Goal: Contribute content: Contribute content

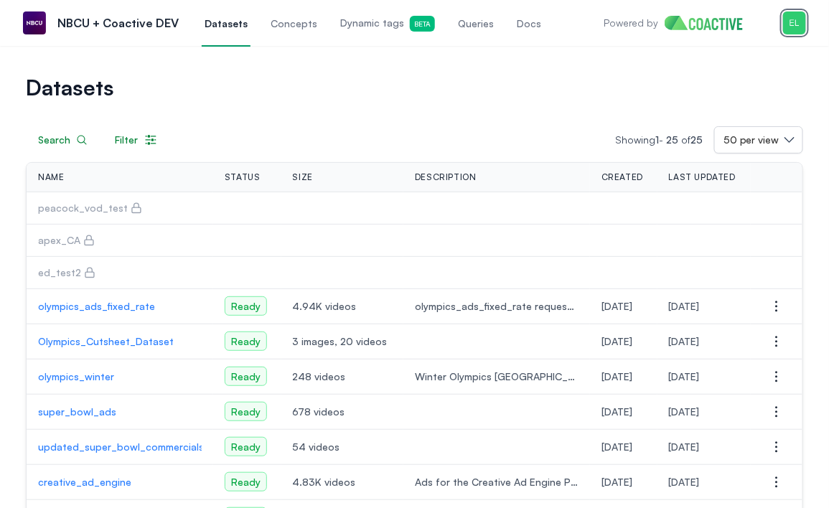
click at [797, 25] on img "button" at bounding box center [794, 22] width 23 height 23
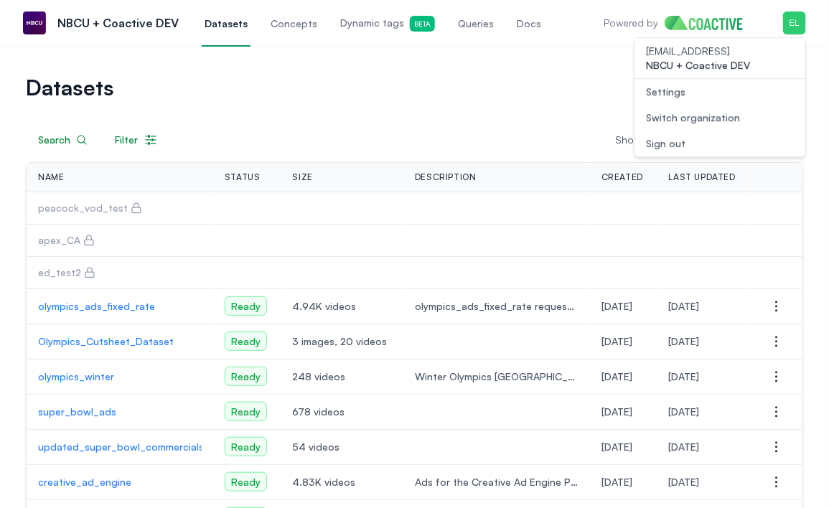
click at [696, 111] on div "Switch organization" at bounding box center [693, 118] width 94 height 14
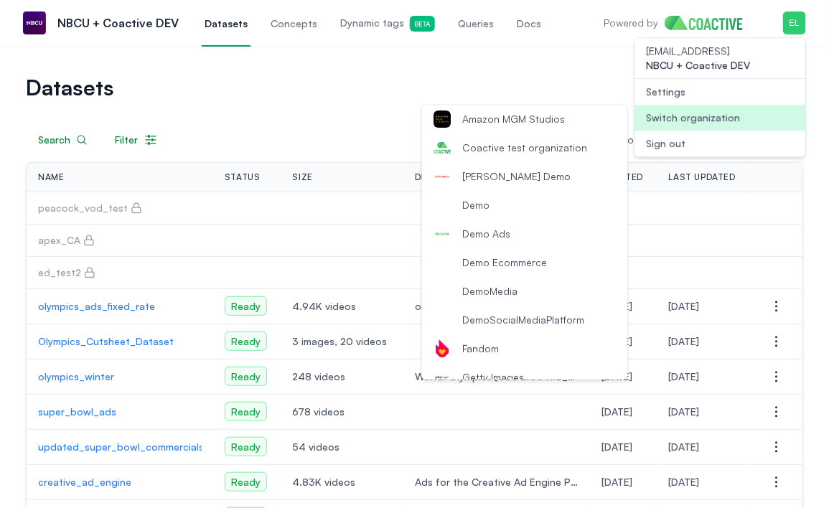
click at [561, 154] on span "Coactive test organization" at bounding box center [524, 148] width 125 height 14
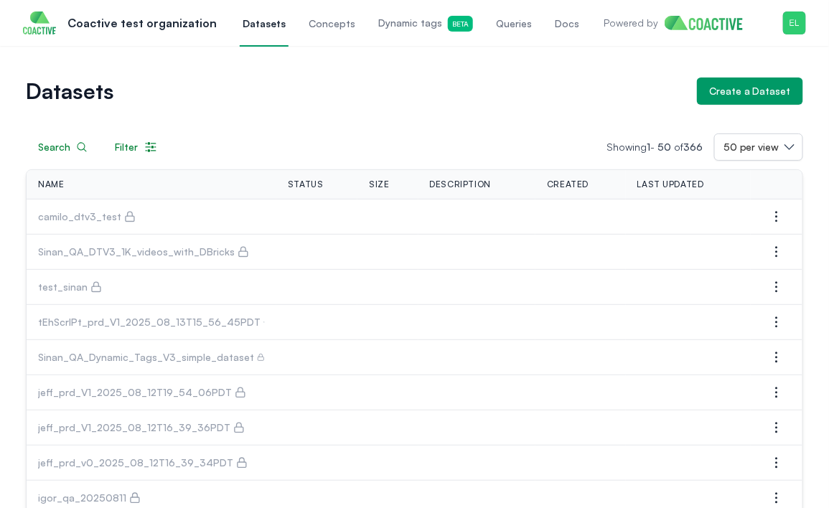
click at [378, 19] on span "Dynamic tags Beta" at bounding box center [425, 24] width 95 height 16
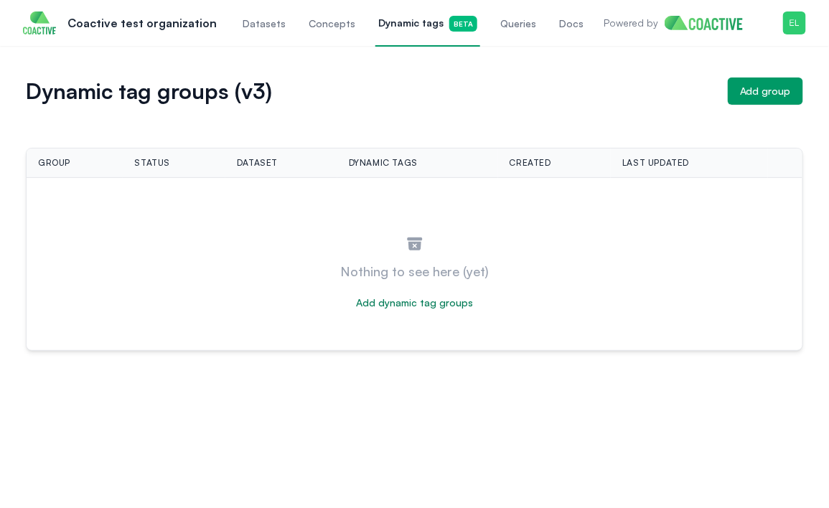
click at [243, 25] on span "Datasets" at bounding box center [264, 24] width 43 height 14
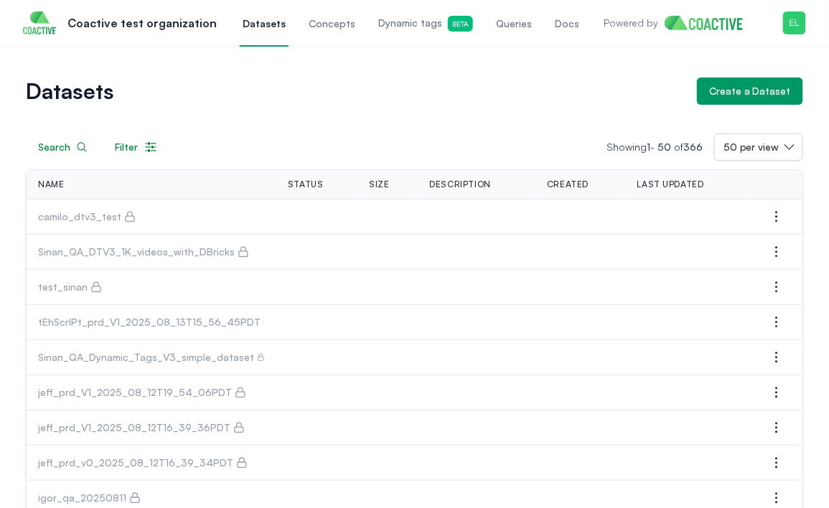
click at [399, 31] on span "Dynamic tags Beta" at bounding box center [425, 24] width 95 height 16
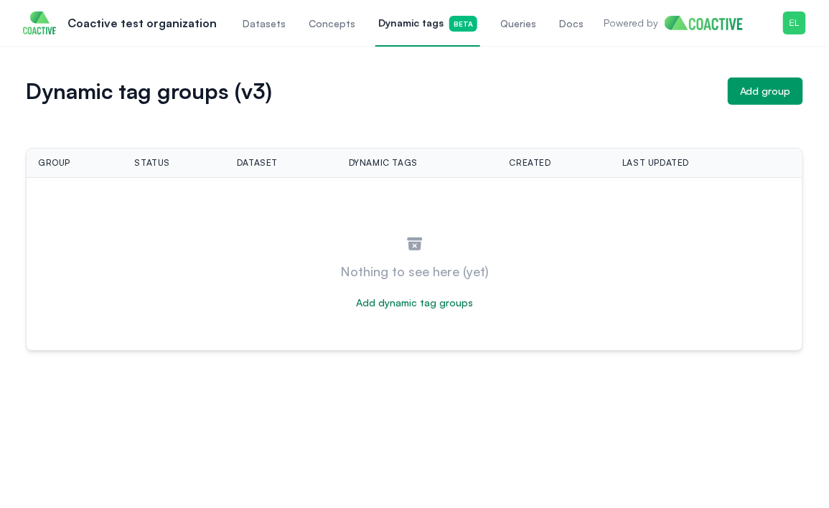
click at [262, 31] on link "Datasets" at bounding box center [264, 22] width 49 height 47
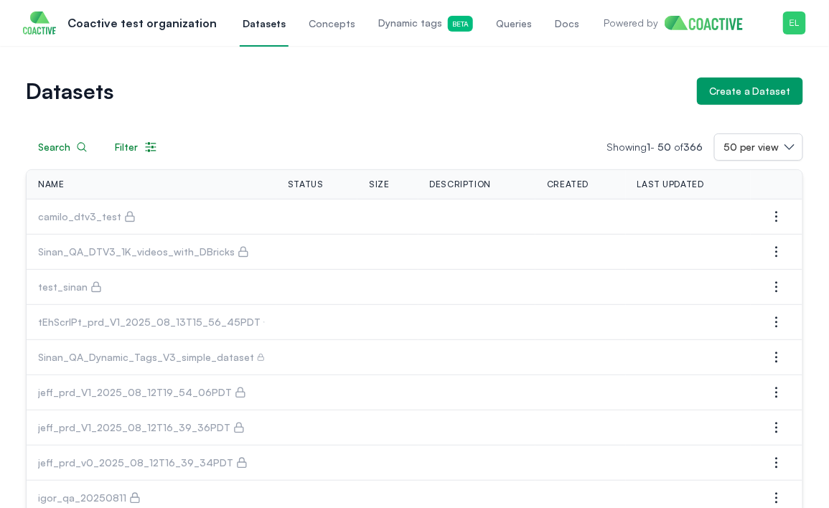
click at [406, 19] on span "Dynamic tags Beta" at bounding box center [425, 24] width 95 height 16
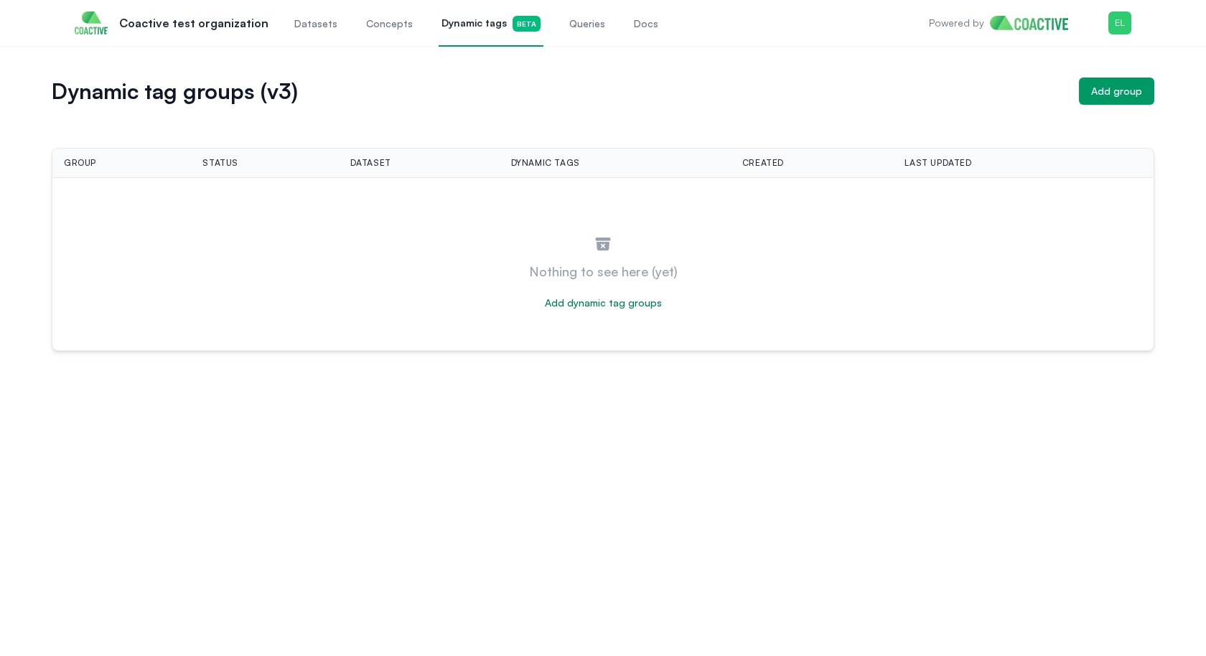
click at [302, 31] on link "Datasets" at bounding box center [316, 22] width 49 height 47
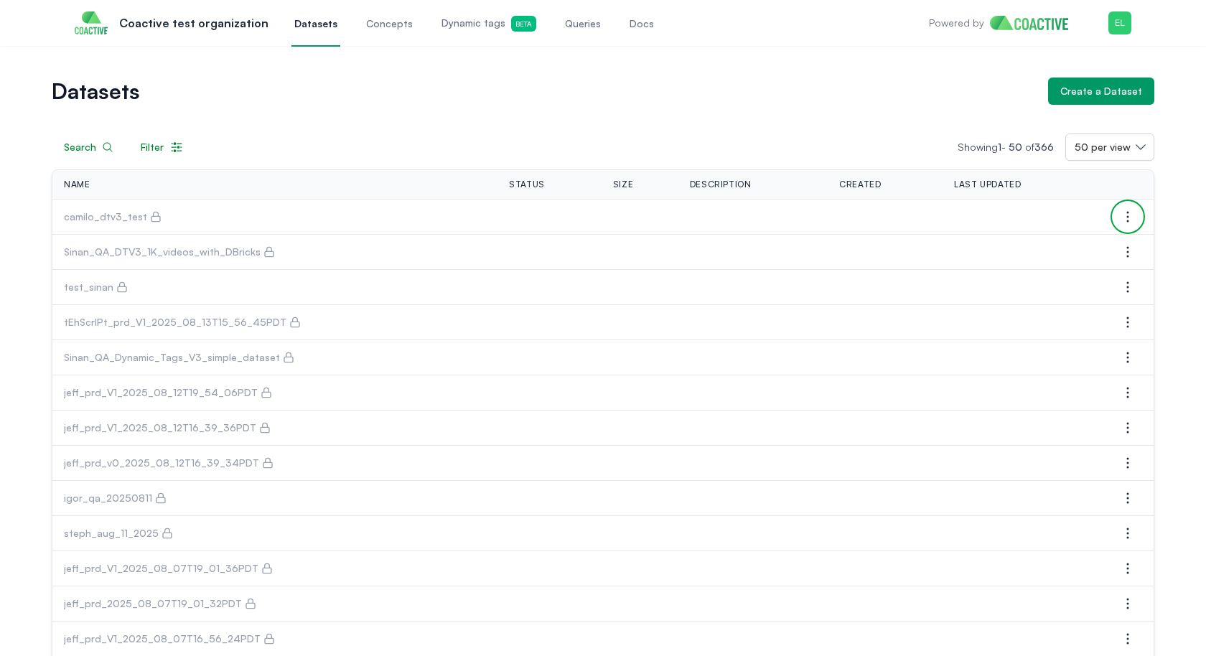
click at [829, 213] on icon "button" at bounding box center [1127, 216] width 17 height 17
click at [829, 237] on button "Manage permissions" at bounding box center [1056, 243] width 161 height 26
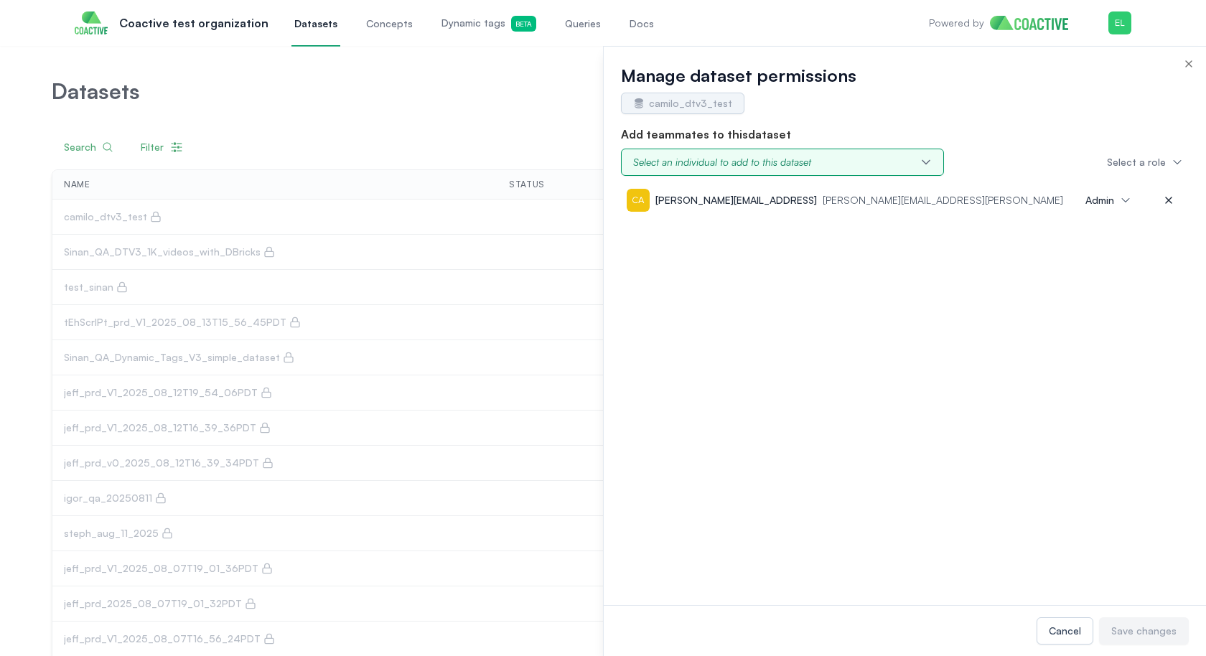
click at [762, 165] on div "Select an individual to add to this dataset" at bounding box center [722, 162] width 178 height 14
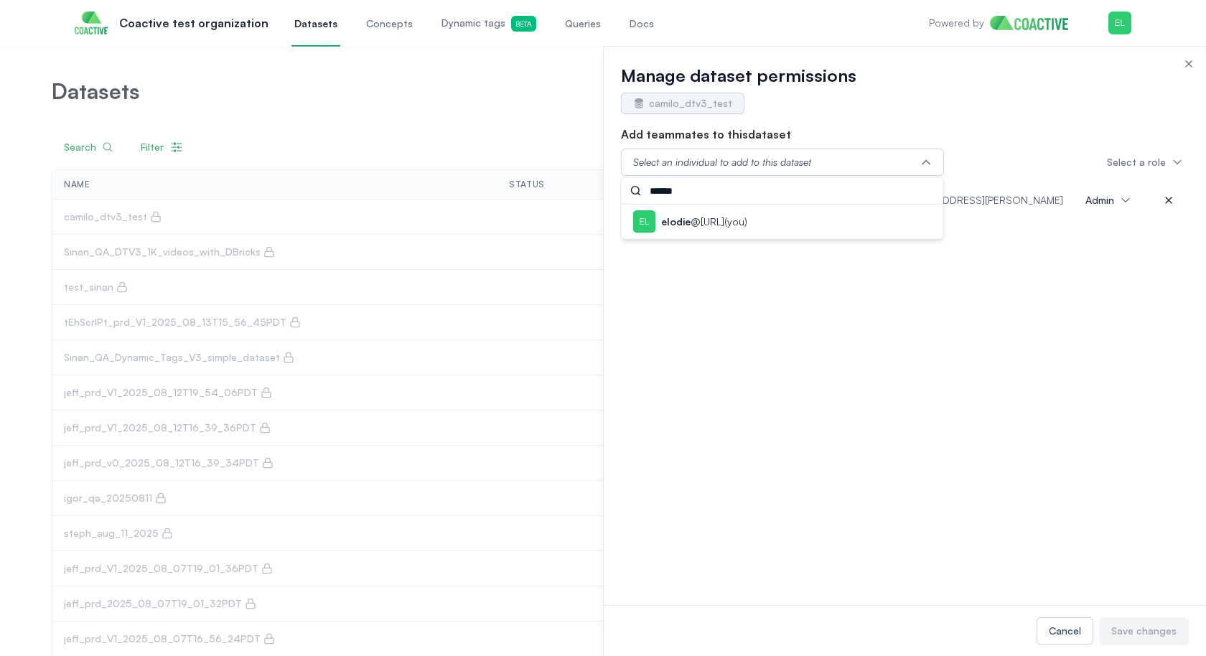
type input "******"
click at [732, 216] on p "elodie @coactive.ai (you)" at bounding box center [704, 222] width 86 height 14
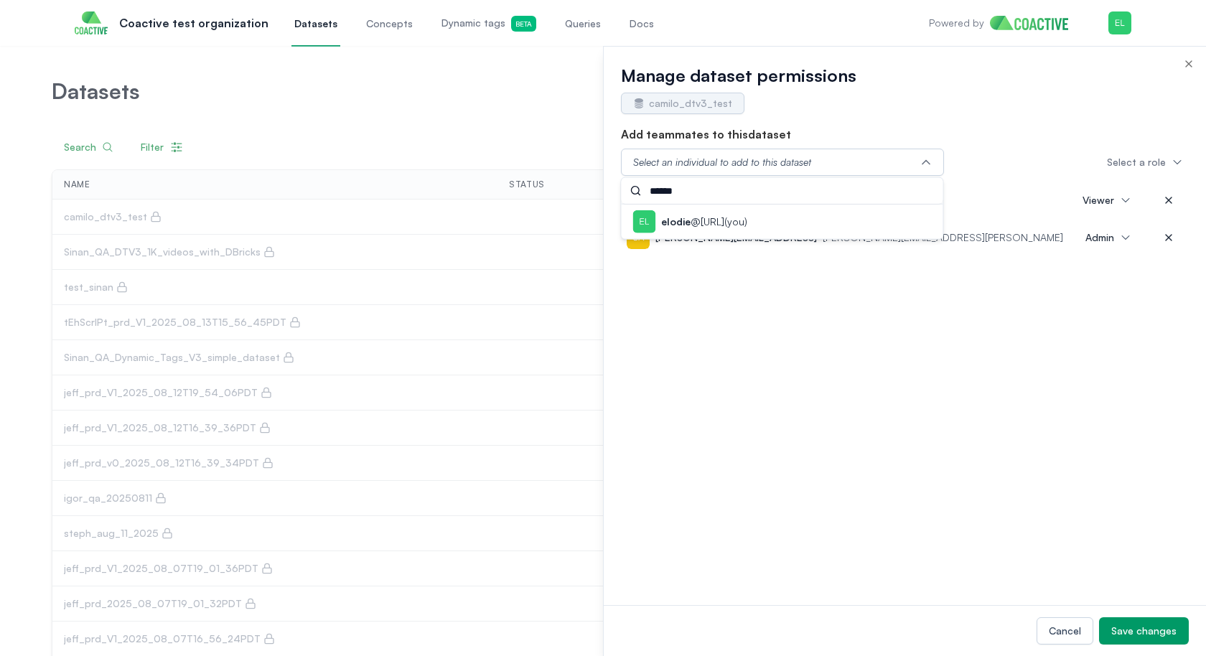
click at [829, 501] on div "elodie@coactive.ai (you) Viewer camilo@coactive.ai juan.henao@coactive.ai Admin" at bounding box center [905, 394] width 568 height 424
click at [829, 183] on div "elodie@coactive.ai (you) Viewer" at bounding box center [905, 200] width 568 height 37
click at [829, 205] on span "Viewer" at bounding box center [1099, 200] width 32 height 14
click at [829, 235] on span "Admin" at bounding box center [1102, 232] width 29 height 14
click at [829, 482] on div "elodie@coactive.ai (you) Admin camilo@coactive.ai juan.henao@coactive.ai Admin" at bounding box center [905, 394] width 568 height 424
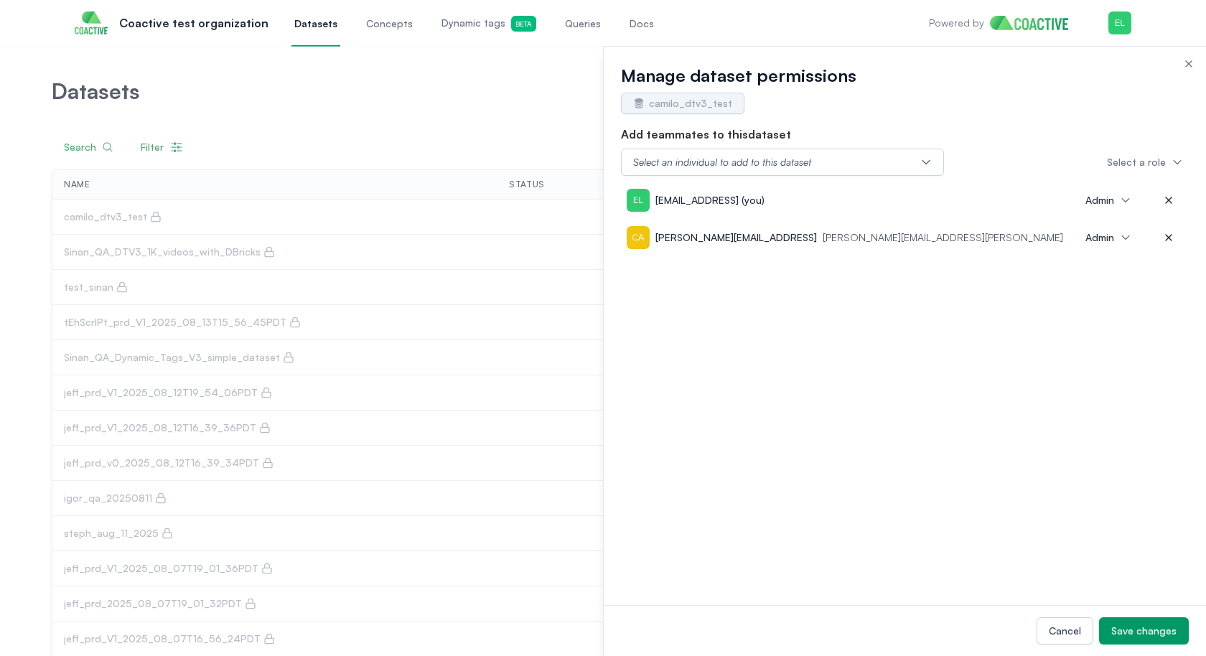
click at [829, 508] on div "Cancel Save changes" at bounding box center [905, 630] width 602 height 51
click at [829, 508] on div "Save changes" at bounding box center [1143, 631] width 65 height 14
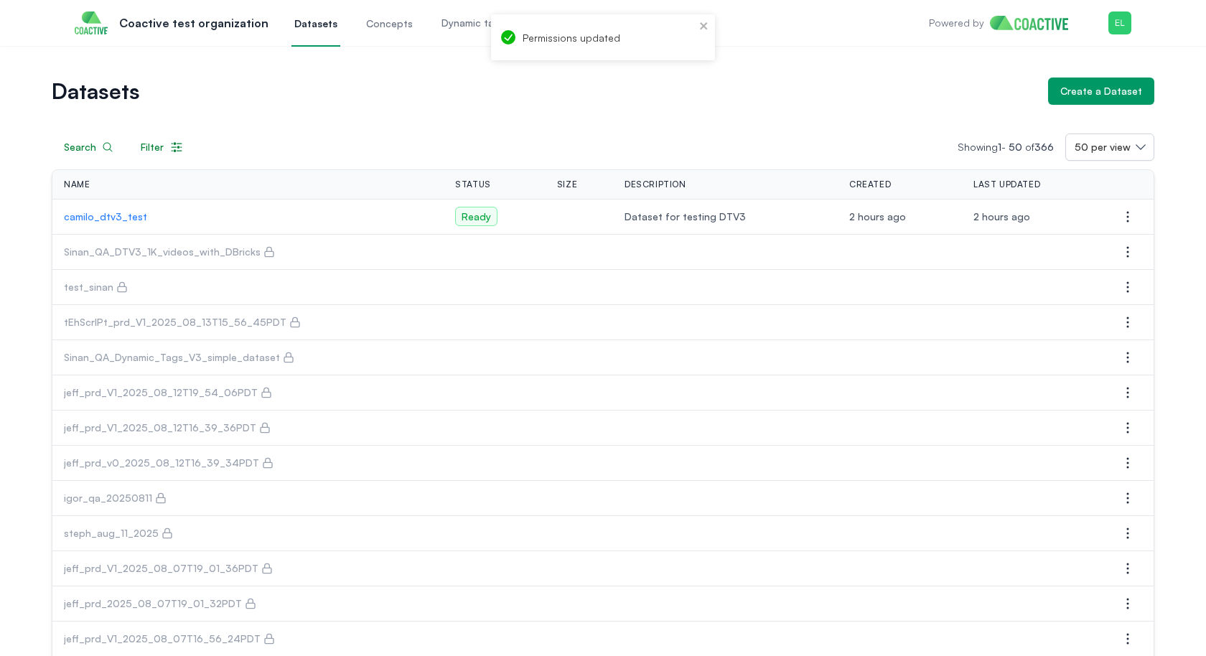
click at [131, 218] on p "camilo_dtv3_test" at bounding box center [248, 217] width 368 height 14
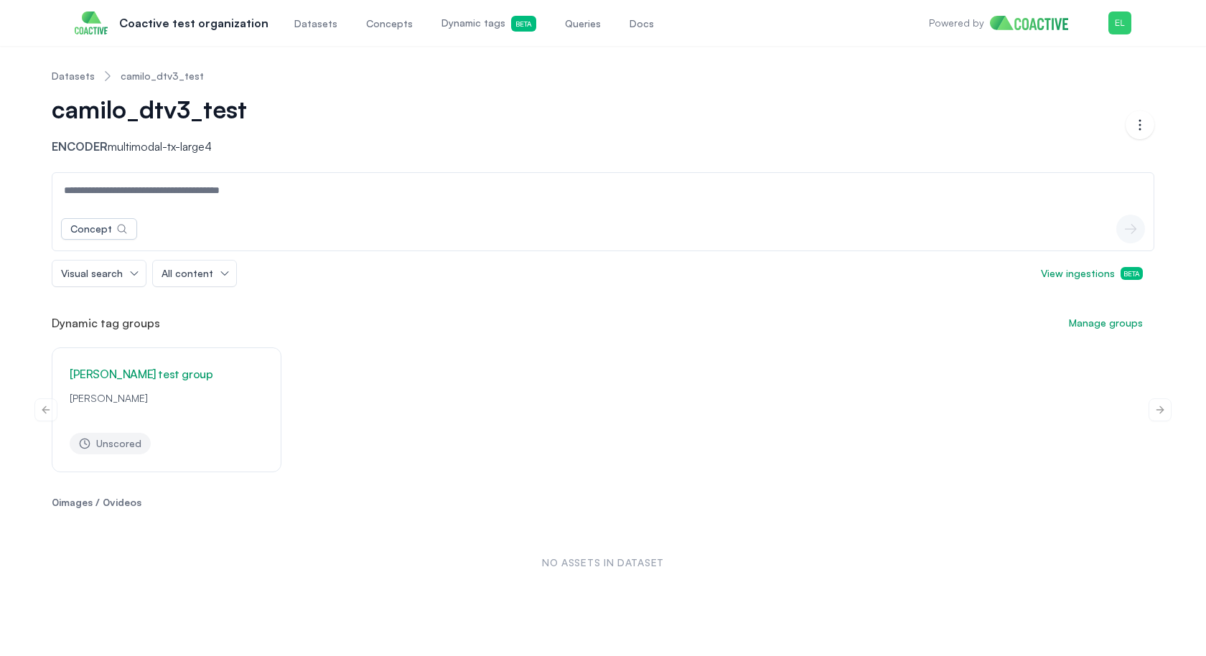
click at [452, 25] on span "Dynamic tags Beta" at bounding box center [489, 24] width 95 height 16
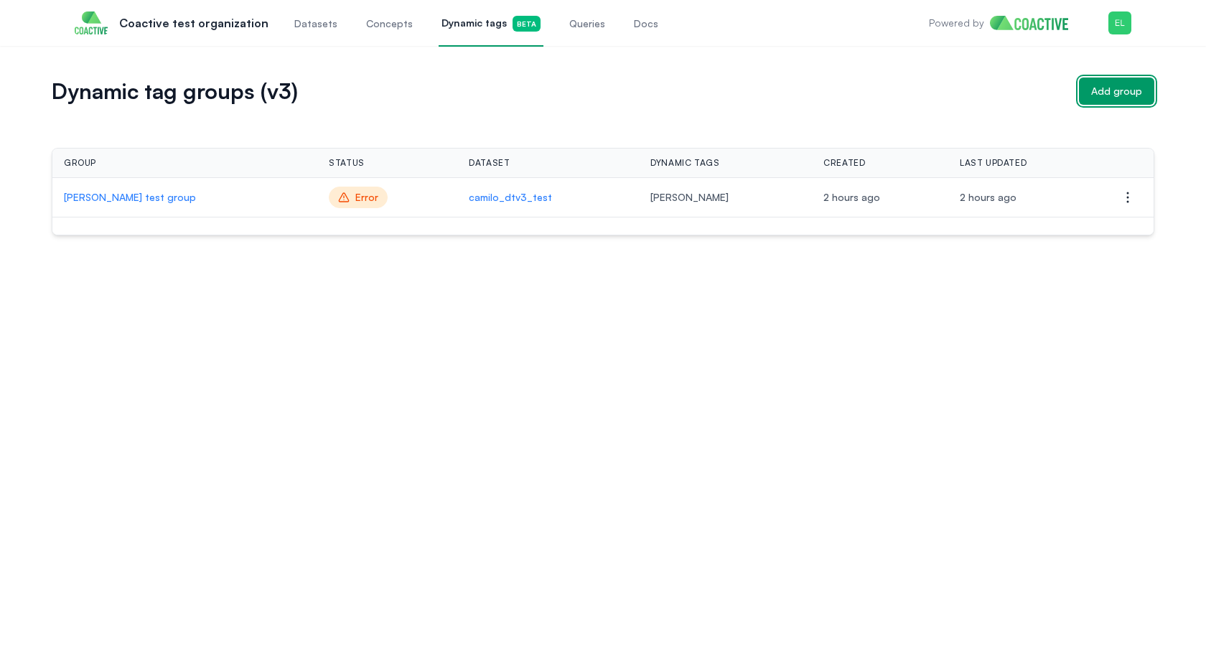
click at [829, 95] on div "Add group" at bounding box center [1116, 91] width 51 height 14
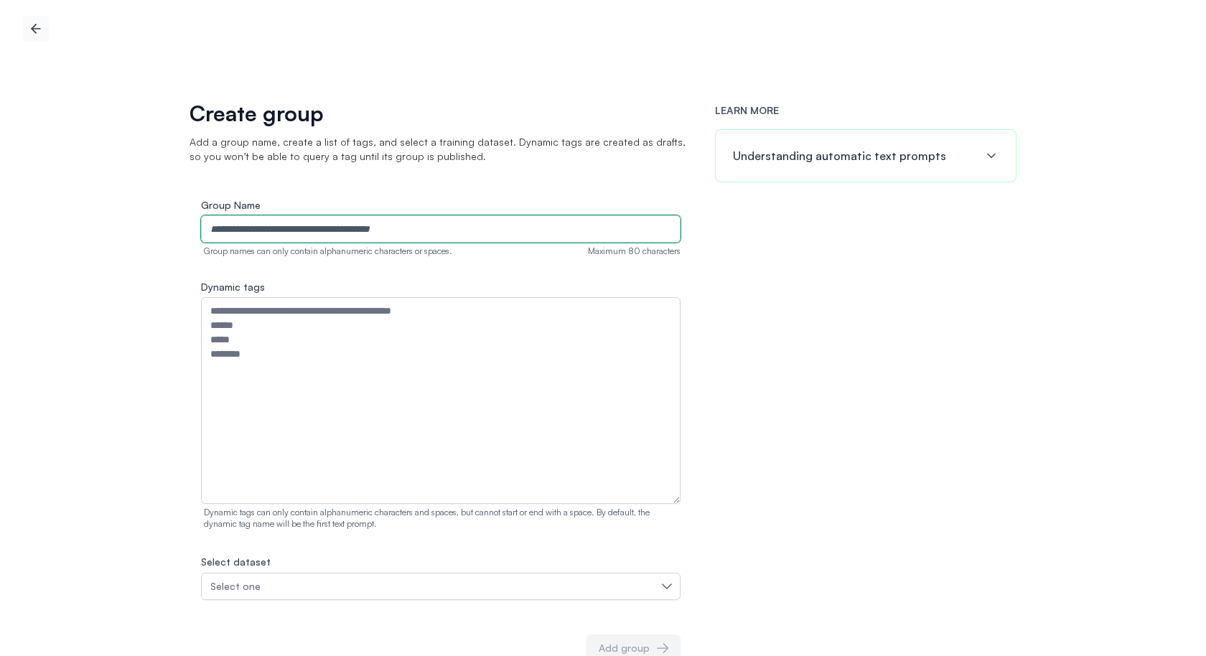
click at [470, 220] on input "Group Name" at bounding box center [441, 228] width 480 height 27
type input "**********"
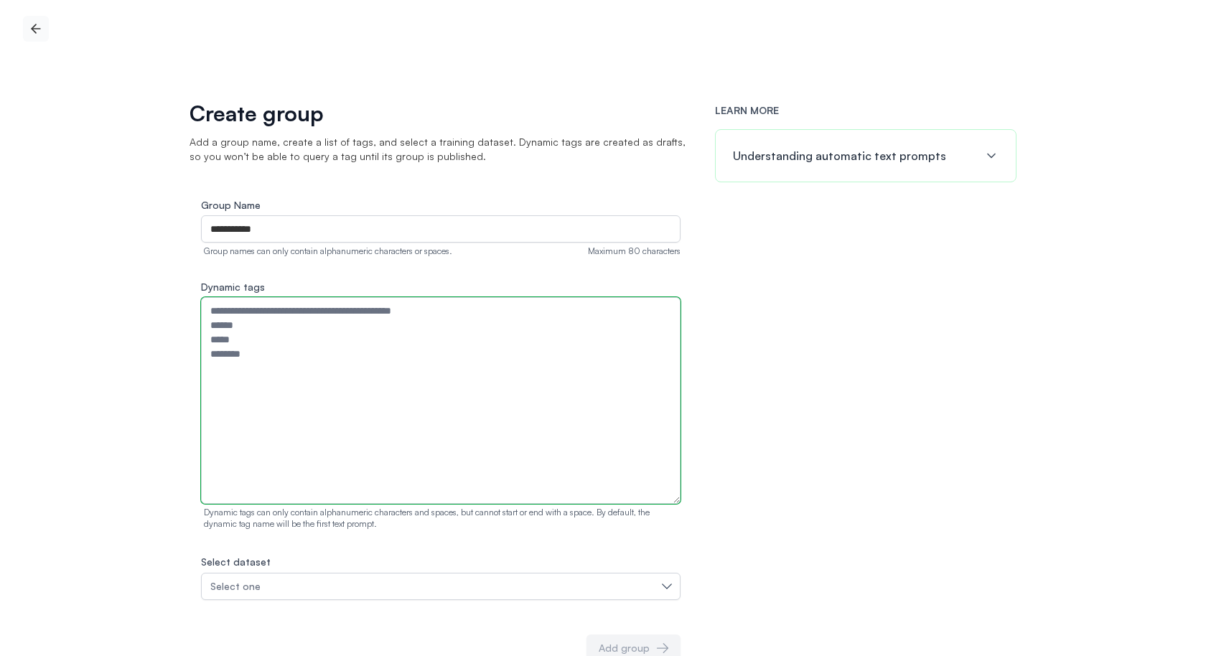
click at [356, 334] on textarea "Dynamic tags" at bounding box center [441, 400] width 480 height 207
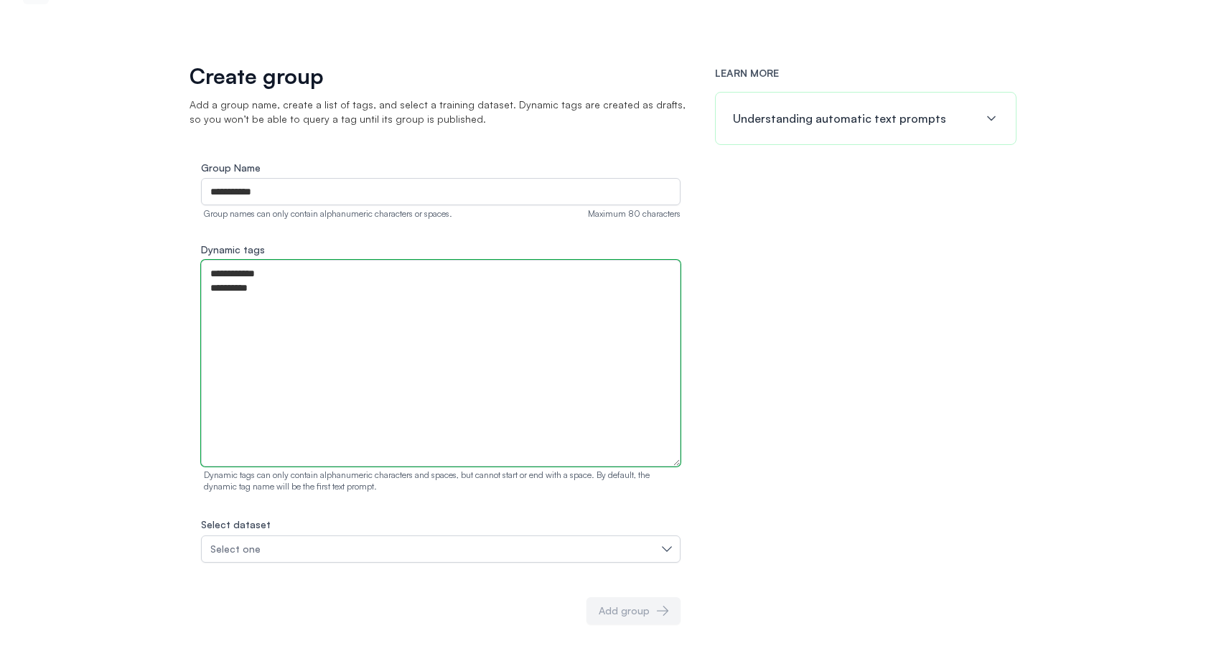
type textarea "**********"
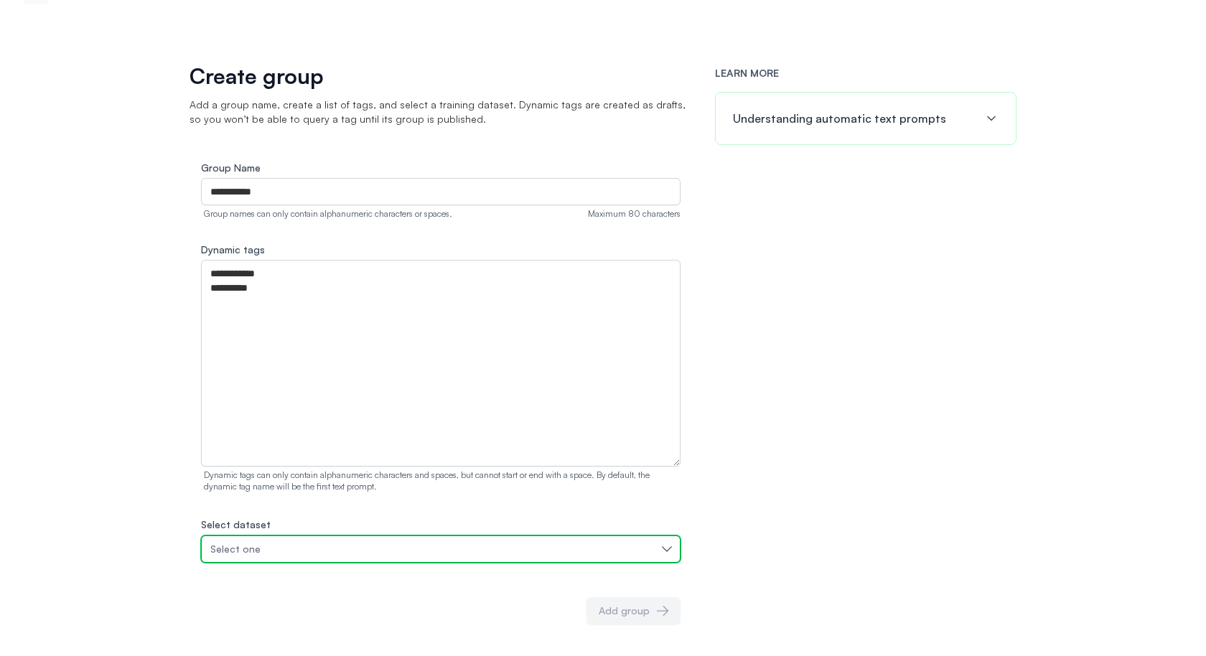
click at [453, 508] on button "Select one" at bounding box center [441, 549] width 480 height 27
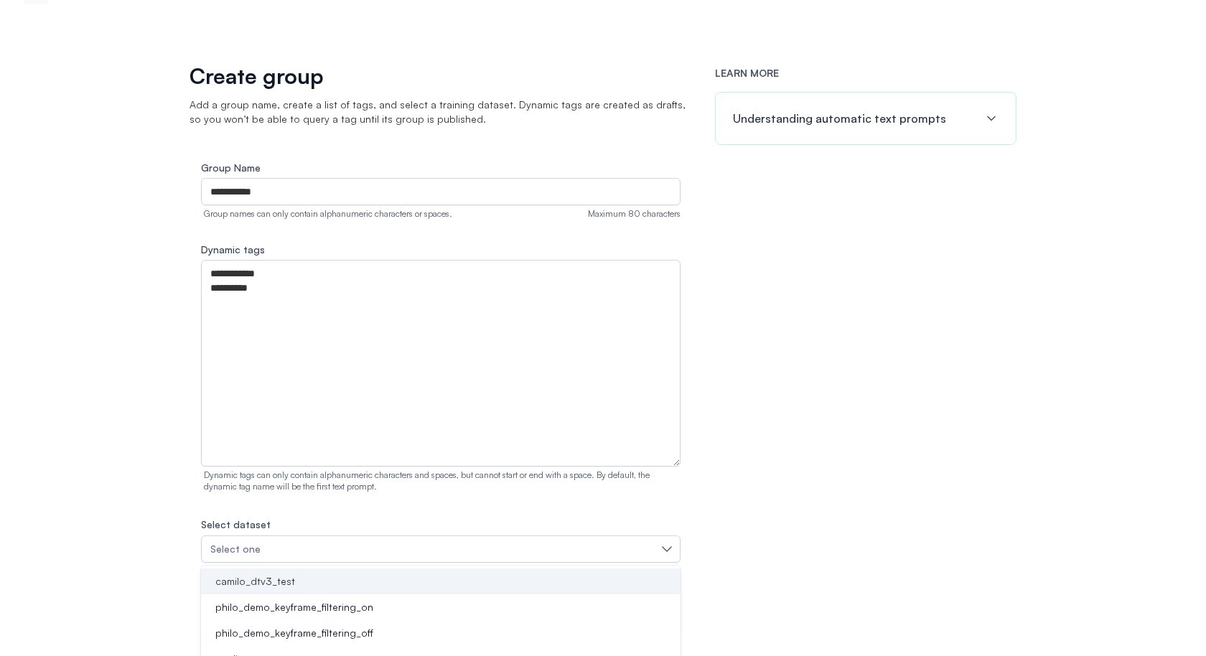
click at [442, 508] on div "camilo_dtv3_test" at bounding box center [432, 581] width 445 height 14
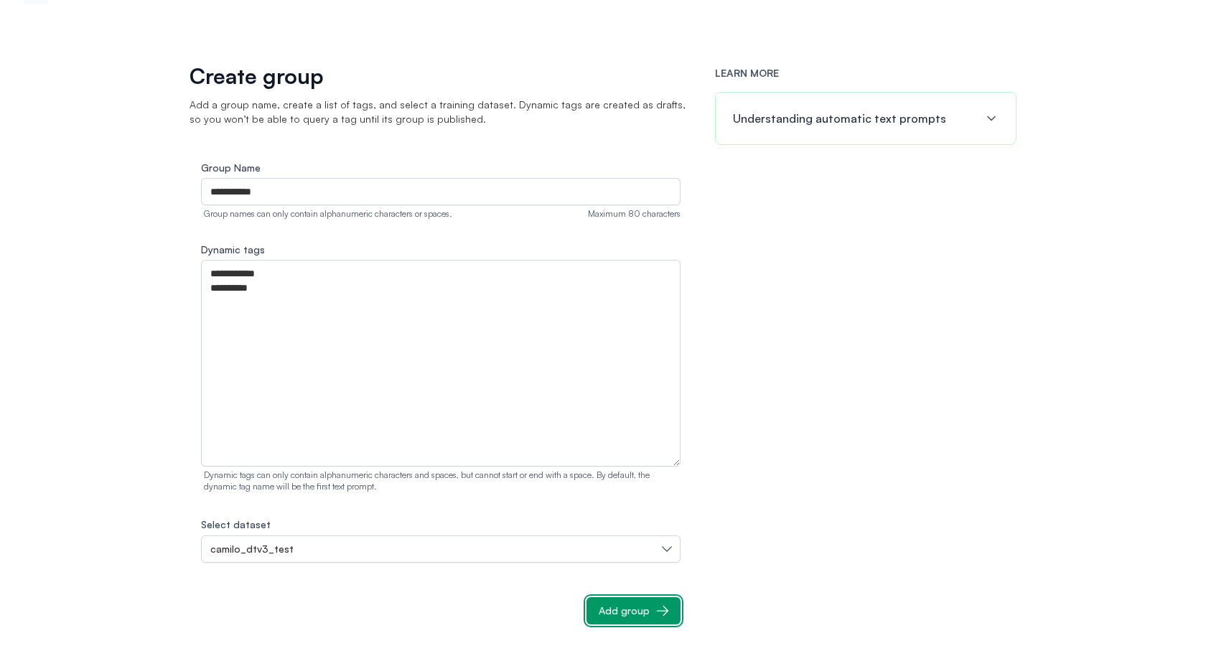
click at [634, 508] on div "Add group" at bounding box center [624, 611] width 51 height 14
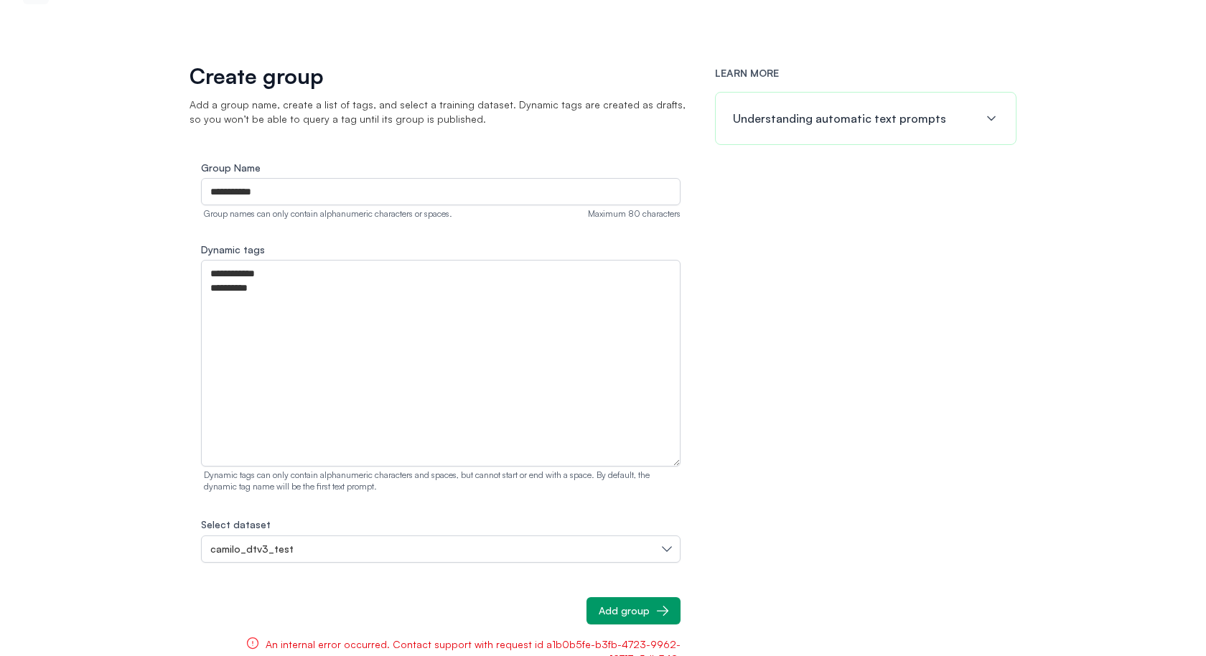
scroll to position [65, 0]
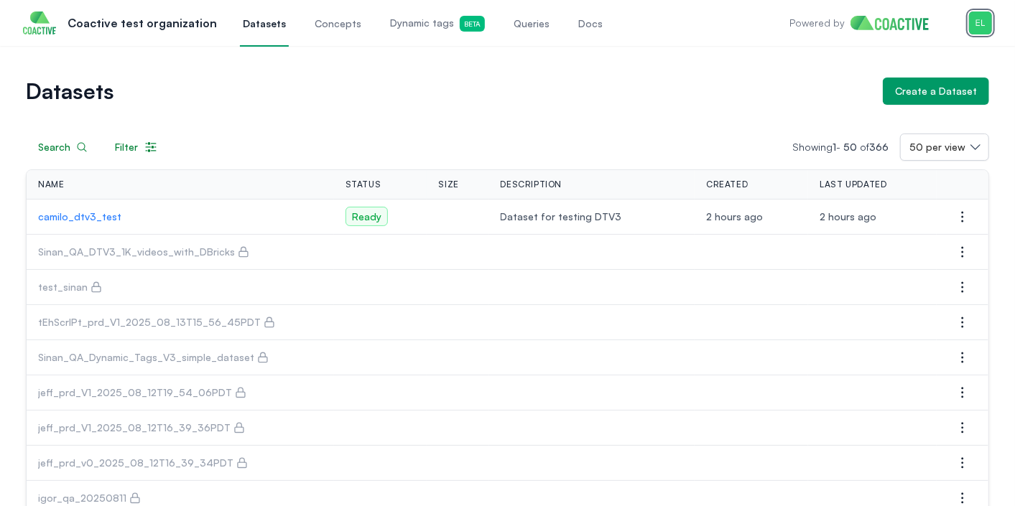
click at [986, 24] on img "button" at bounding box center [980, 22] width 23 height 23
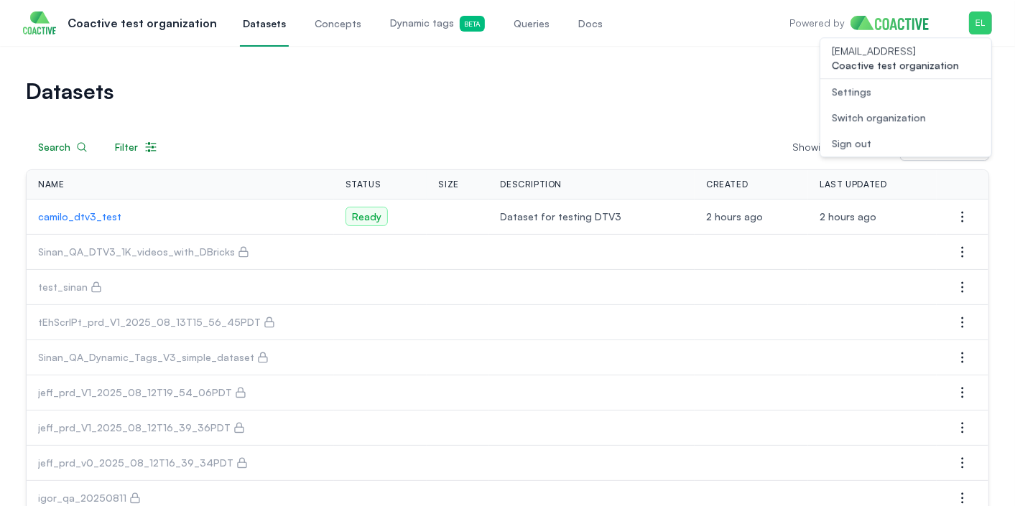
click at [872, 116] on div "Switch organization" at bounding box center [878, 118] width 94 height 14
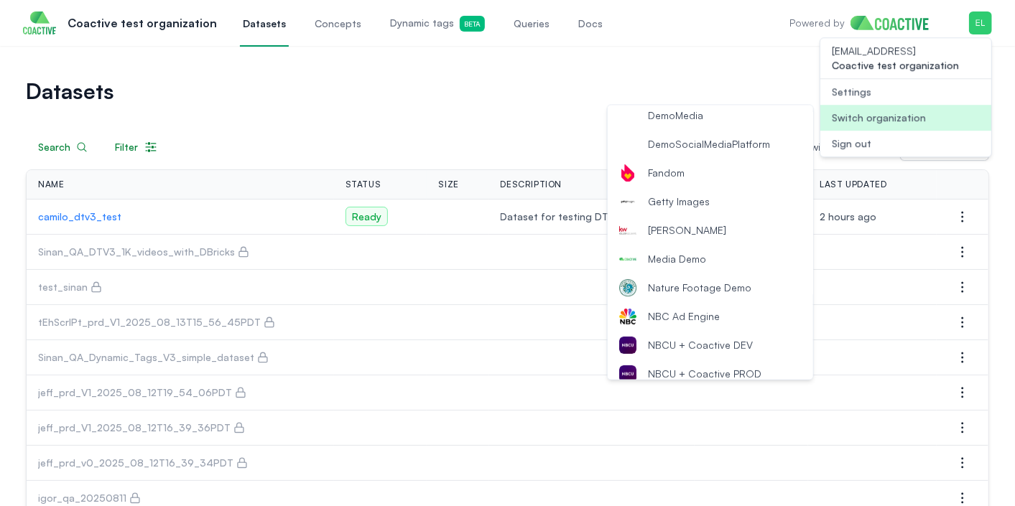
scroll to position [187, 0]
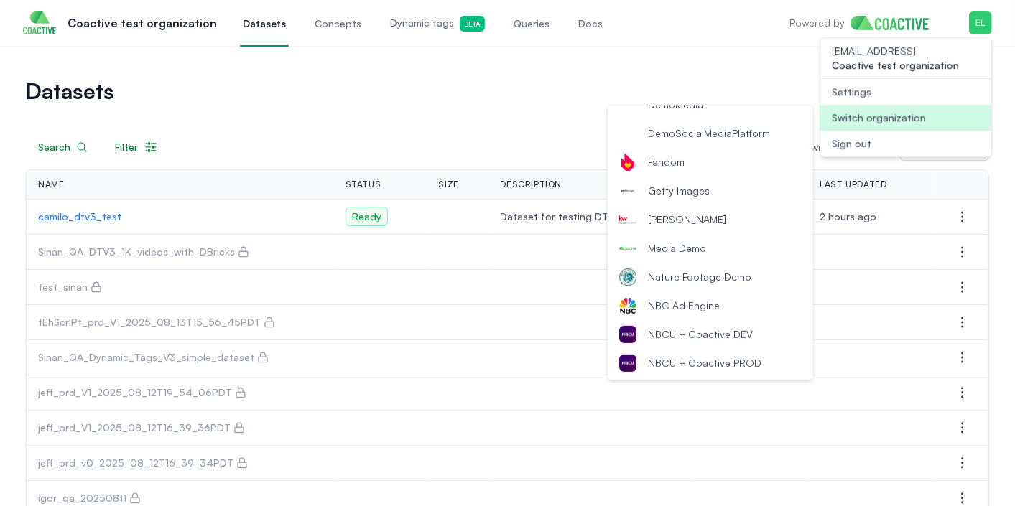
click at [702, 329] on span "NBCU + Coactive DEV" at bounding box center [700, 334] width 105 height 14
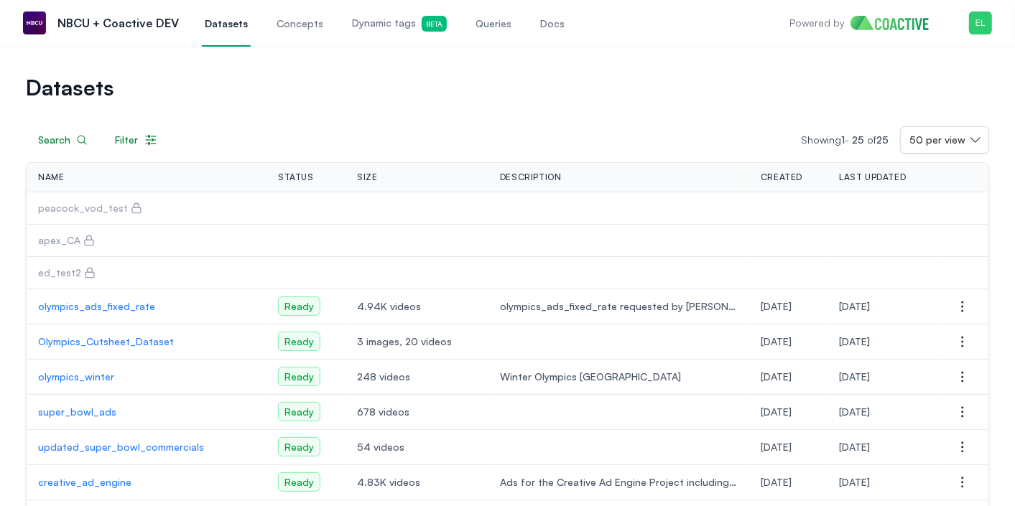
click at [300, 24] on span "Concepts" at bounding box center [299, 24] width 47 height 14
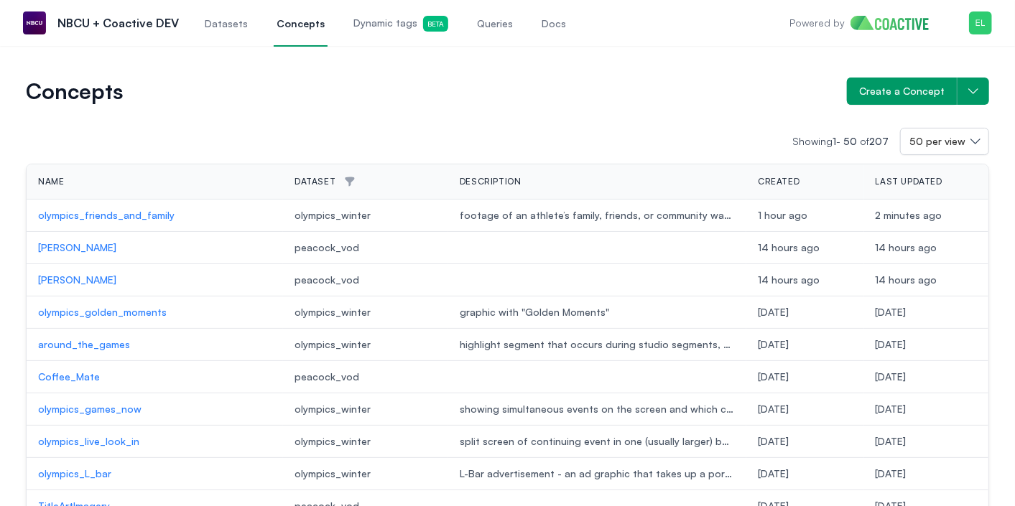
click at [393, 17] on span "Dynamic tags Beta" at bounding box center [400, 24] width 95 height 16
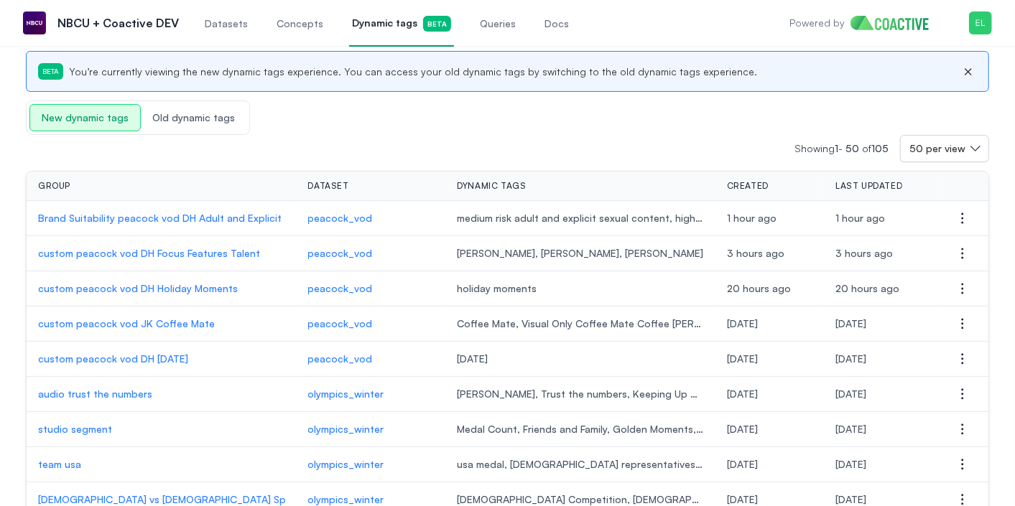
scroll to position [60, 0]
click at [194, 316] on p "custom peacock vod JK Coffee Mate" at bounding box center [161, 323] width 247 height 14
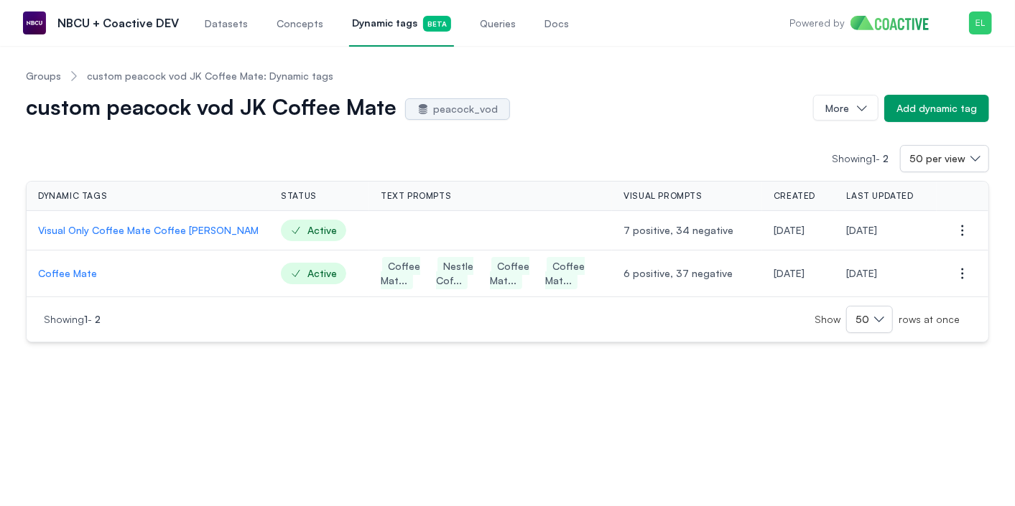
click at [183, 233] on p "Visual Only Coffee Mate Coffee Creamer" at bounding box center [148, 230] width 220 height 14
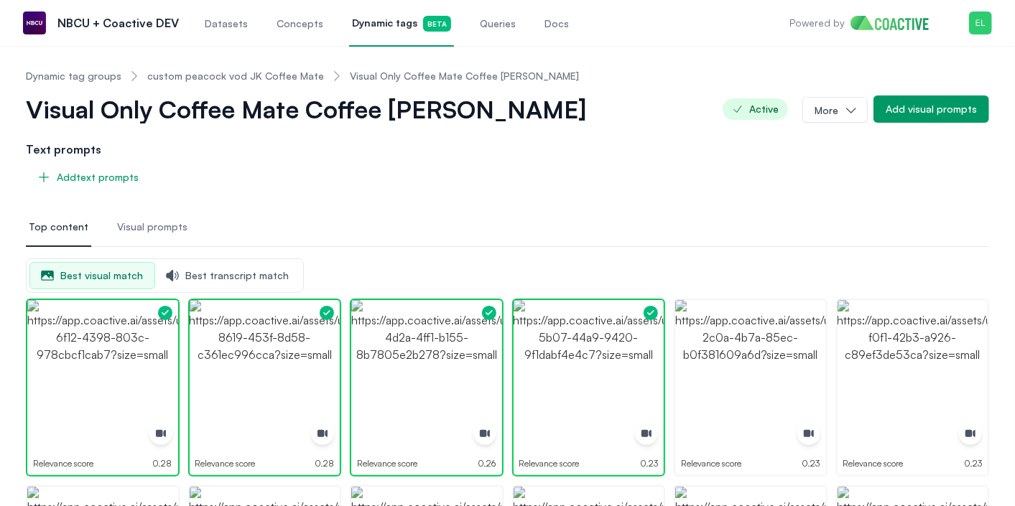
click at [160, 229] on span "Visual prompts" at bounding box center [152, 227] width 70 height 14
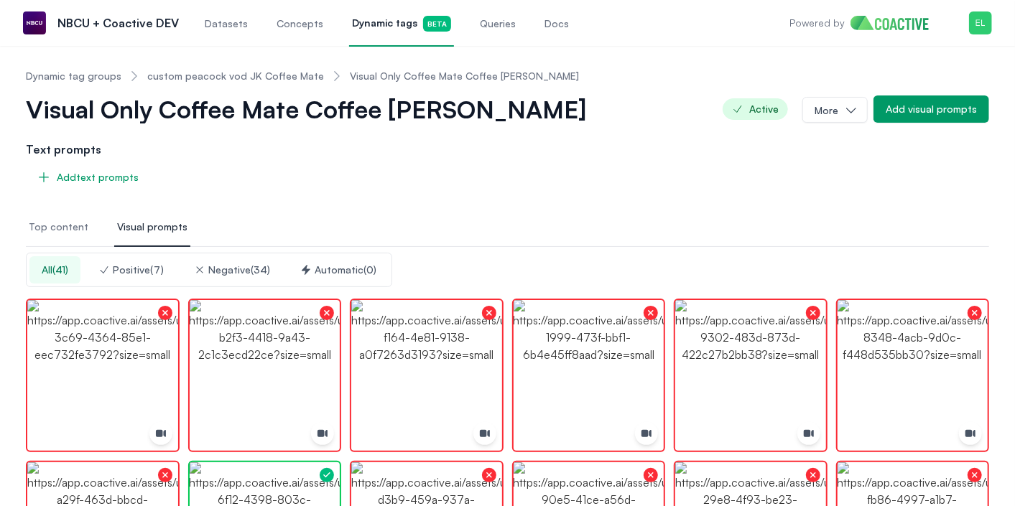
click at [161, 266] on div "Positive ( 7 )" at bounding box center [130, 270] width 65 height 14
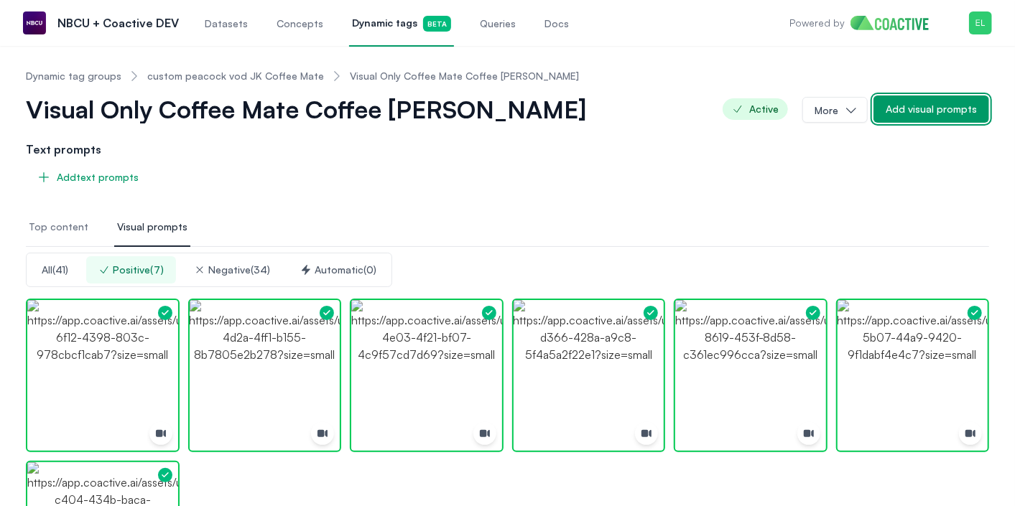
click at [931, 102] on div "Add visual prompts" at bounding box center [930, 109] width 91 height 14
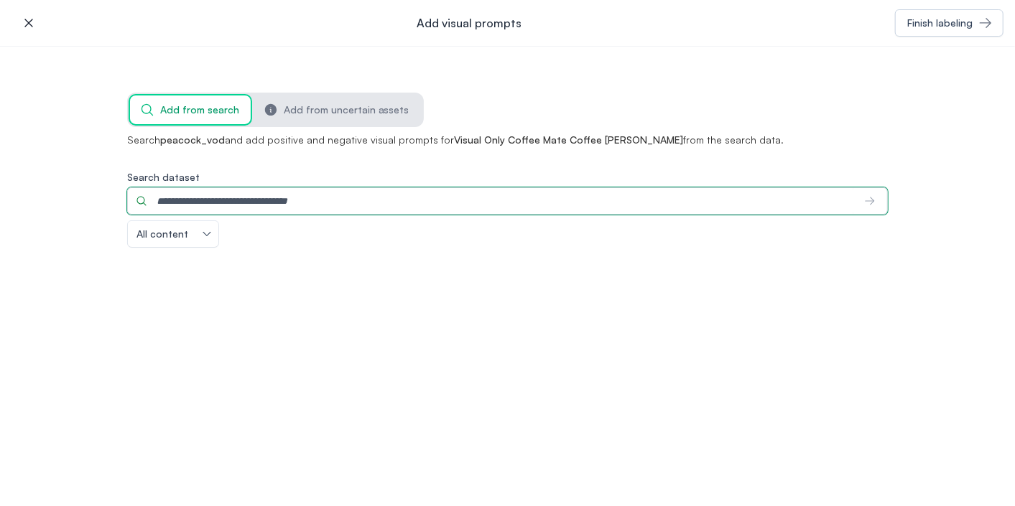
click at [492, 200] on input "Search dataset" at bounding box center [490, 200] width 727 height 27
type input "**********"
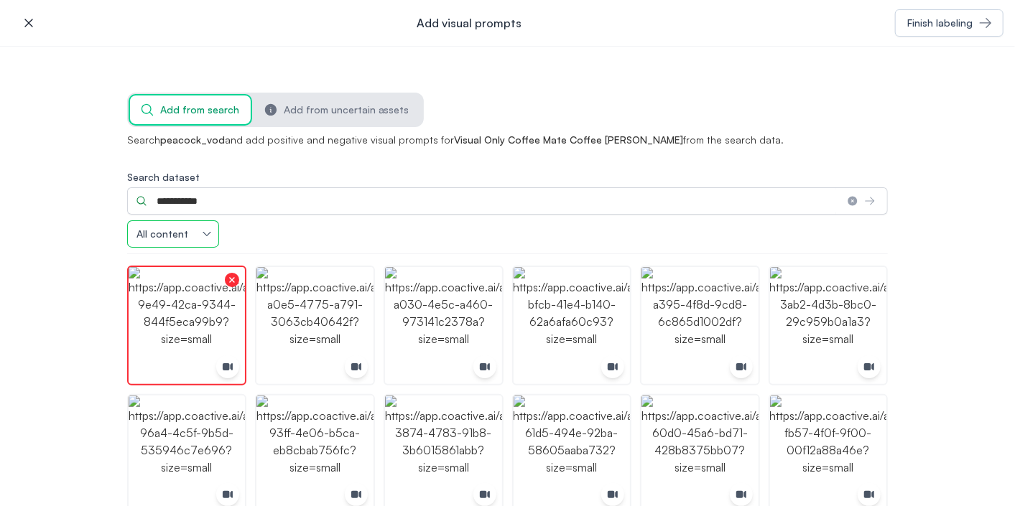
click at [208, 228] on button "All content" at bounding box center [173, 234] width 90 height 26
click at [261, 173] on label "Search dataset" at bounding box center [507, 177] width 761 height 14
click at [31, 25] on icon "button" at bounding box center [28, 23] width 8 height 8
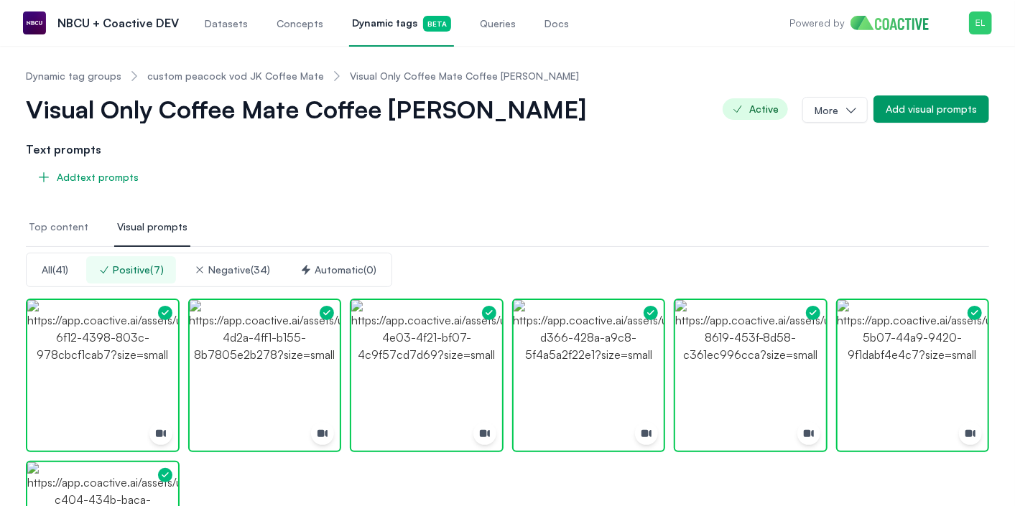
click at [298, 27] on span "Concepts" at bounding box center [299, 24] width 47 height 14
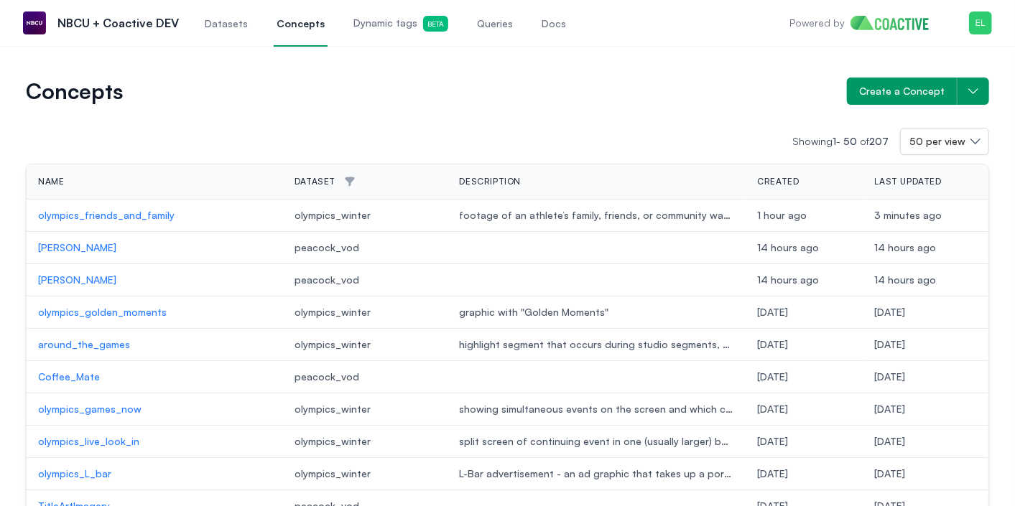
click at [83, 374] on p "Coffee_Mate" at bounding box center [154, 377] width 233 height 14
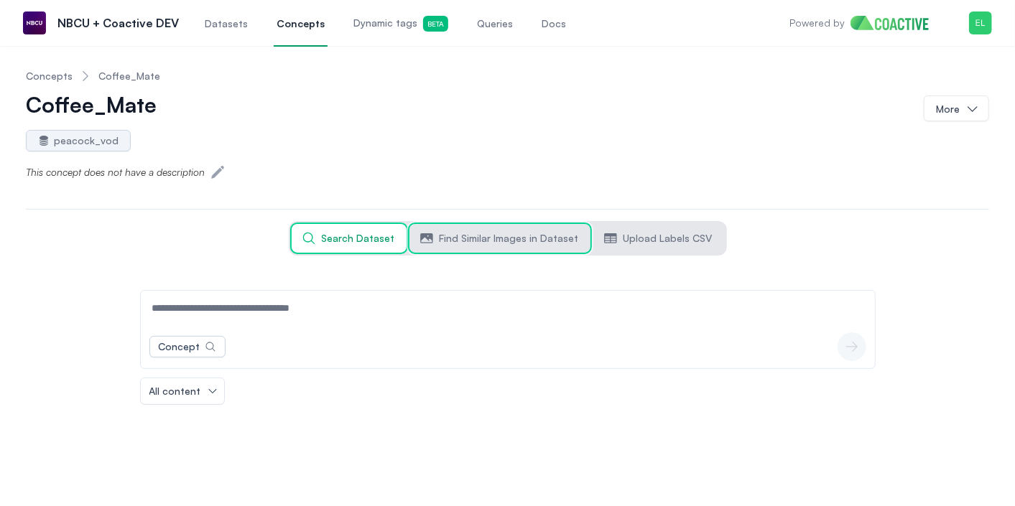
click at [475, 241] on span "Find Similar Images in Dataset" at bounding box center [508, 238] width 139 height 14
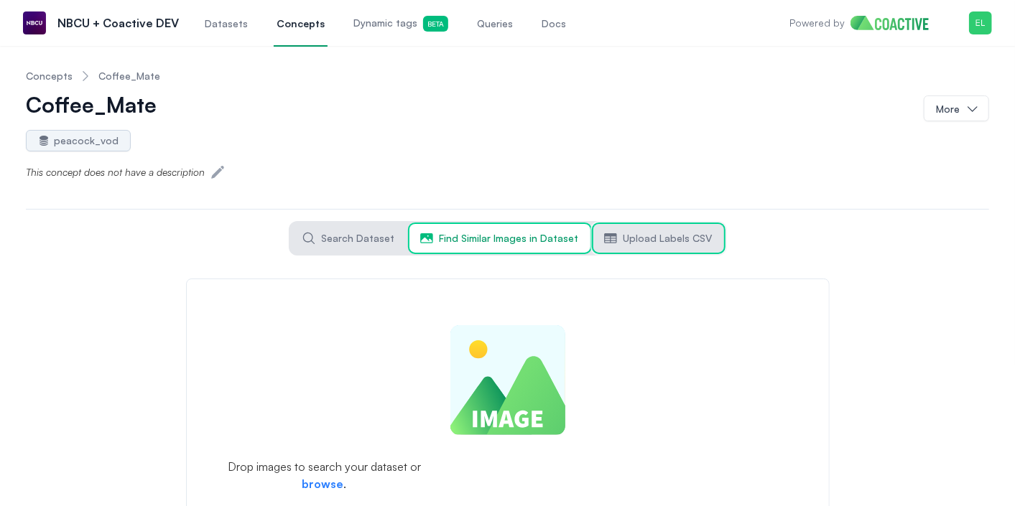
click at [636, 239] on span "Upload Labels CSV" at bounding box center [667, 238] width 89 height 14
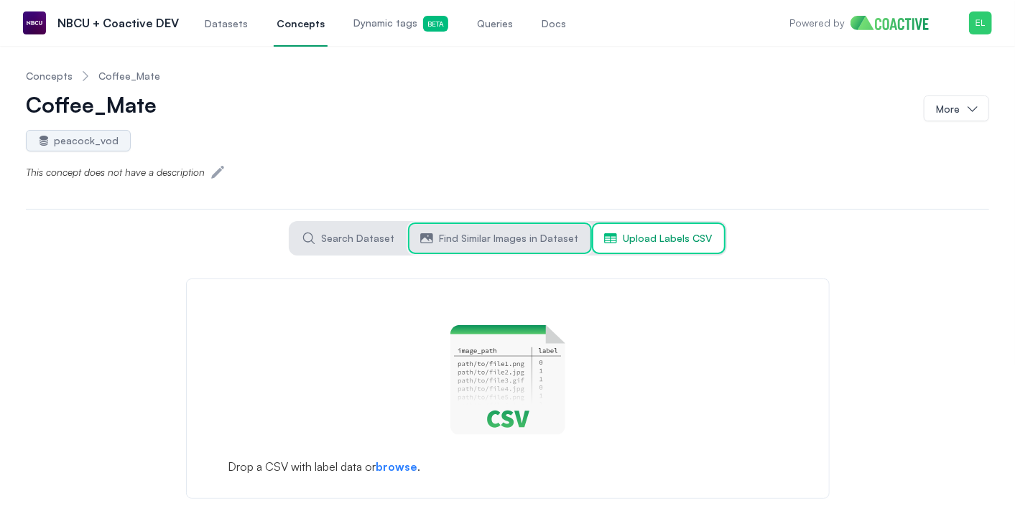
click at [526, 233] on span "Find Similar Images in Dataset" at bounding box center [508, 238] width 139 height 14
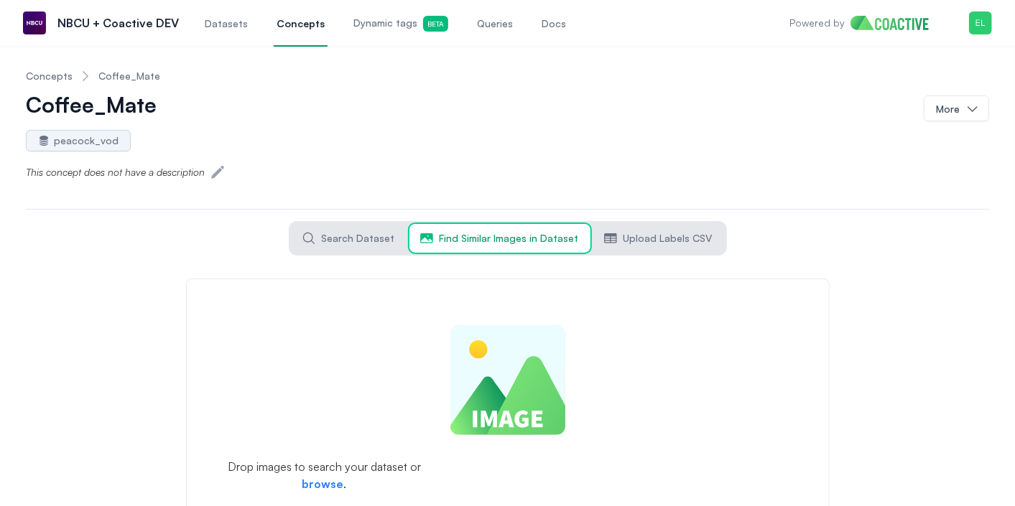
click at [335, 485] on form "Drop images to search your dataset or browse ." at bounding box center [507, 398] width 643 height 238
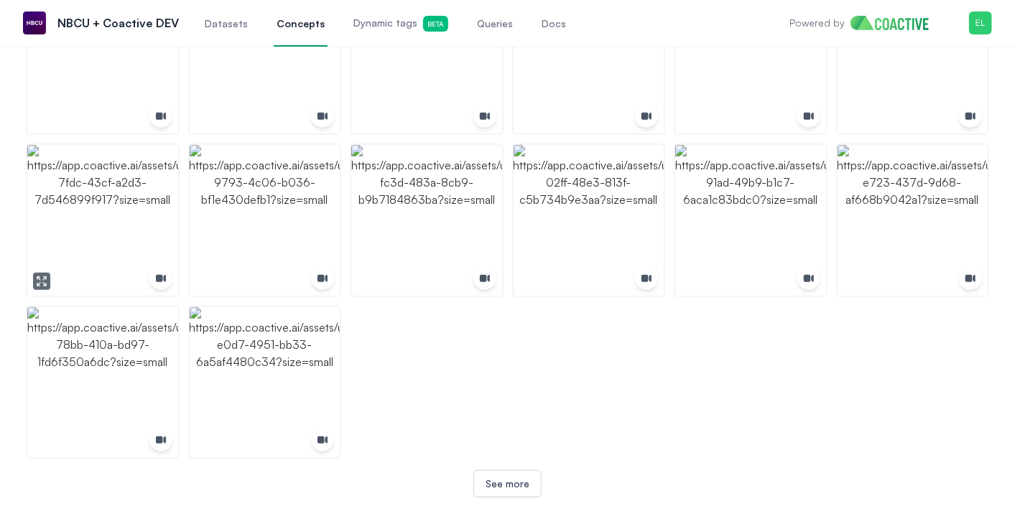
scroll to position [531, 0]
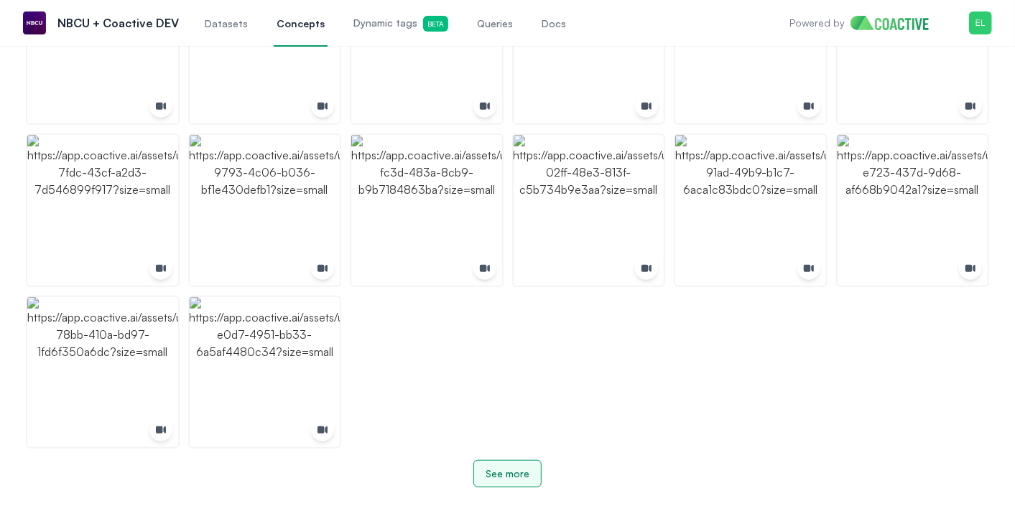
click at [509, 462] on button "See more" at bounding box center [507, 473] width 68 height 27
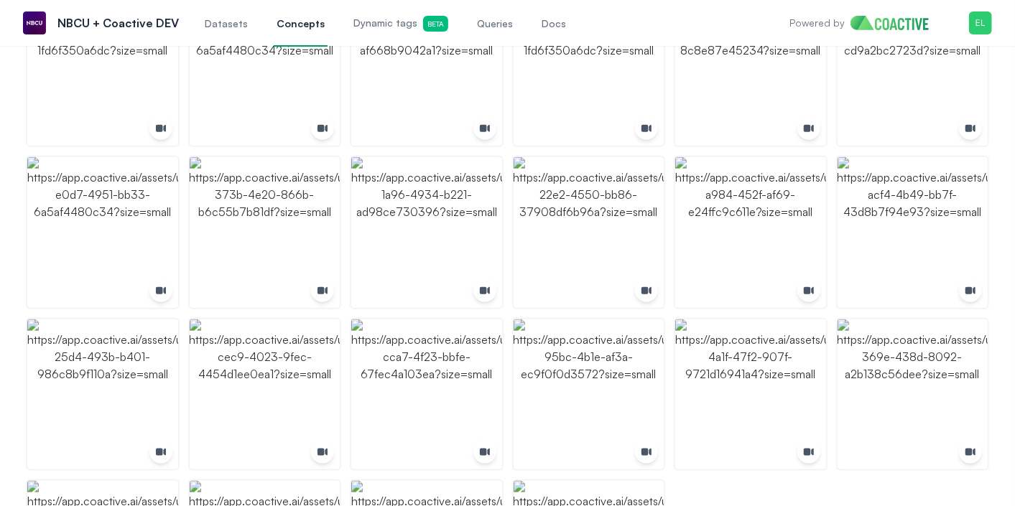
scroll to position [1017, 0]
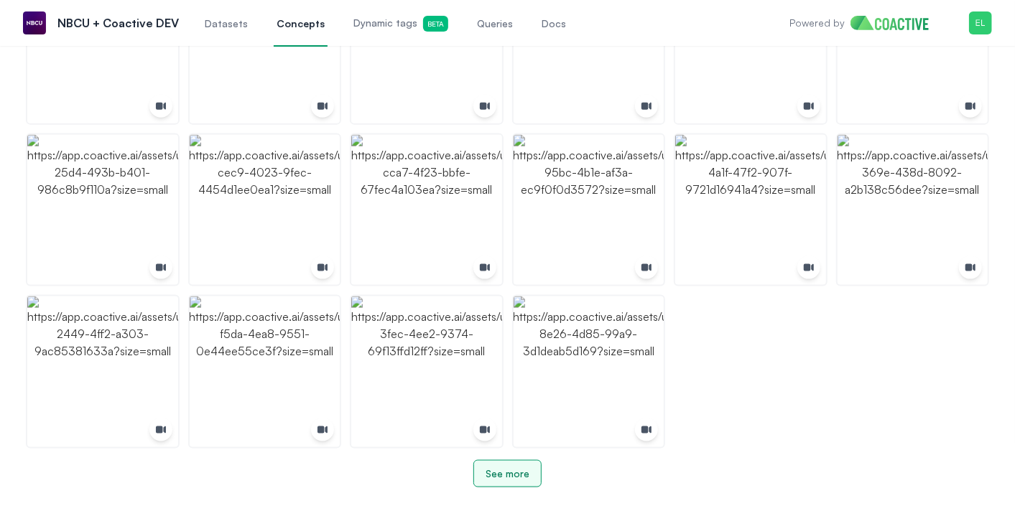
click at [521, 481] on button "See more" at bounding box center [507, 473] width 68 height 27
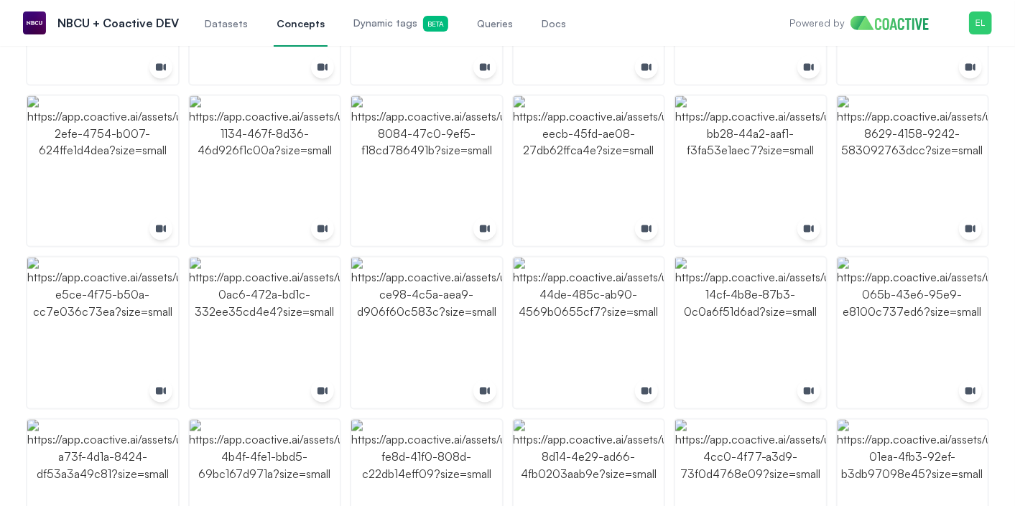
scroll to position [1502, 0]
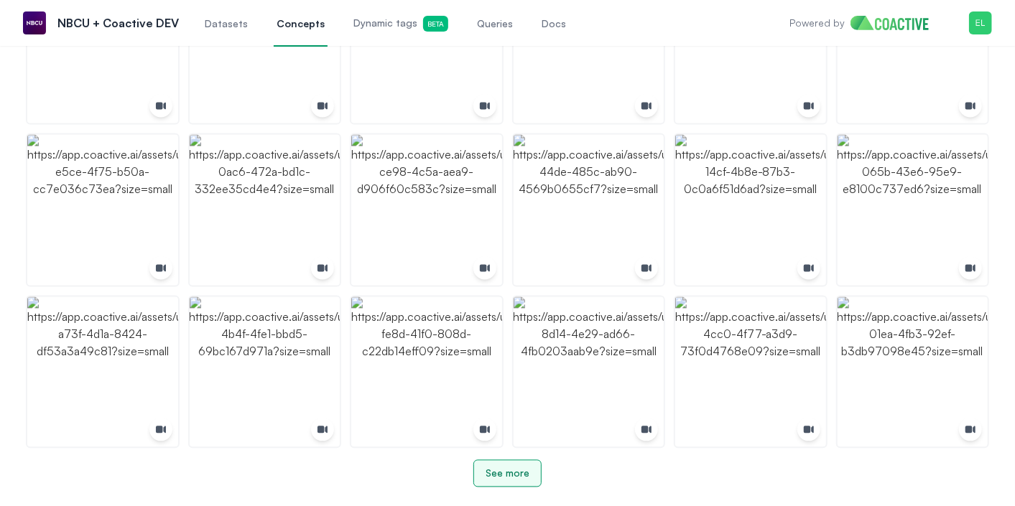
click at [521, 481] on button "See more" at bounding box center [507, 473] width 68 height 27
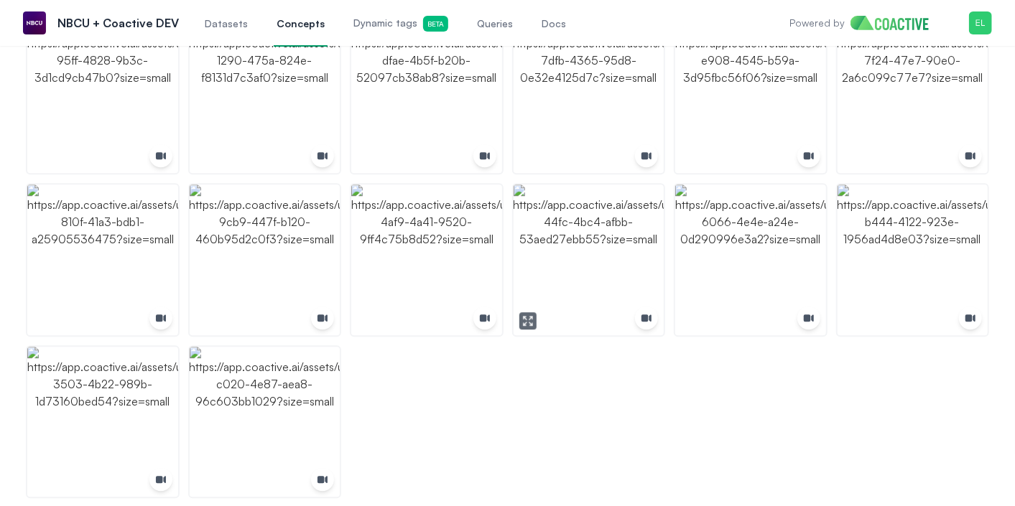
scroll to position [2150, 0]
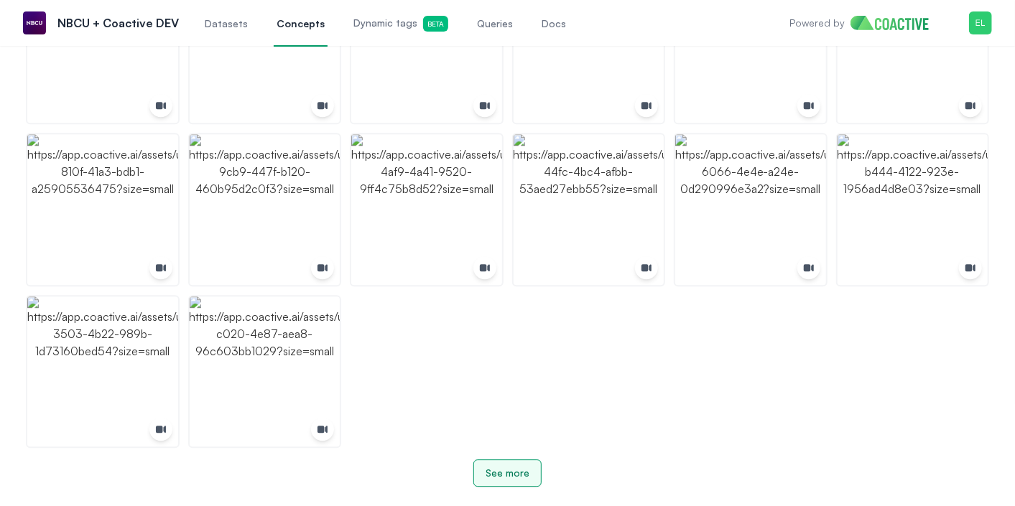
click at [519, 472] on div "See more" at bounding box center [507, 473] width 44 height 14
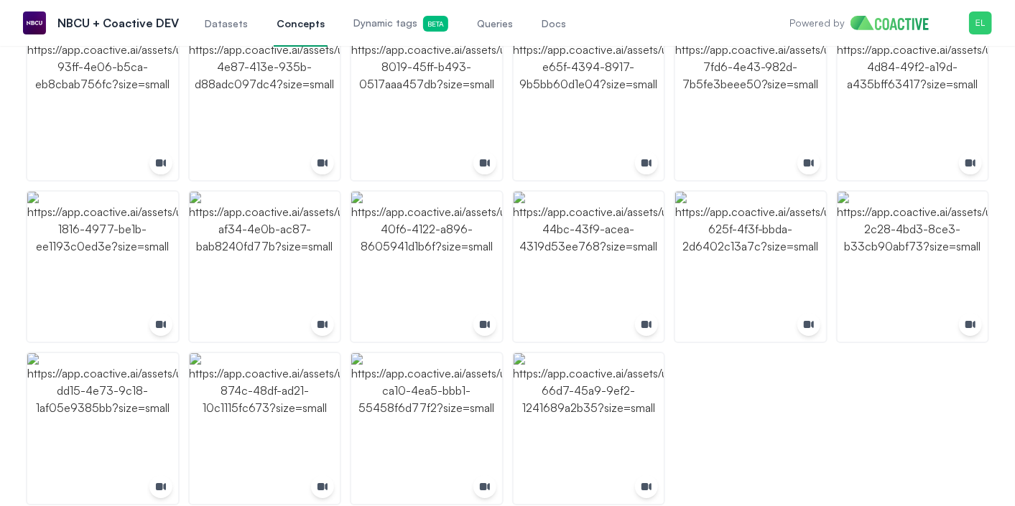
scroll to position [2636, 0]
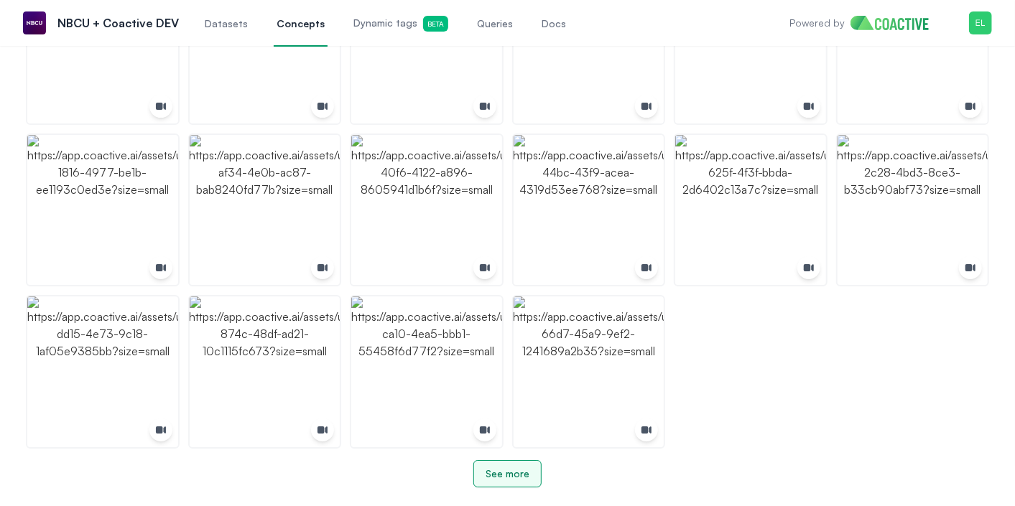
click at [519, 472] on div "See more" at bounding box center [507, 474] width 44 height 14
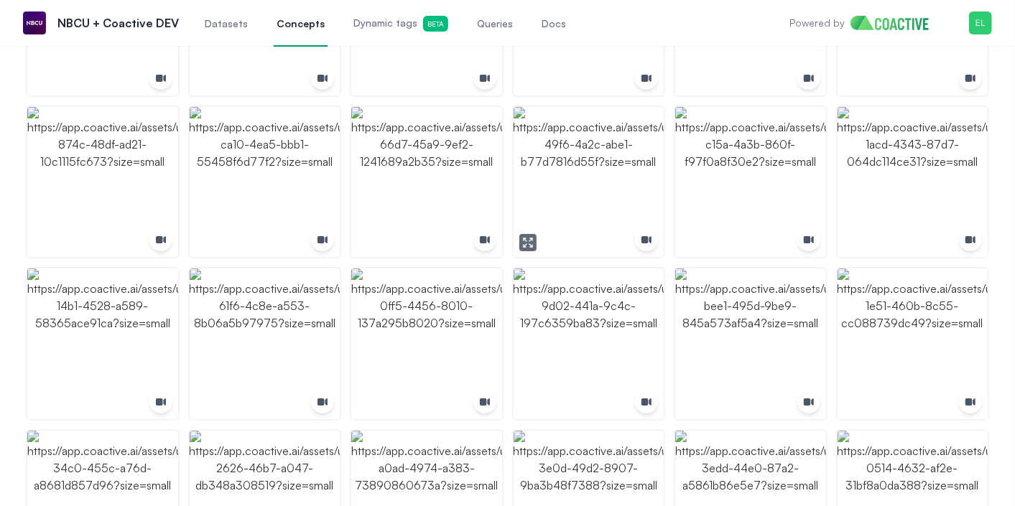
scroll to position [3122, 0]
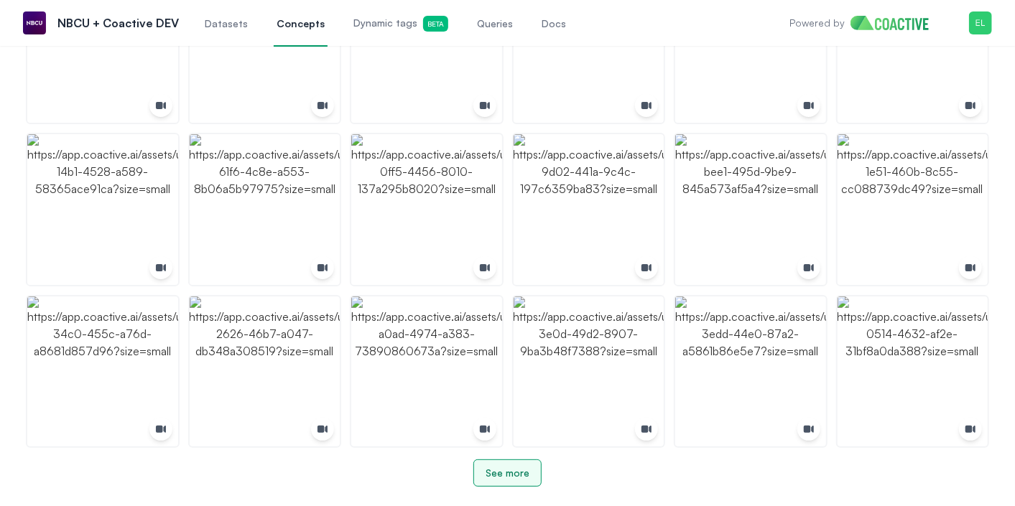
click at [516, 474] on div "See more" at bounding box center [507, 473] width 44 height 14
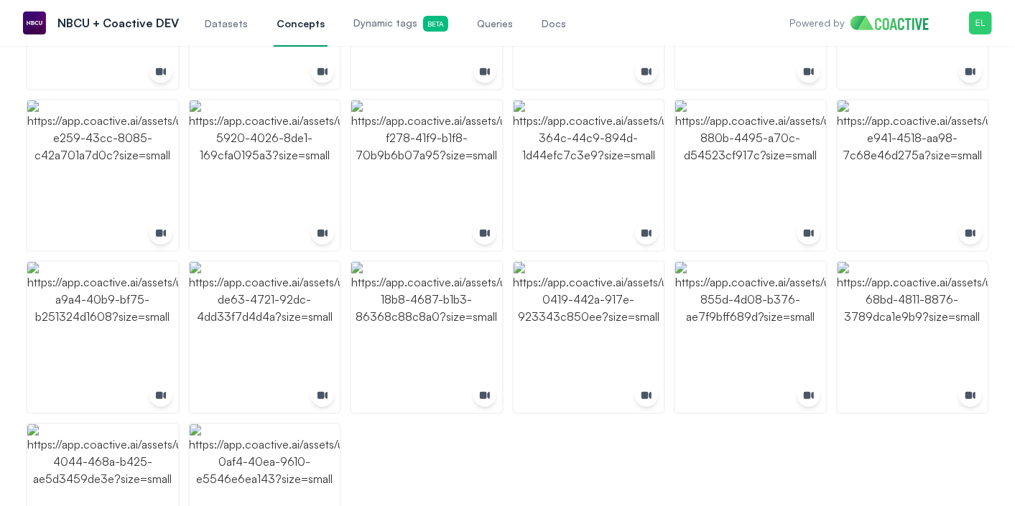
scroll to position [3770, 0]
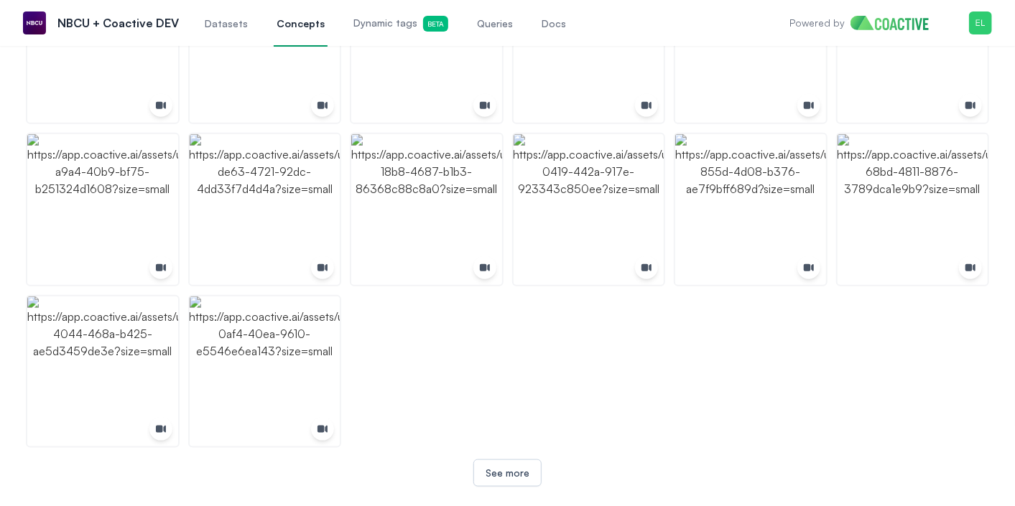
click at [549, 474] on div "See more" at bounding box center [507, 467] width 963 height 39
click at [513, 475] on div "See more" at bounding box center [507, 473] width 44 height 14
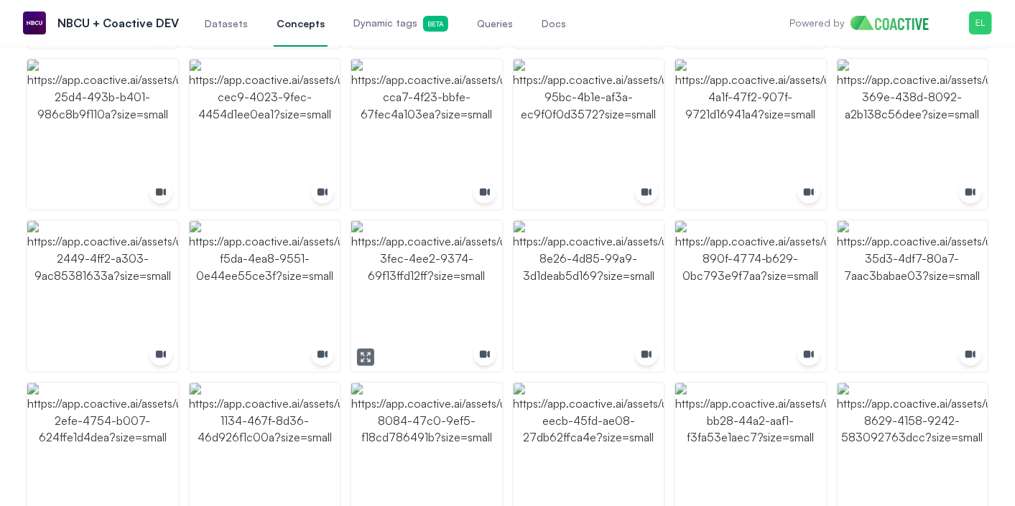
scroll to position [0, 0]
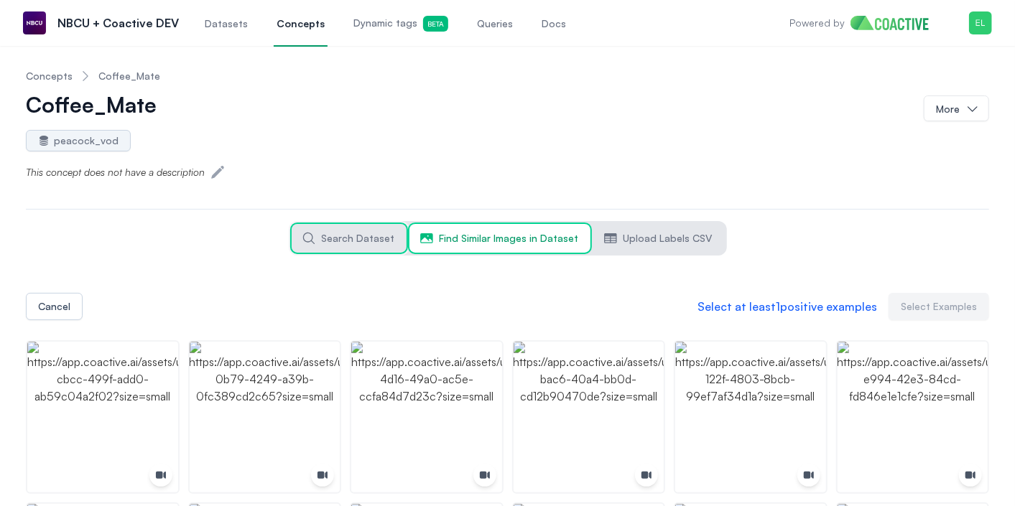
click at [380, 241] on span "Search Dataset" at bounding box center [358, 238] width 73 height 14
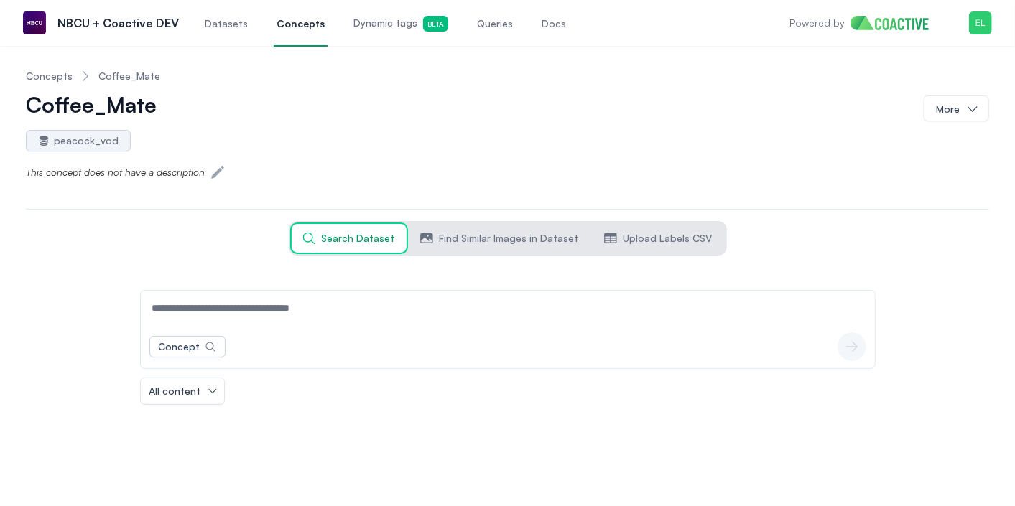
click at [332, 307] on input at bounding box center [508, 308] width 728 height 34
type input "**********"
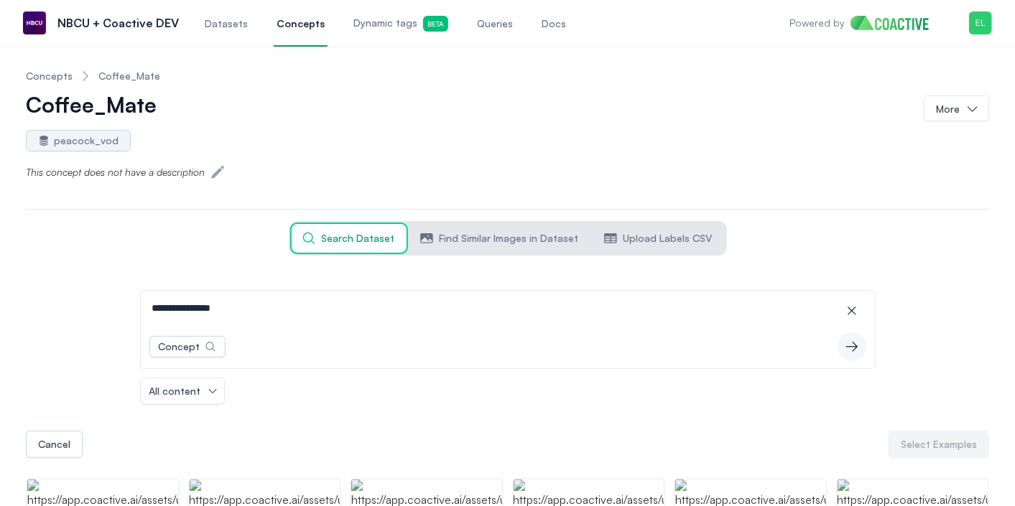
drag, startPoint x: 272, startPoint y: 313, endPoint x: 121, endPoint y: 309, distance: 150.8
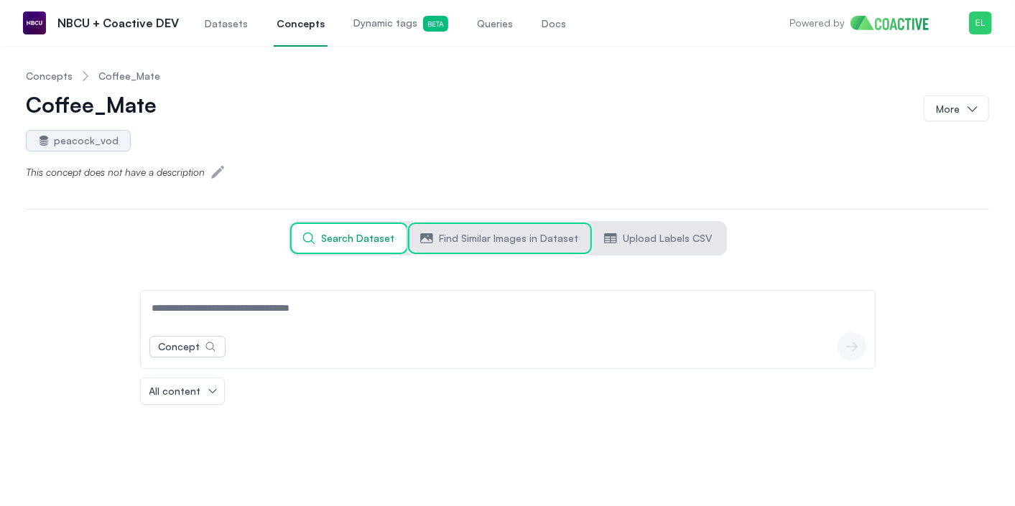
click at [437, 239] on button "Find Similar Images in Dataset" at bounding box center [499, 238] width 181 height 29
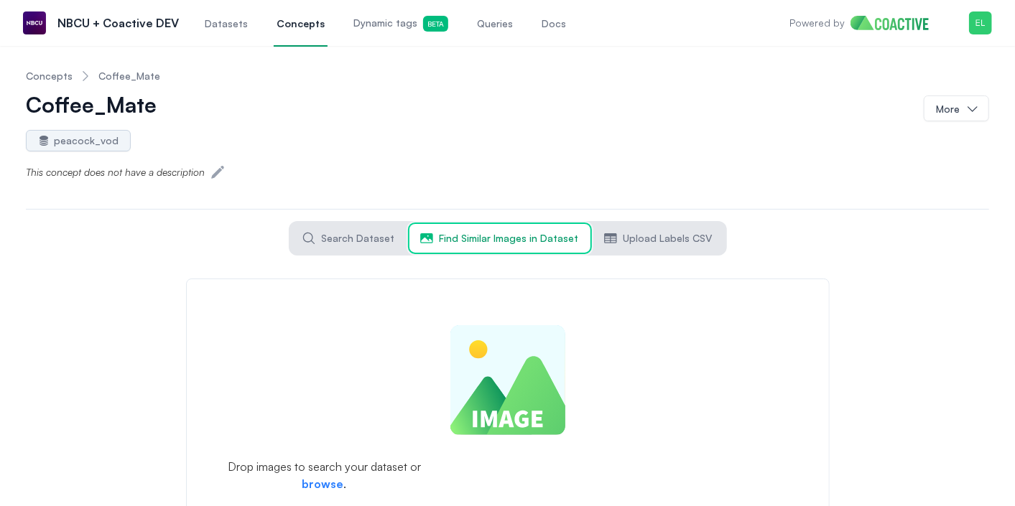
scroll to position [35, 0]
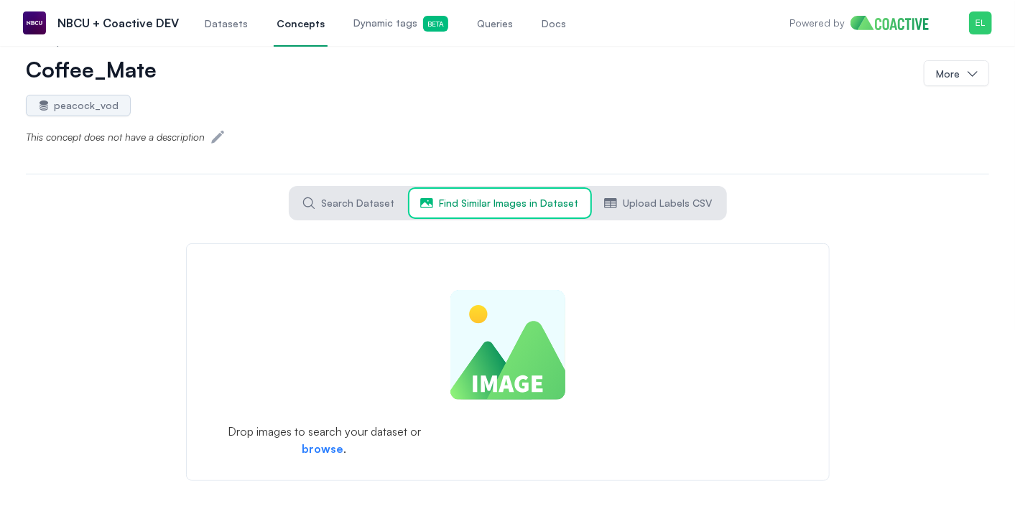
click at [421, 358] on form "Drop images to search your dataset or browse ." at bounding box center [507, 362] width 643 height 238
click at [337, 447] on form "Drop images to search your dataset or browse ." at bounding box center [507, 362] width 643 height 238
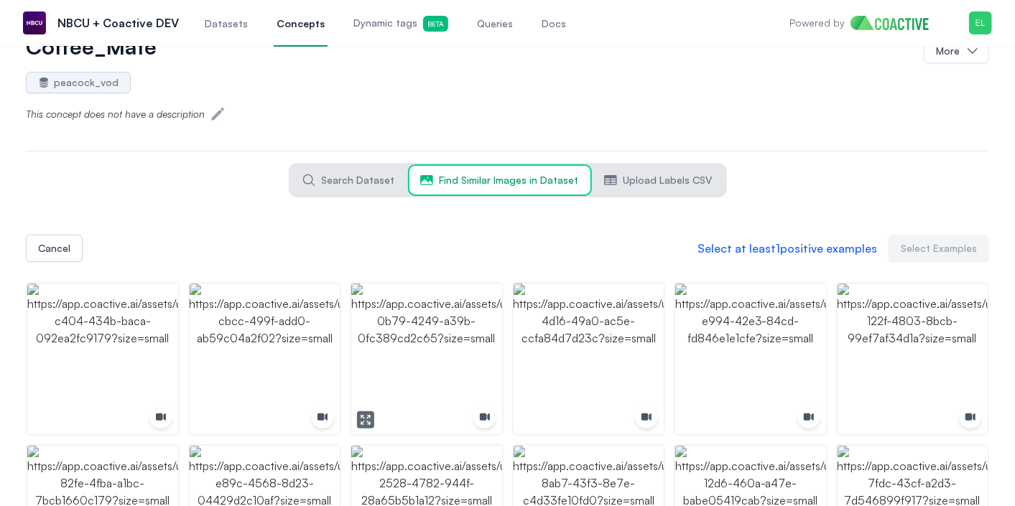
scroll to position [82, 0]
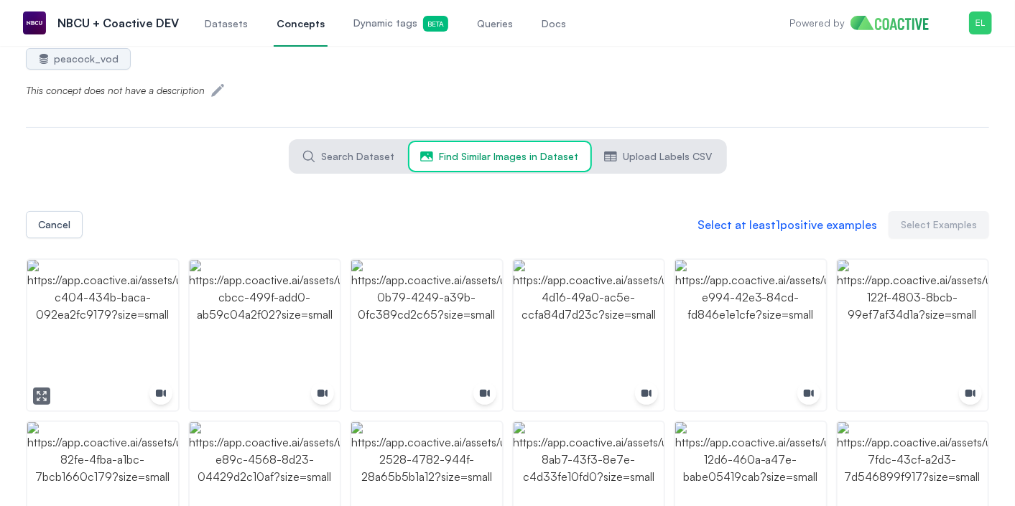
click at [123, 372] on img "button" at bounding box center [102, 335] width 151 height 151
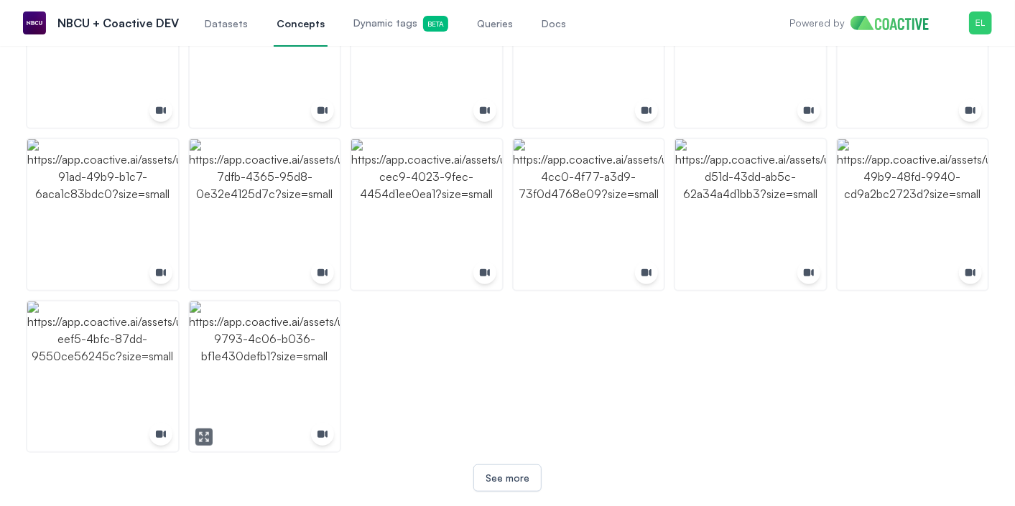
scroll to position [531, 0]
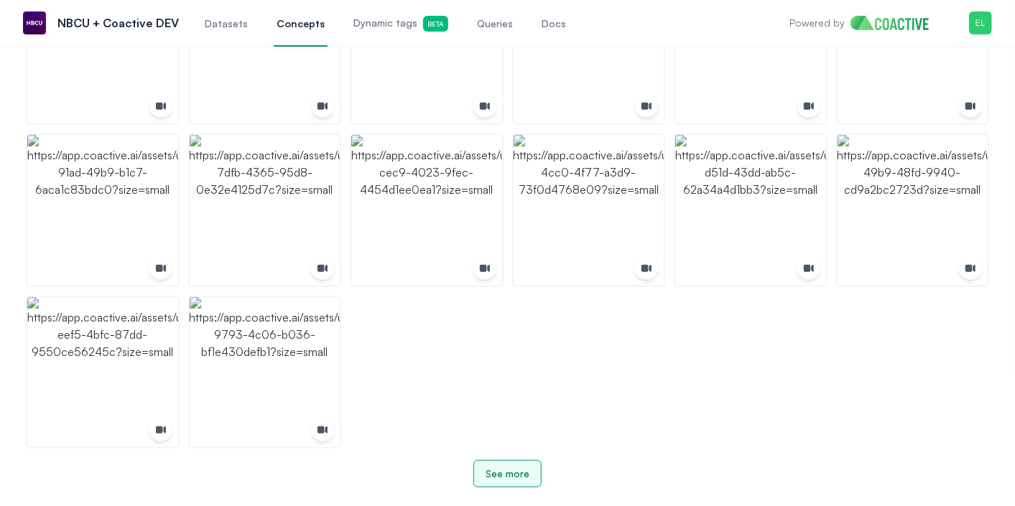
click at [493, 472] on div "See more" at bounding box center [507, 474] width 44 height 14
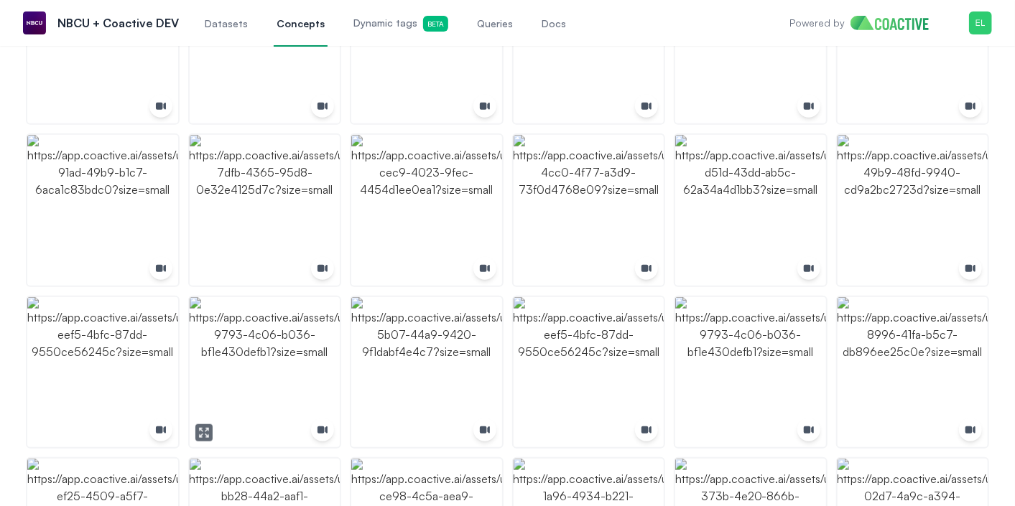
click at [271, 389] on img "button" at bounding box center [265, 372] width 151 height 151
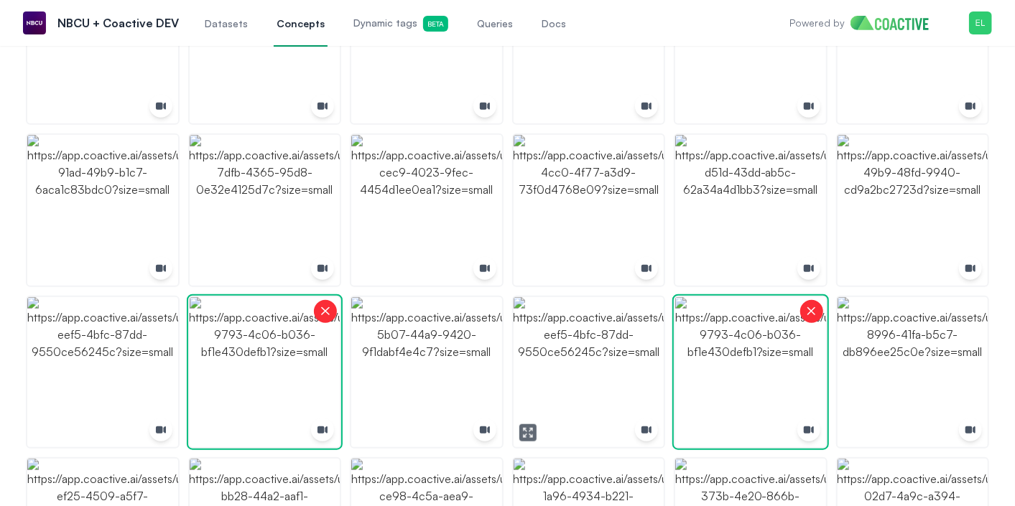
click at [576, 390] on img "button" at bounding box center [588, 372] width 151 height 151
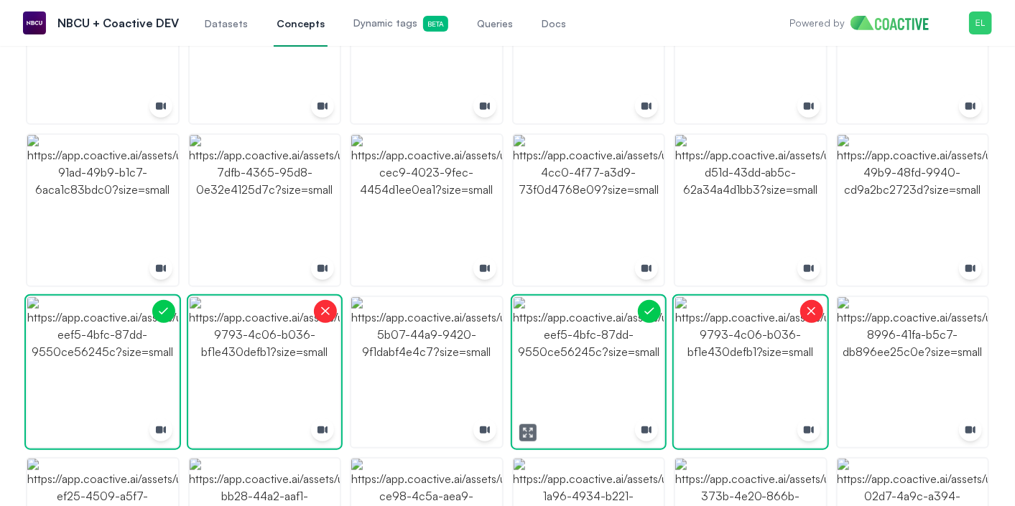
click at [576, 390] on img "button" at bounding box center [588, 372] width 151 height 151
click at [760, 167] on img "button" at bounding box center [750, 210] width 151 height 151
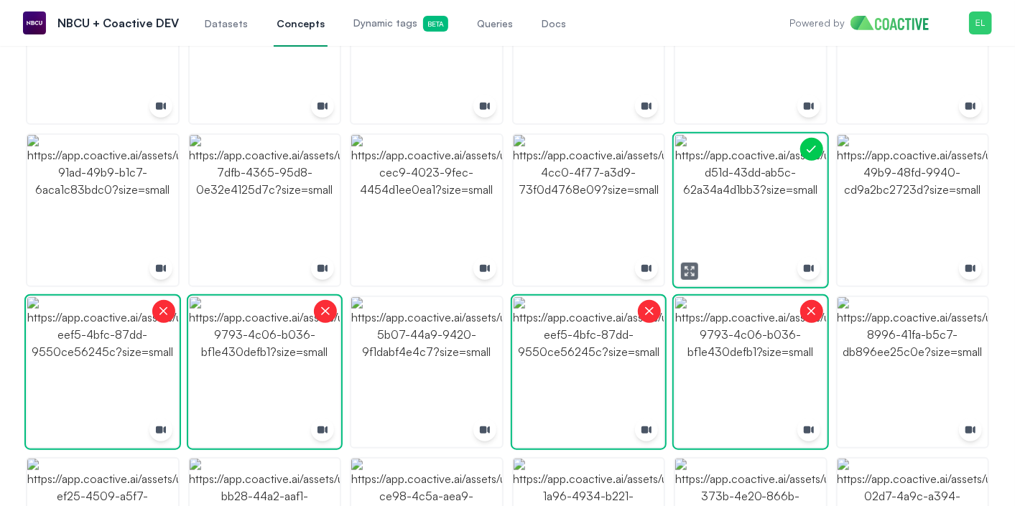
click at [760, 167] on img "button" at bounding box center [750, 210] width 151 height 151
click at [566, 209] on img "button" at bounding box center [588, 210] width 151 height 151
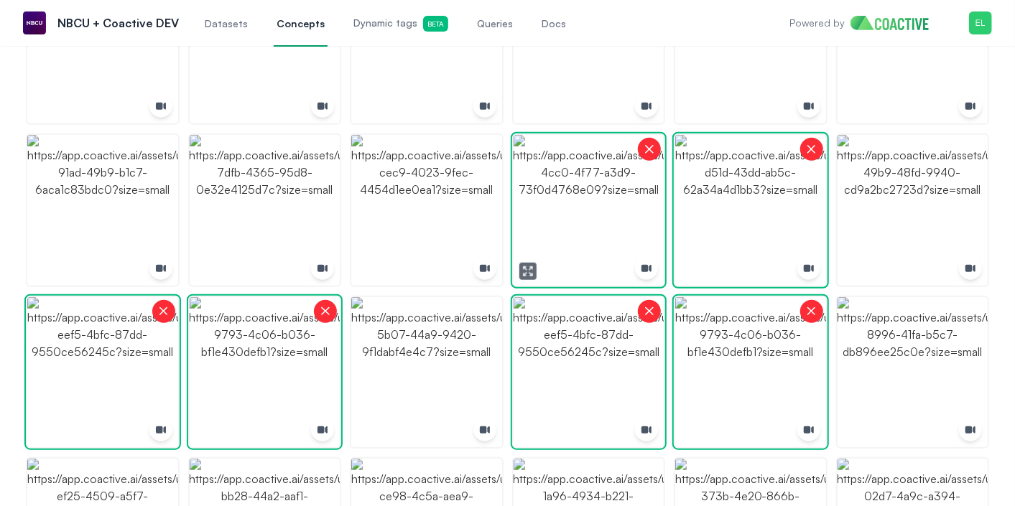
click at [558, 231] on img "button" at bounding box center [588, 210] width 151 height 151
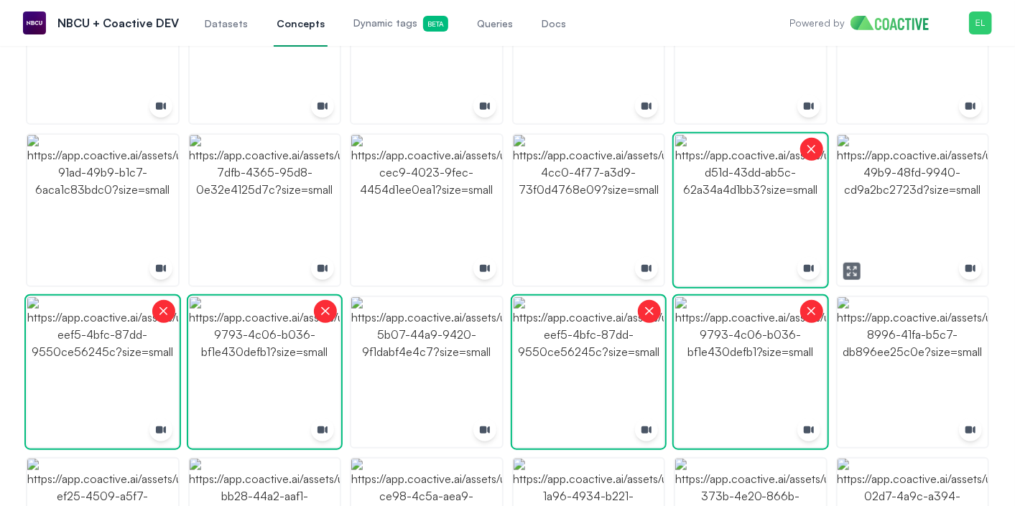
click at [910, 218] on img "button" at bounding box center [912, 210] width 151 height 151
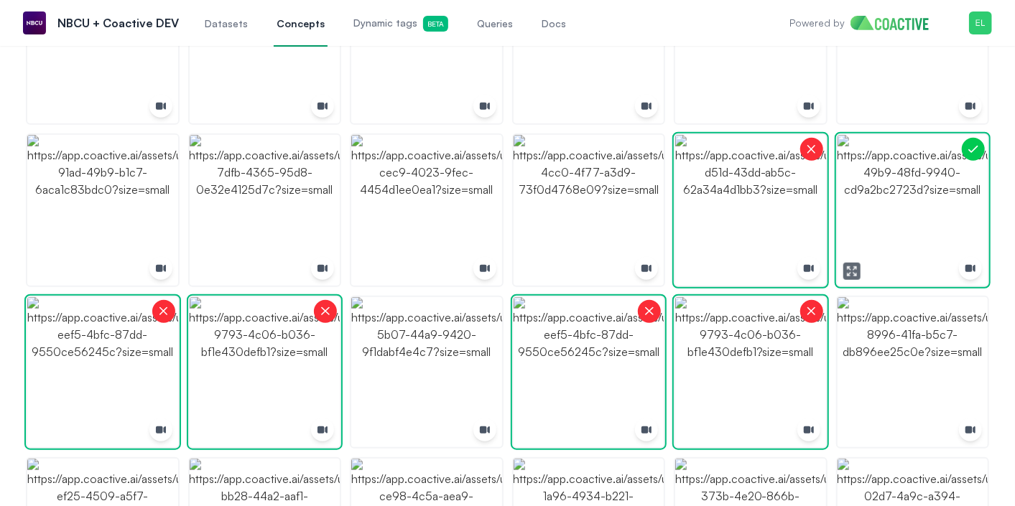
click at [910, 218] on img "button" at bounding box center [912, 210] width 151 height 151
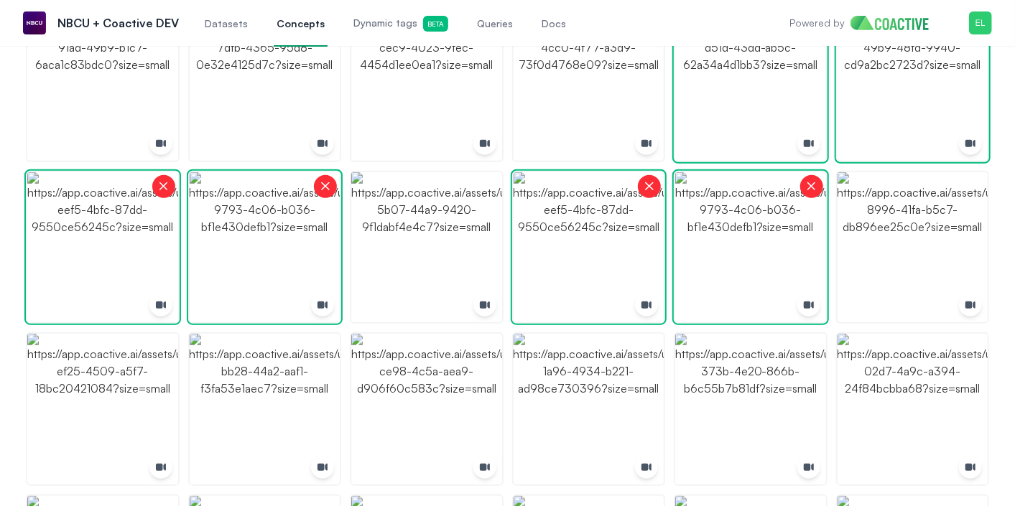
scroll to position [657, 0]
click at [908, 294] on img "button" at bounding box center [912, 246] width 151 height 151
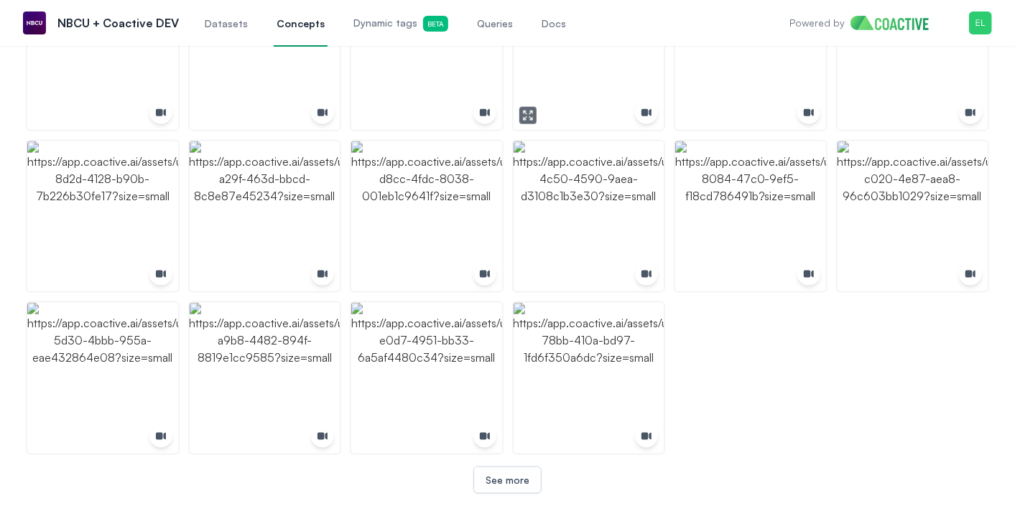
scroll to position [1017, 0]
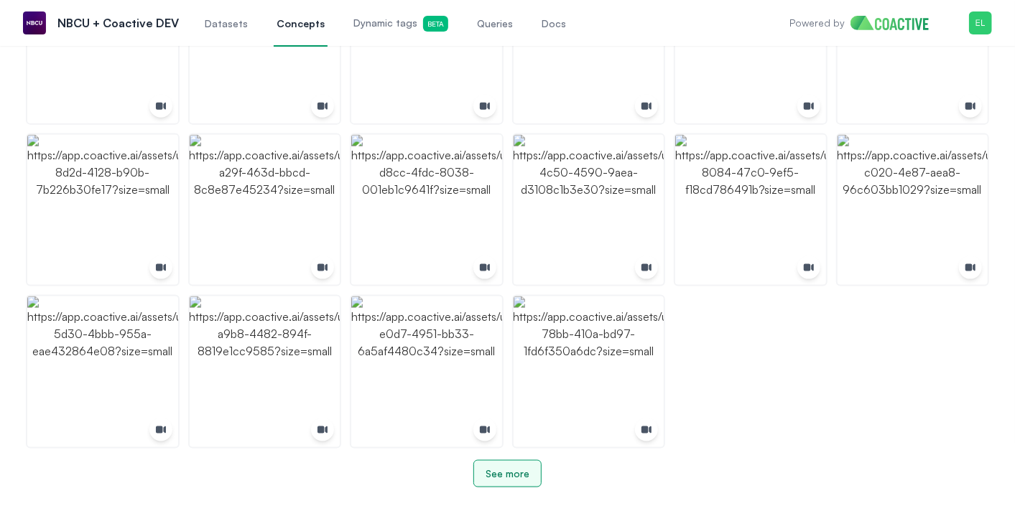
click at [516, 480] on button "See more" at bounding box center [507, 473] width 68 height 27
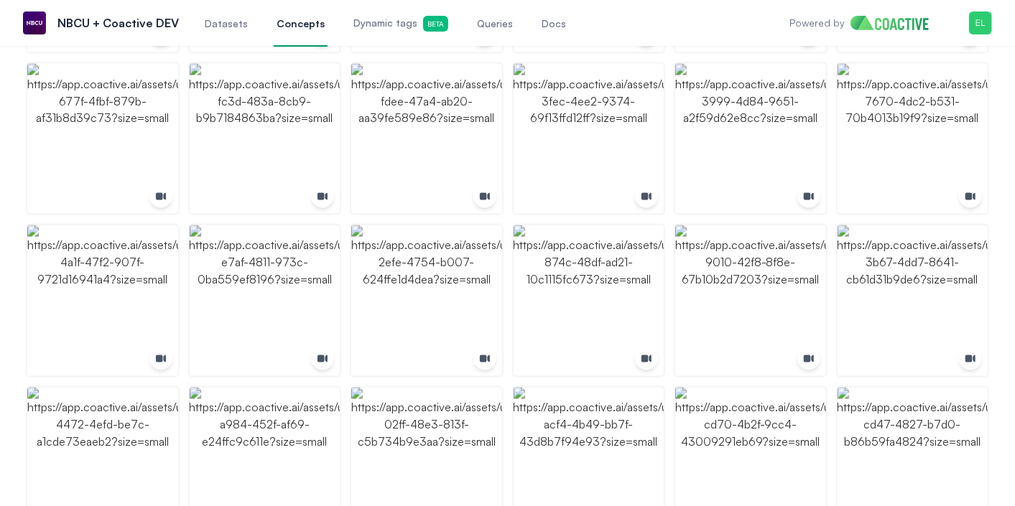
scroll to position [1502, 0]
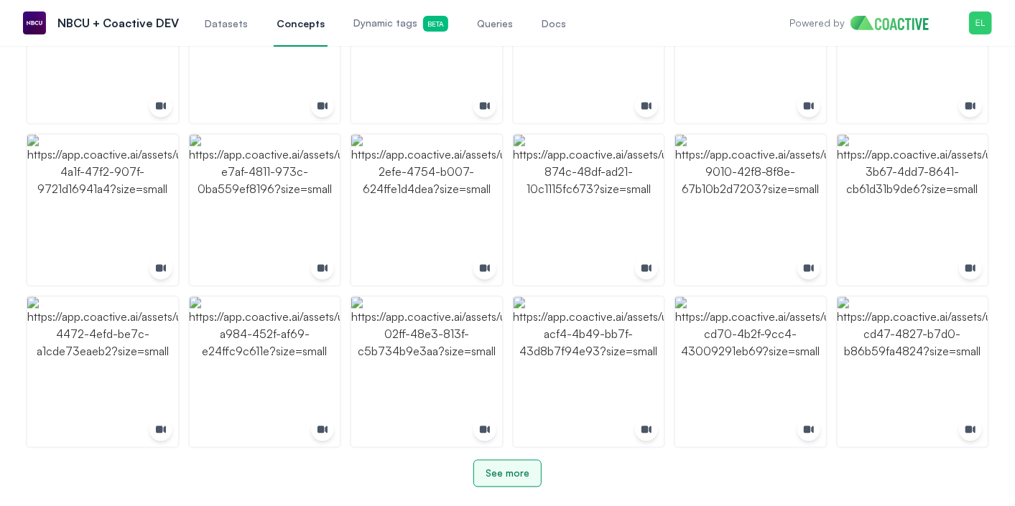
click at [513, 480] on button "See more" at bounding box center [507, 473] width 68 height 27
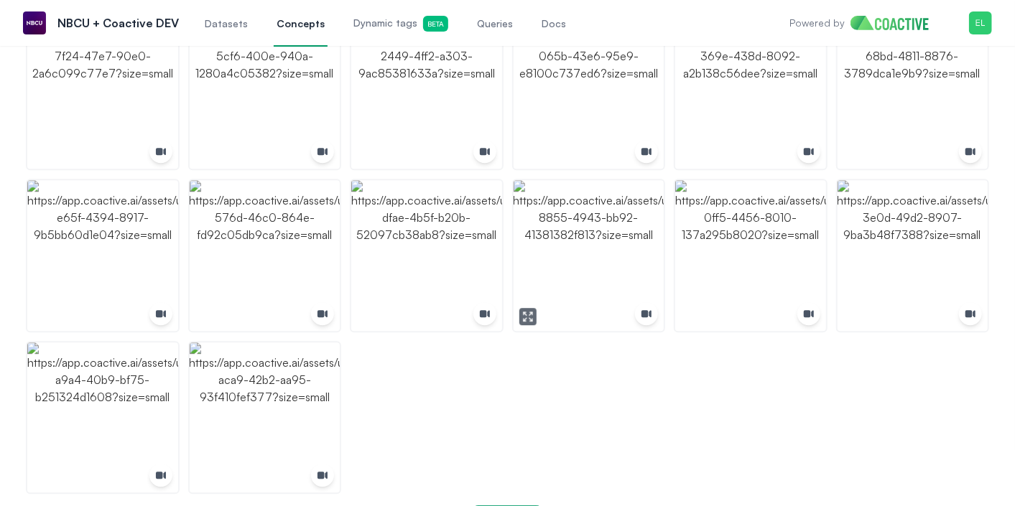
scroll to position [2150, 0]
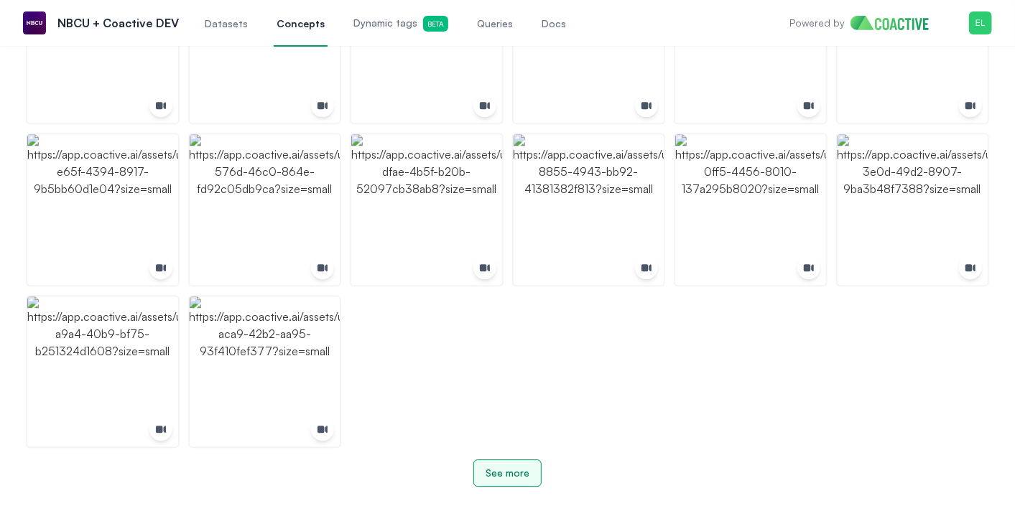
click at [513, 480] on button "See more" at bounding box center [507, 473] width 68 height 27
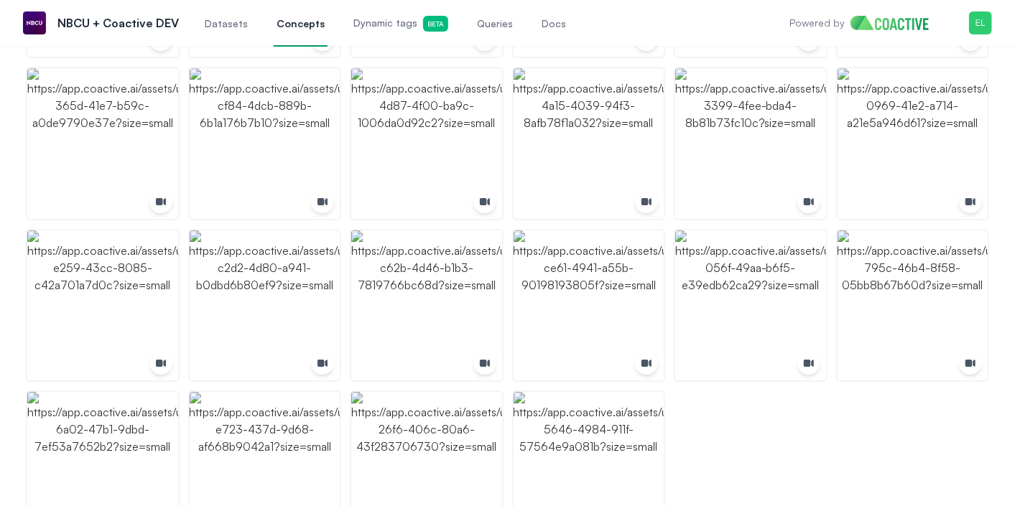
scroll to position [2551, 0]
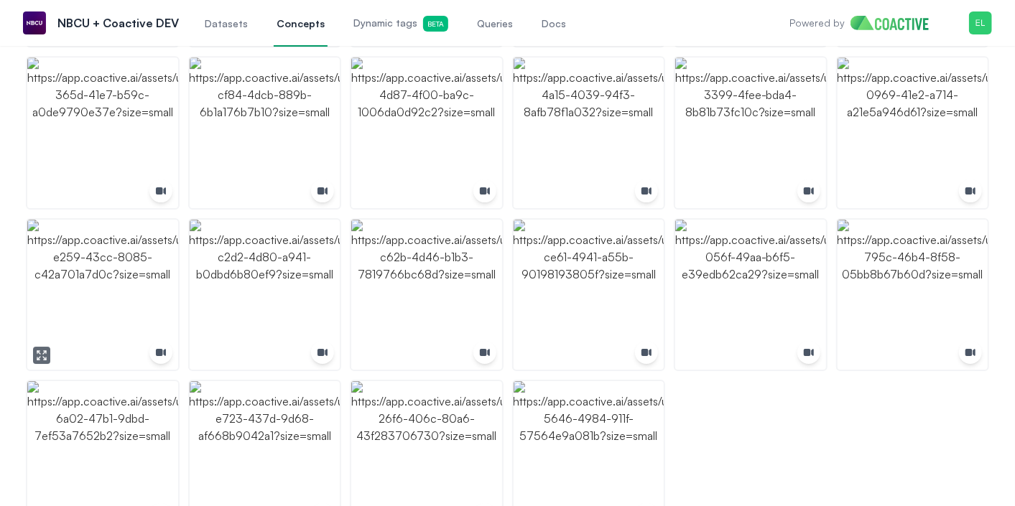
click at [139, 324] on img "button" at bounding box center [102, 295] width 151 height 151
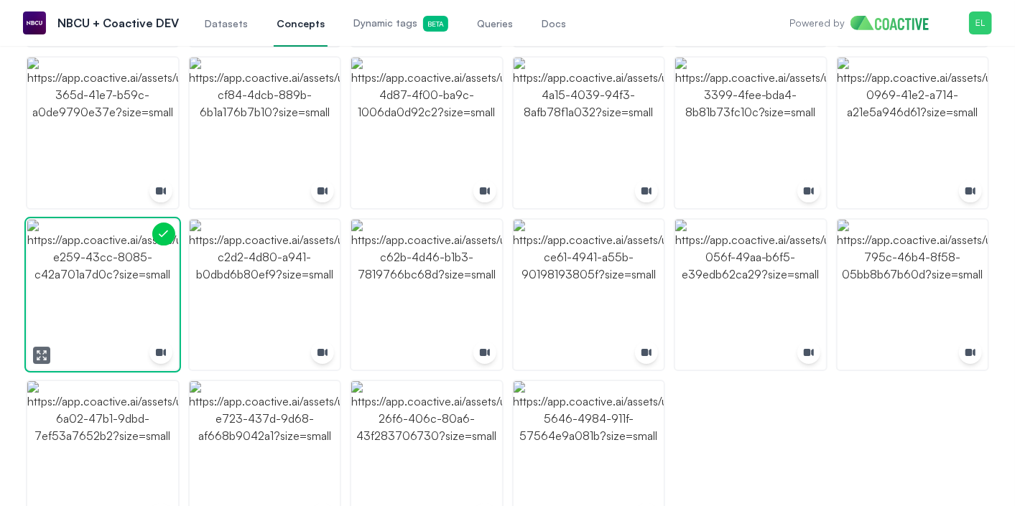
click at [139, 324] on img "button" at bounding box center [102, 295] width 151 height 151
click at [406, 465] on img "button" at bounding box center [426, 456] width 151 height 151
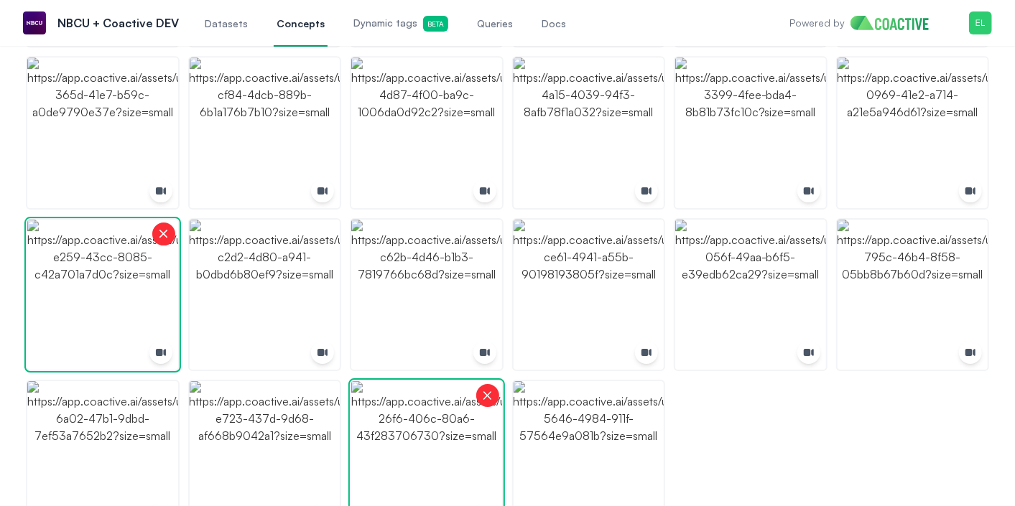
scroll to position [2636, 0]
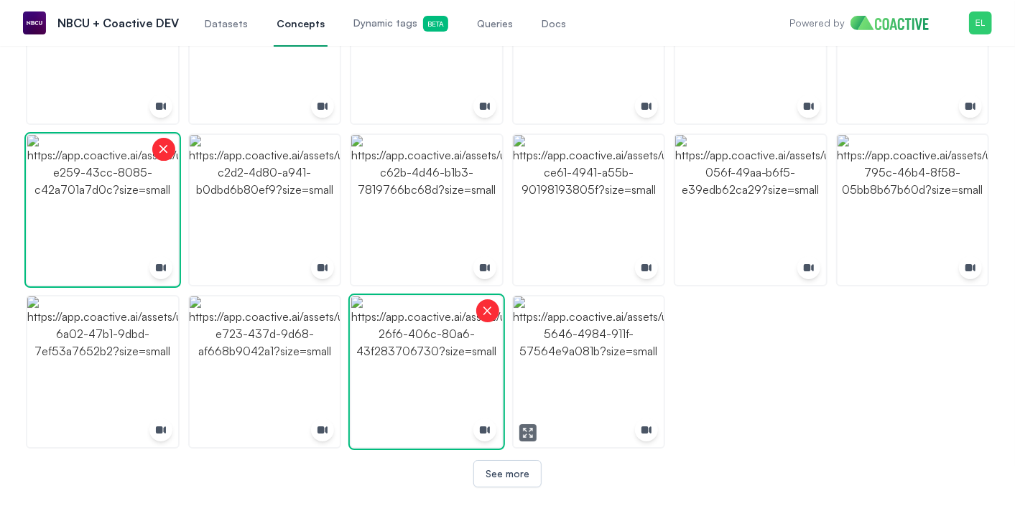
click at [599, 428] on img "button" at bounding box center [588, 372] width 151 height 151
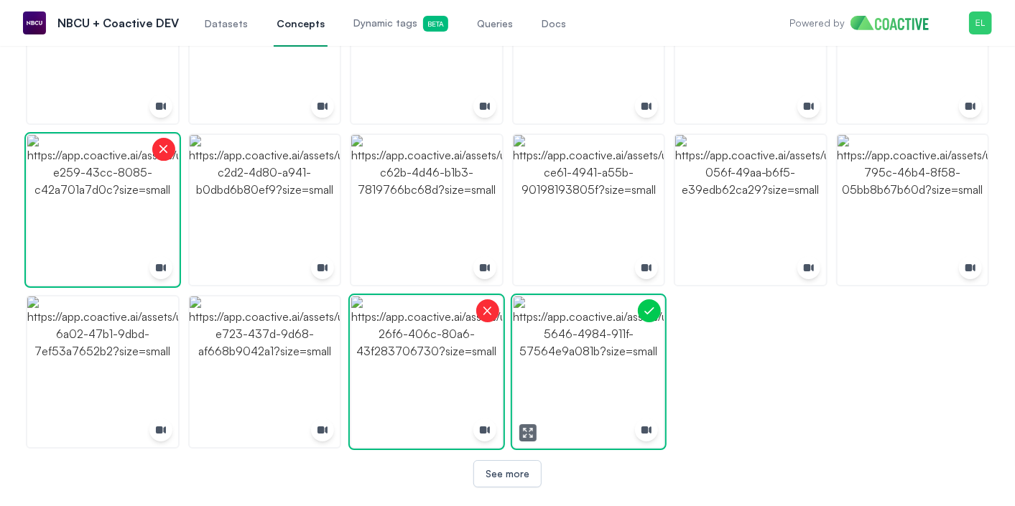
click at [599, 428] on img "button" at bounding box center [588, 372] width 151 height 151
click at [505, 478] on div "See more" at bounding box center [507, 474] width 44 height 14
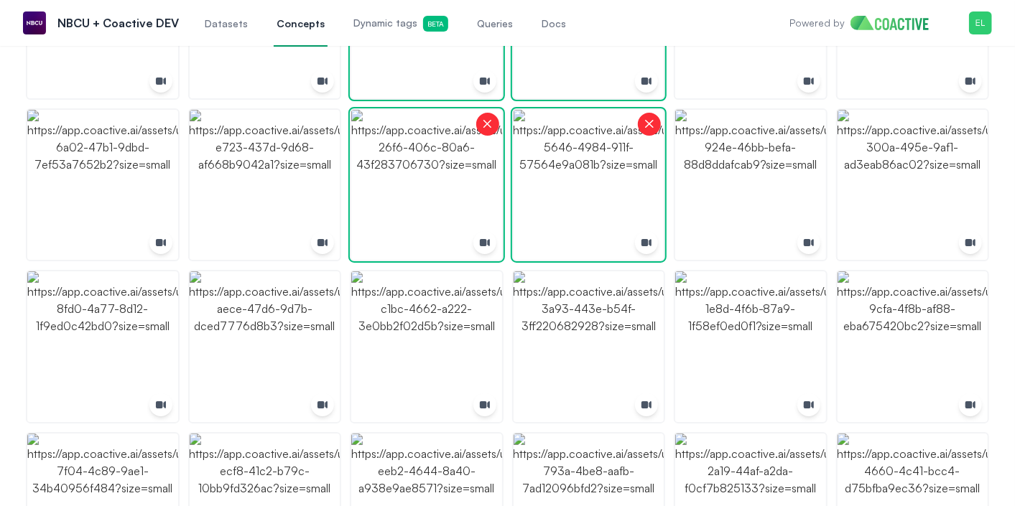
scroll to position [3122, 0]
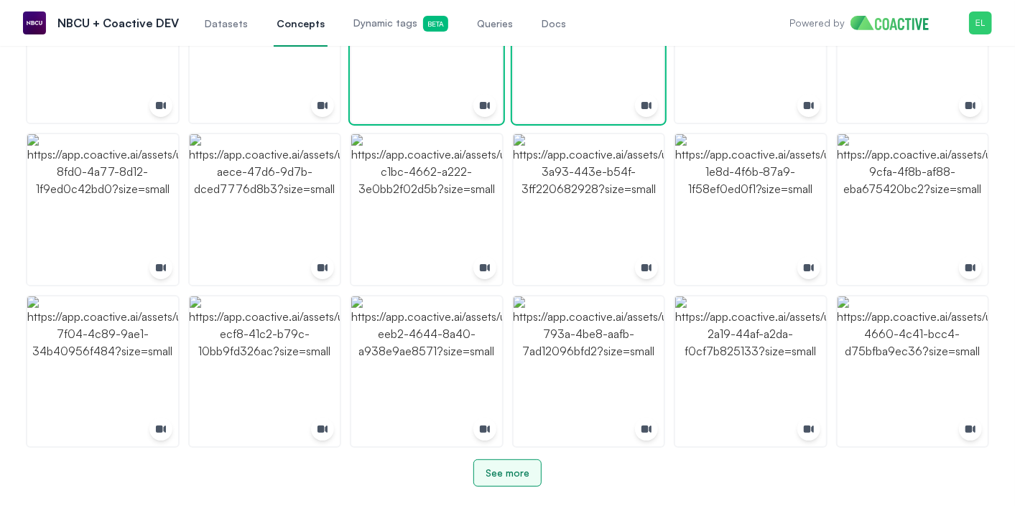
click at [505, 477] on div "See more" at bounding box center [507, 473] width 44 height 14
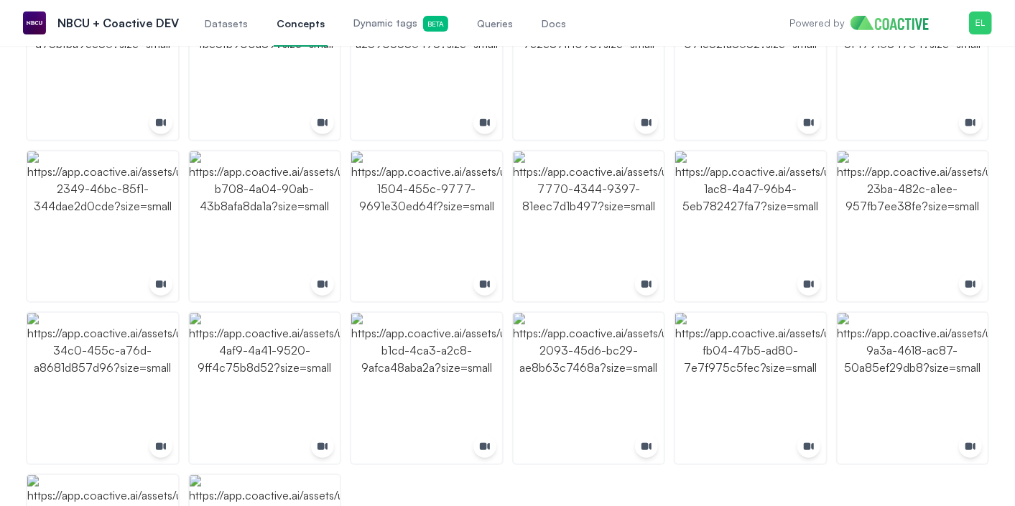
scroll to position [3770, 0]
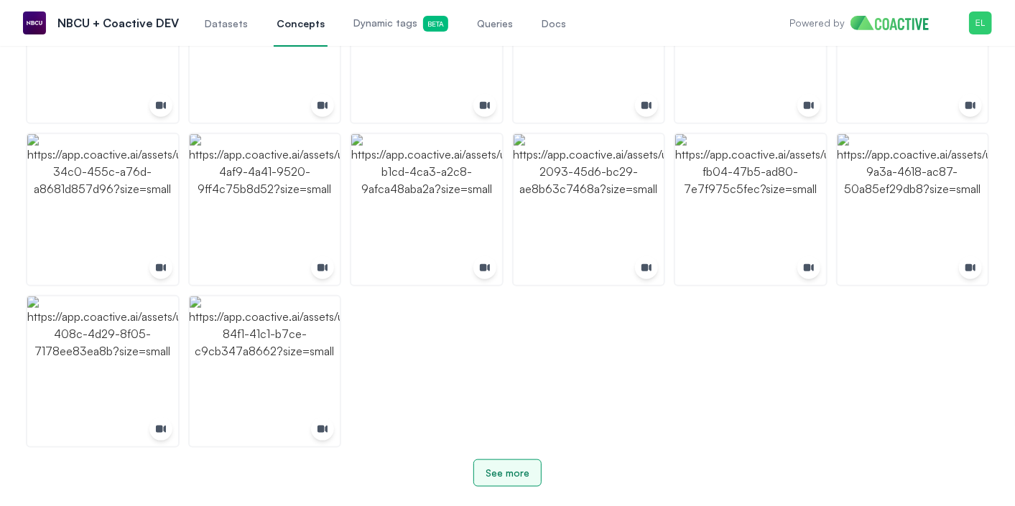
click at [505, 477] on div "See more" at bounding box center [507, 473] width 44 height 14
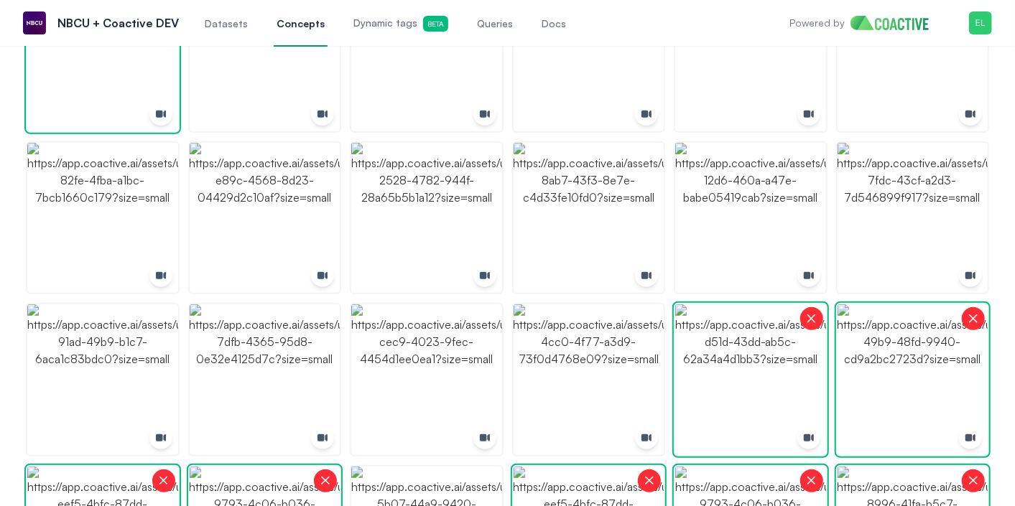
scroll to position [0, 0]
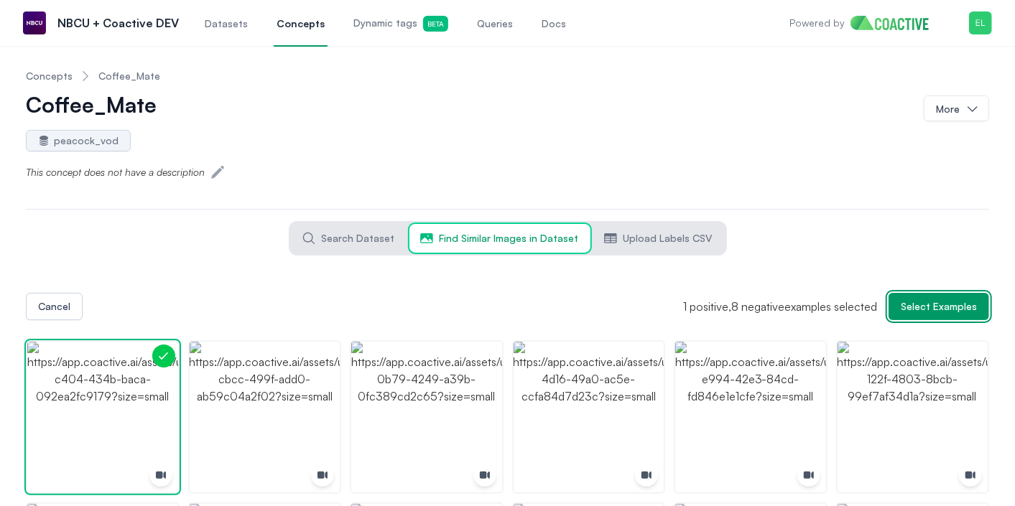
click at [923, 304] on span "Select Examples" at bounding box center [938, 306] width 76 height 14
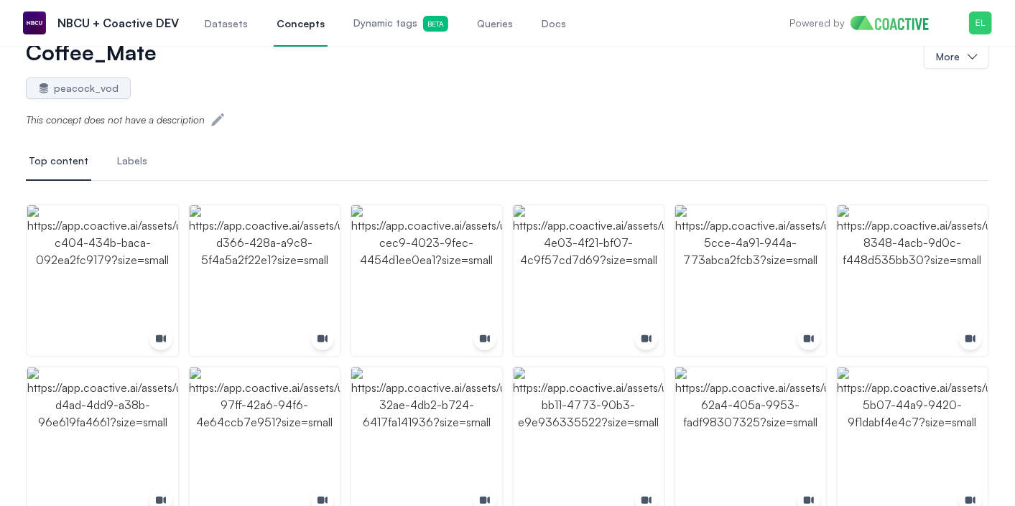
scroll to position [48, 0]
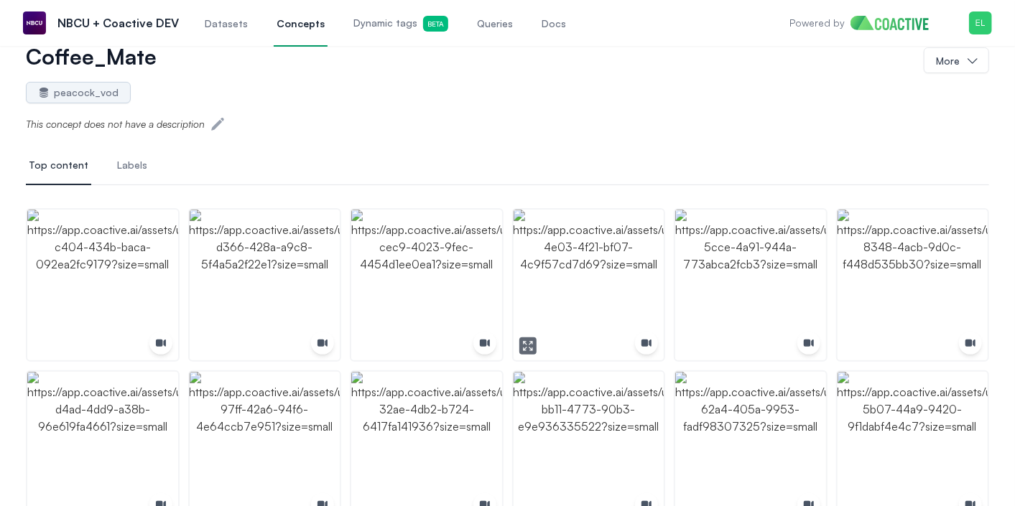
click at [575, 318] on img "button" at bounding box center [588, 285] width 151 height 151
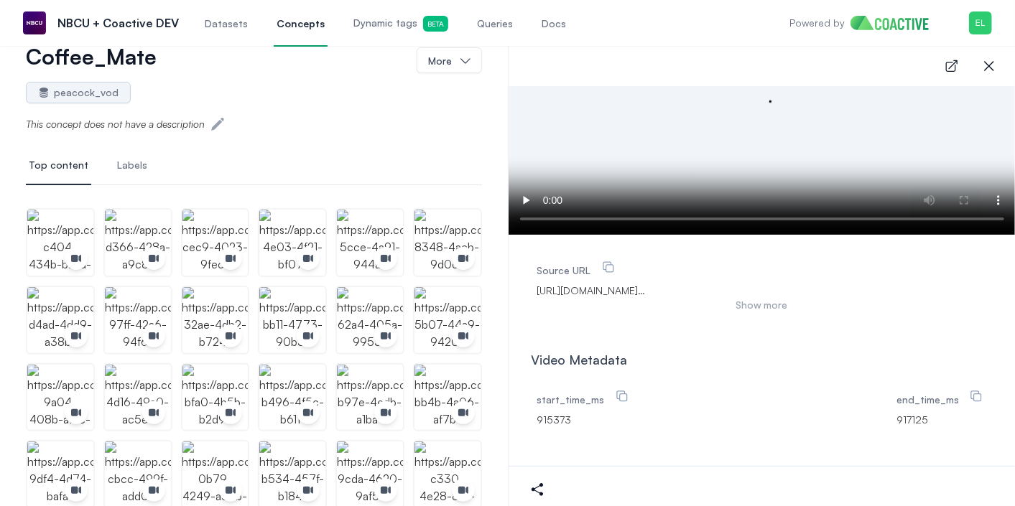
scroll to position [0, 0]
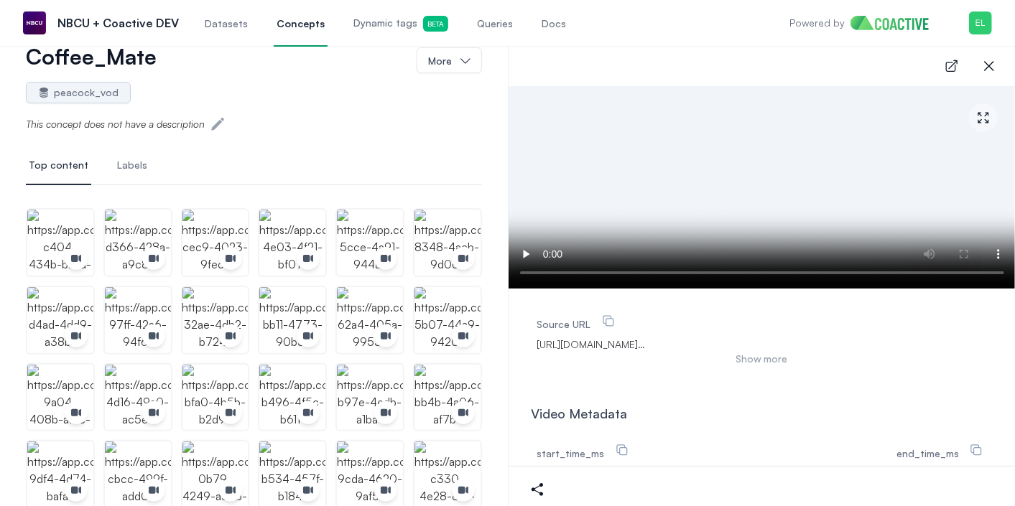
click at [961, 345] on span "https://nbcu-mgds-video-repo.s3.amazonaws.com/staging/peacock_vod/GMO_000000004…" at bounding box center [761, 344] width 449 height 14
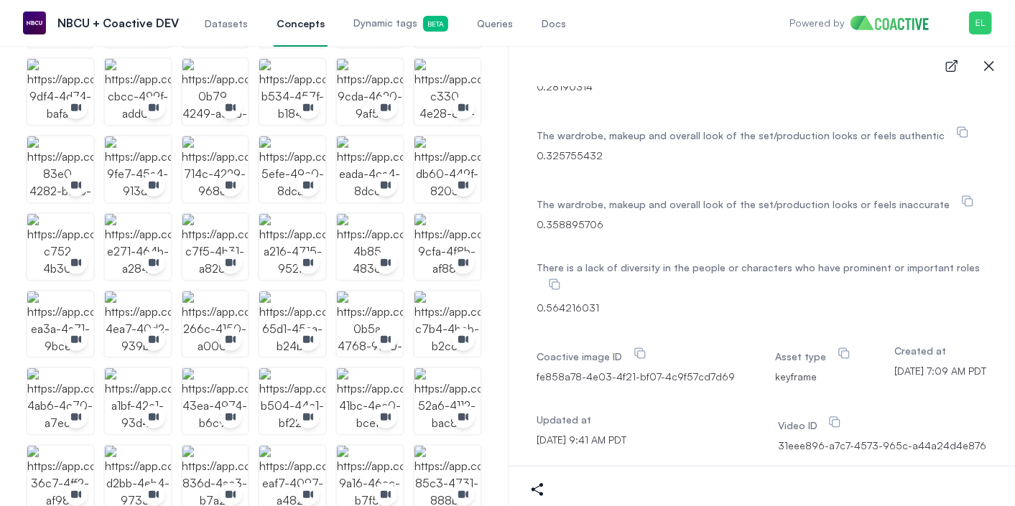
scroll to position [439, 0]
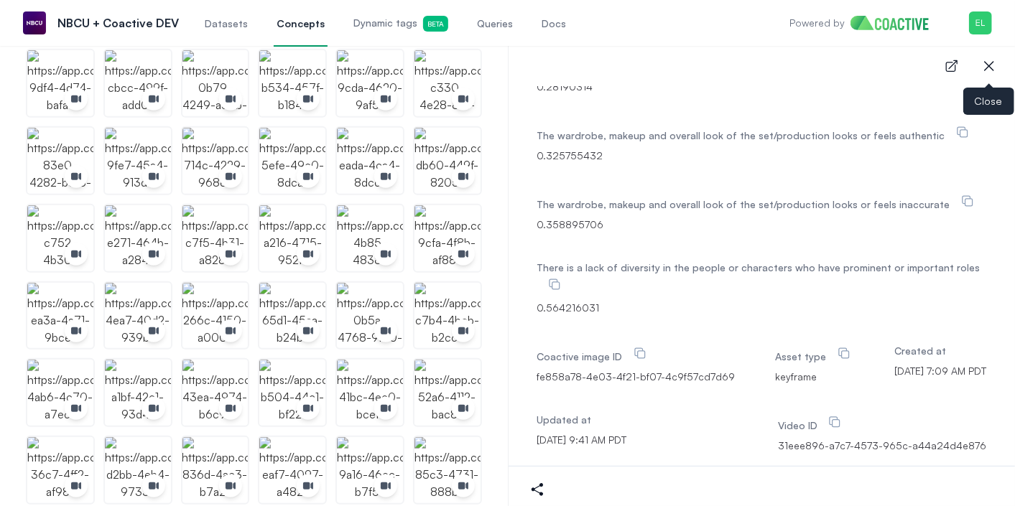
click at [989, 72] on icon "button" at bounding box center [988, 65] width 17 height 17
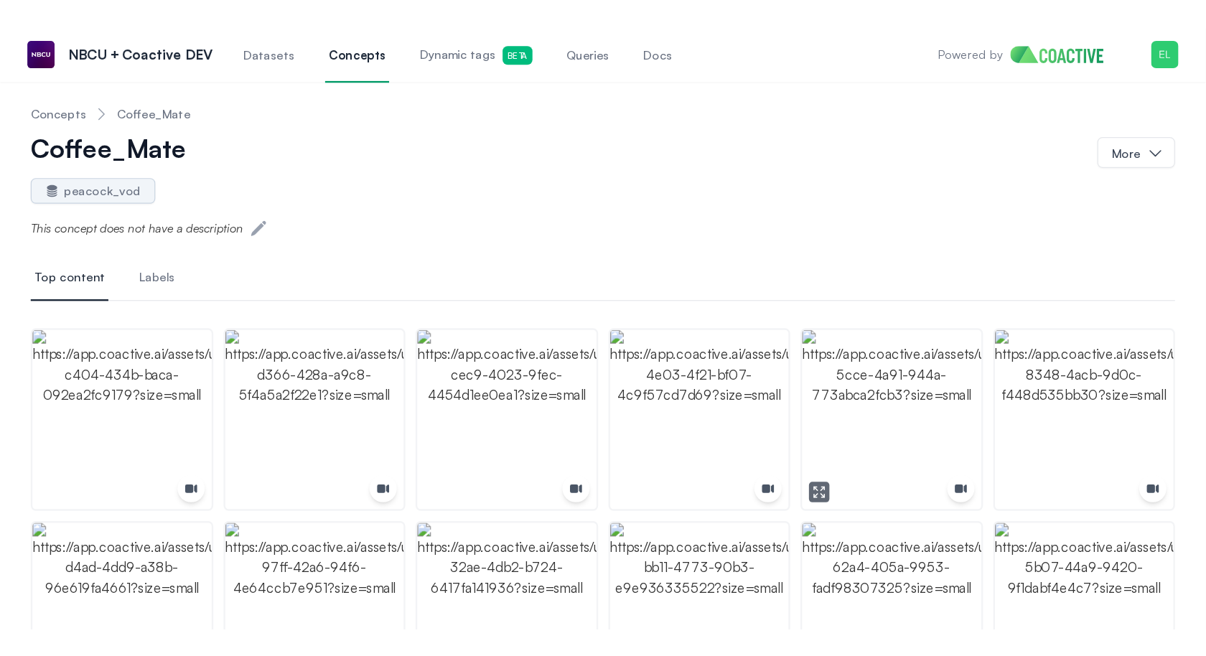
scroll to position [2, 0]
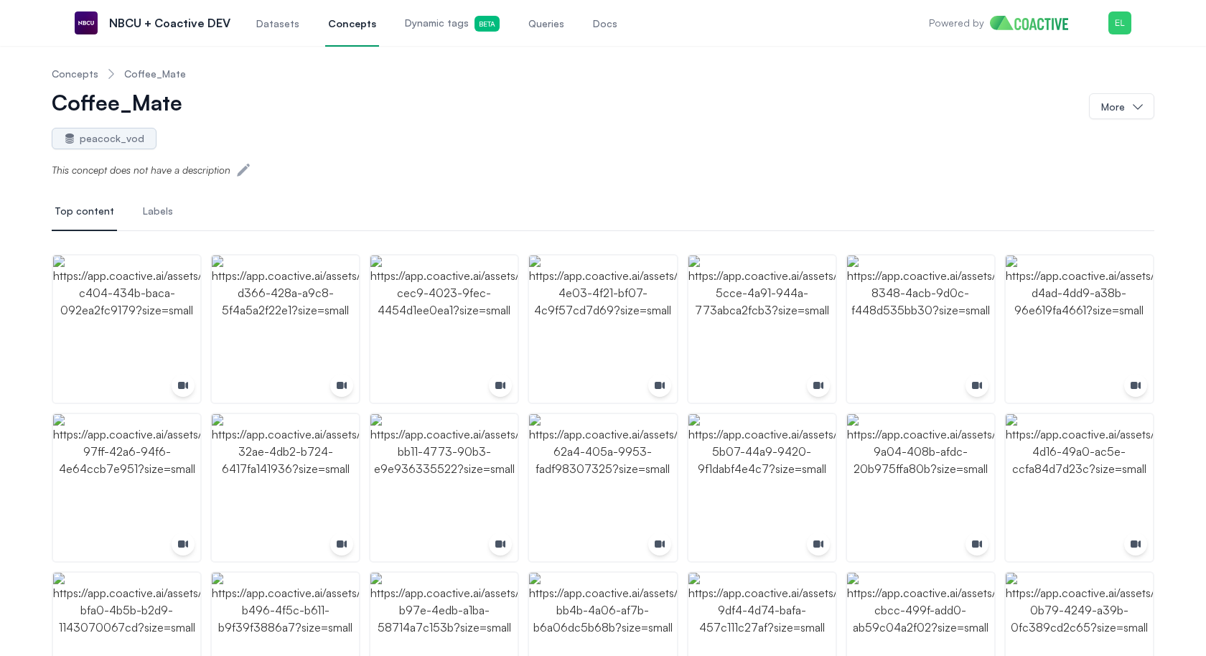
click at [454, 19] on span "Dynamic tags Beta" at bounding box center [452, 24] width 95 height 16
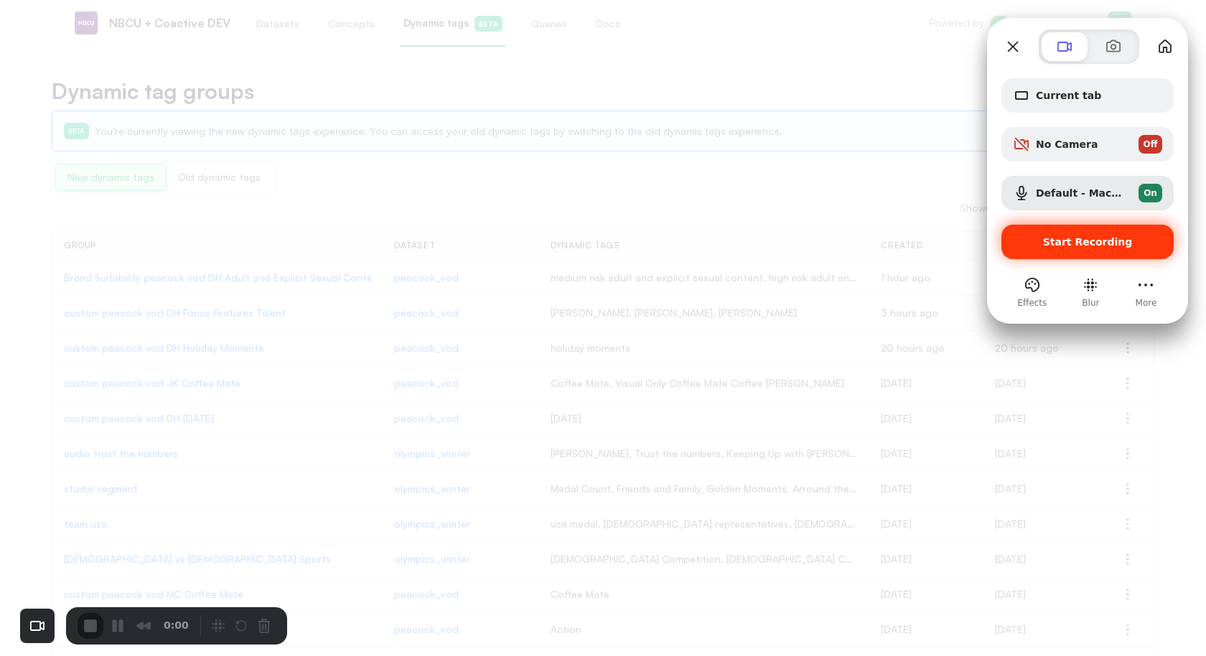
click at [1014, 250] on div "Start Recording" at bounding box center [1088, 242] width 172 height 34
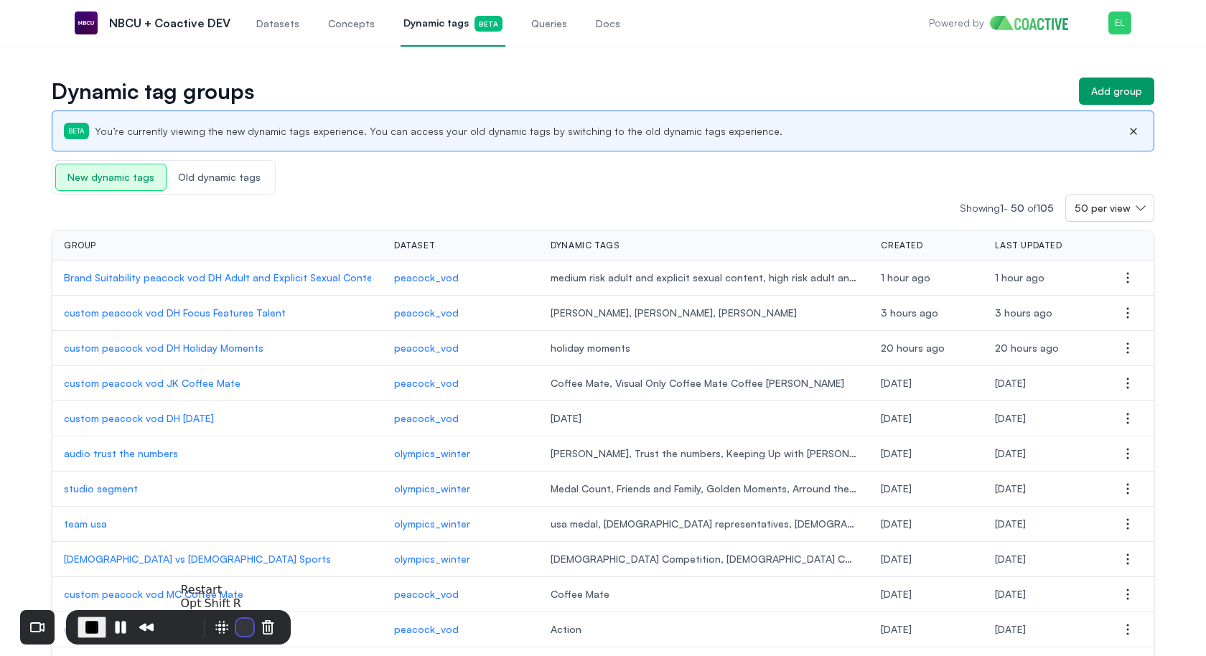
click at [239, 505] on button "Restart Recording" at bounding box center [244, 627] width 17 height 17
click at [238, 505] on button "Restart Recording" at bounding box center [244, 627] width 17 height 17
click at [236, 505] on button "Restart Recording" at bounding box center [244, 627] width 17 height 17
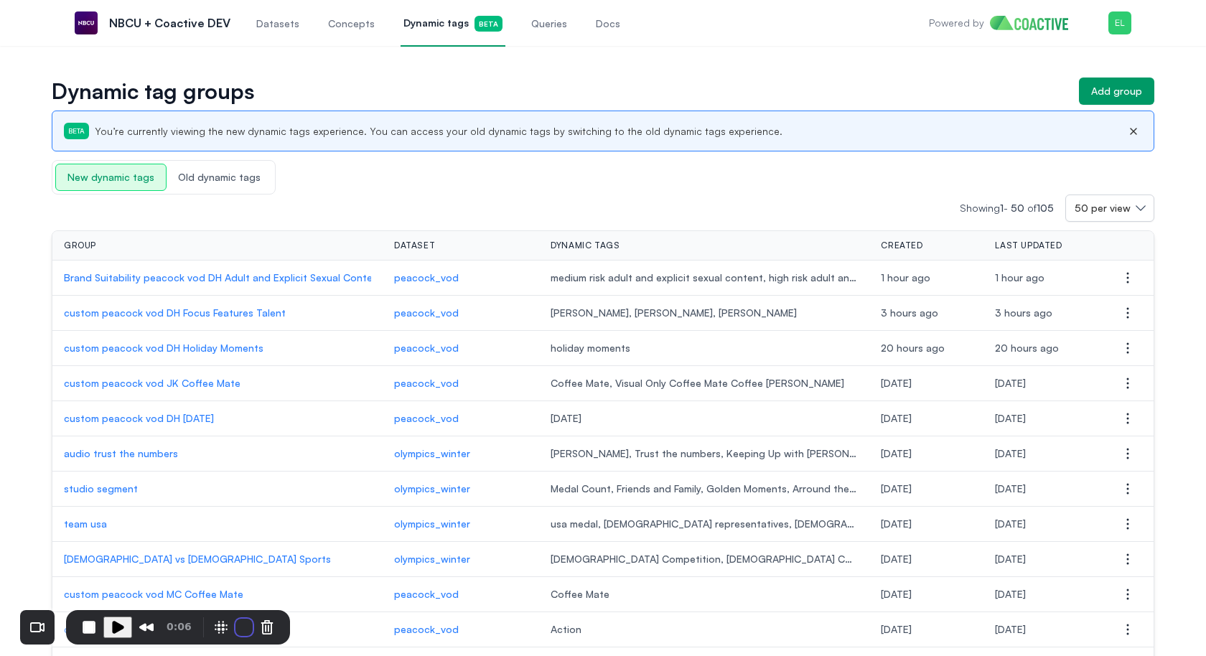
click at [197, 379] on p "custom peacock vod JK Coffee Mate" at bounding box center [217, 383] width 307 height 14
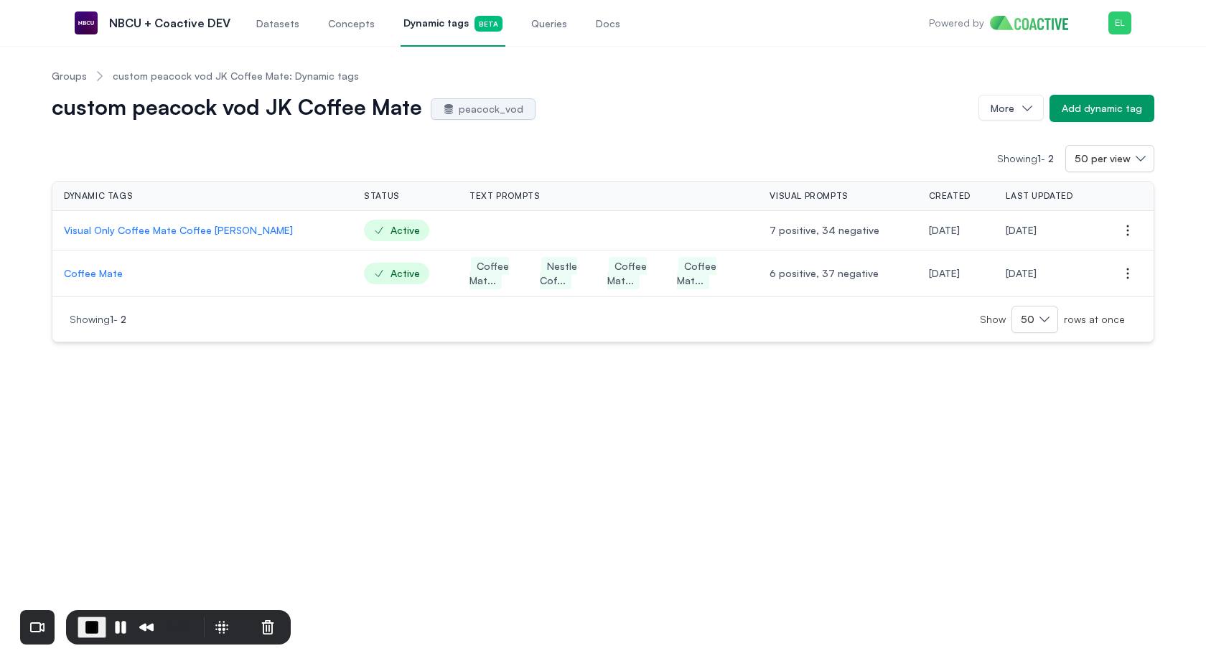
click at [129, 235] on td "Visual Only Coffee Mate Coffee Creamer" at bounding box center [202, 230] width 300 height 39
click at [142, 228] on p "Visual Only Coffee Mate Coffee Creamer" at bounding box center [202, 230] width 277 height 14
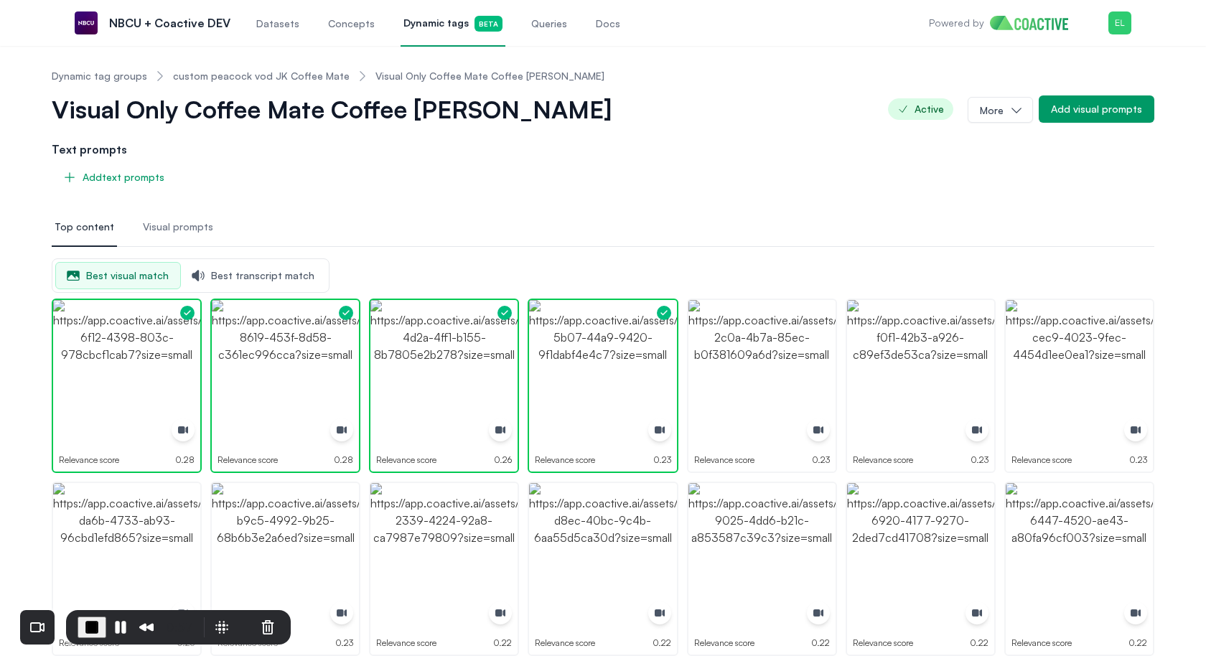
click at [192, 223] on span "Visual prompts" at bounding box center [178, 227] width 70 height 14
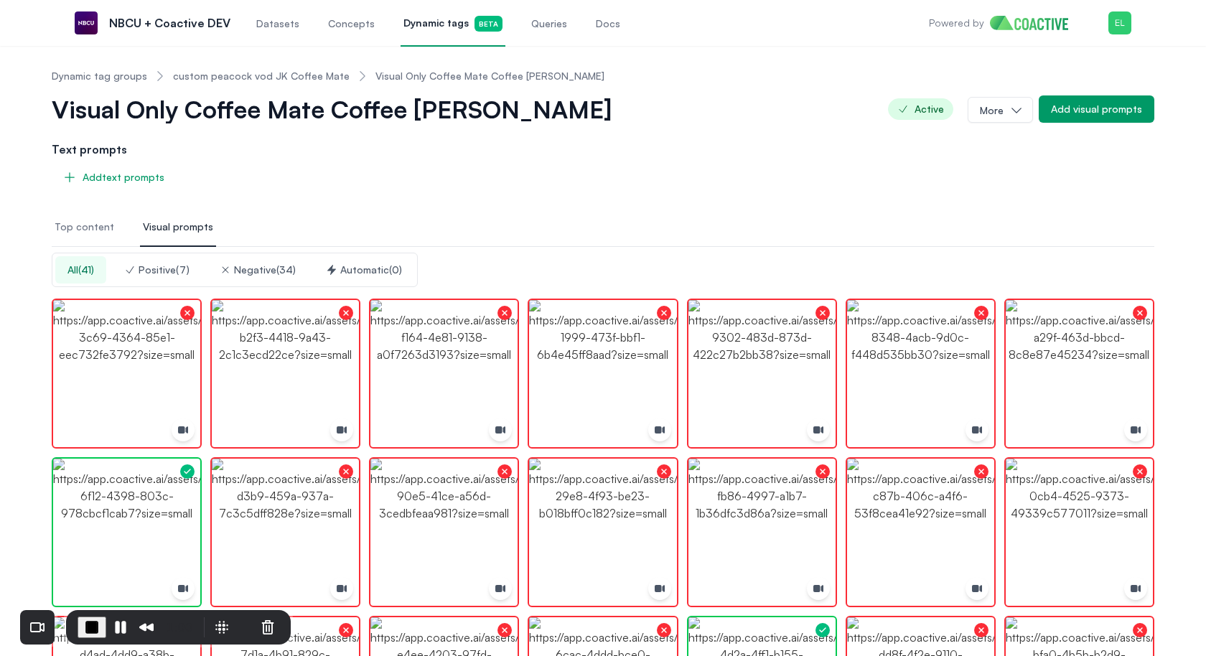
click at [101, 229] on span "Top content" at bounding box center [85, 227] width 60 height 14
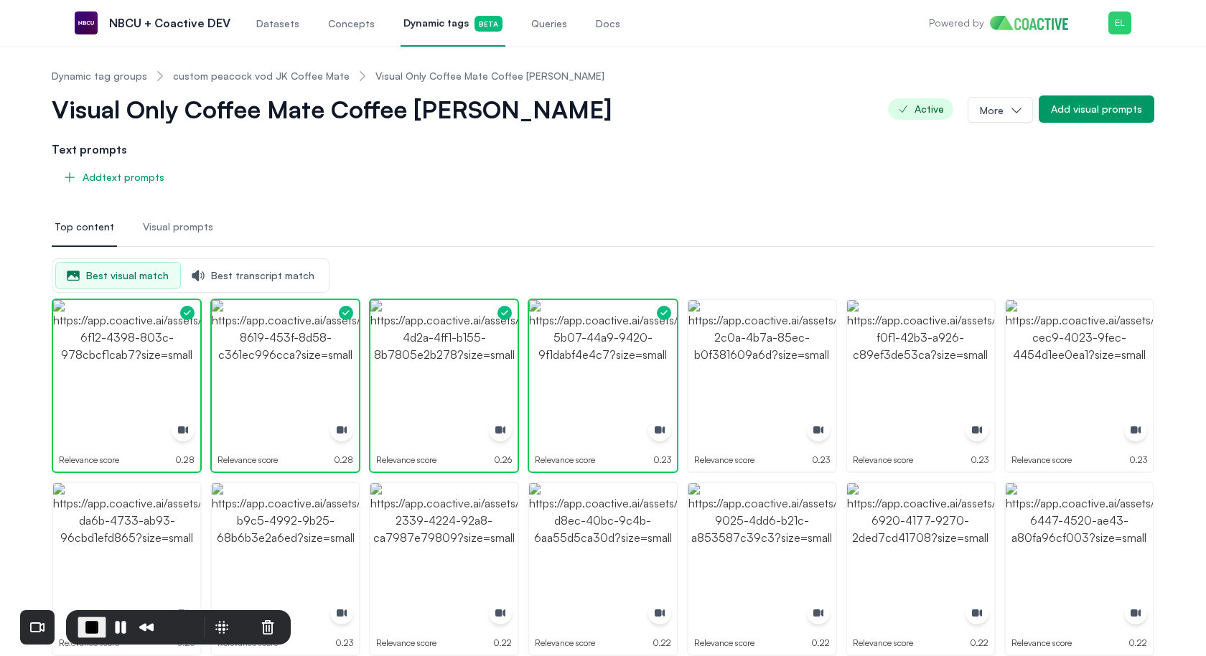
click at [198, 220] on span "Visual prompts" at bounding box center [178, 227] width 70 height 14
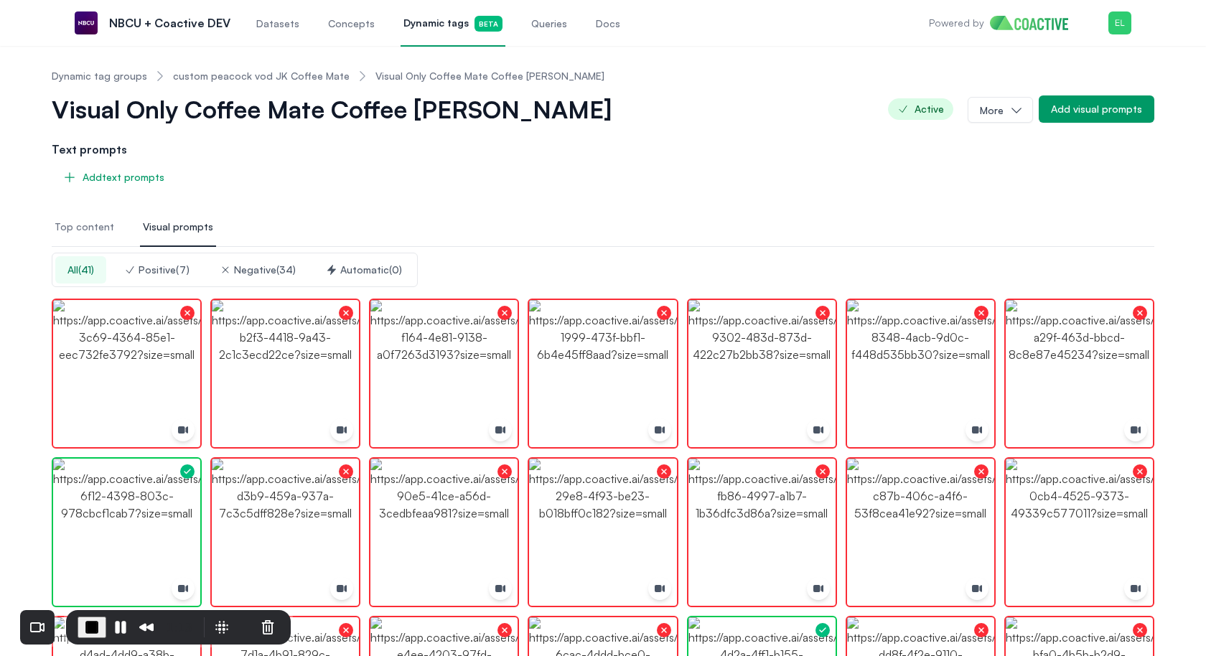
click at [190, 272] on button "Positive ( 7 )" at bounding box center [157, 269] width 90 height 27
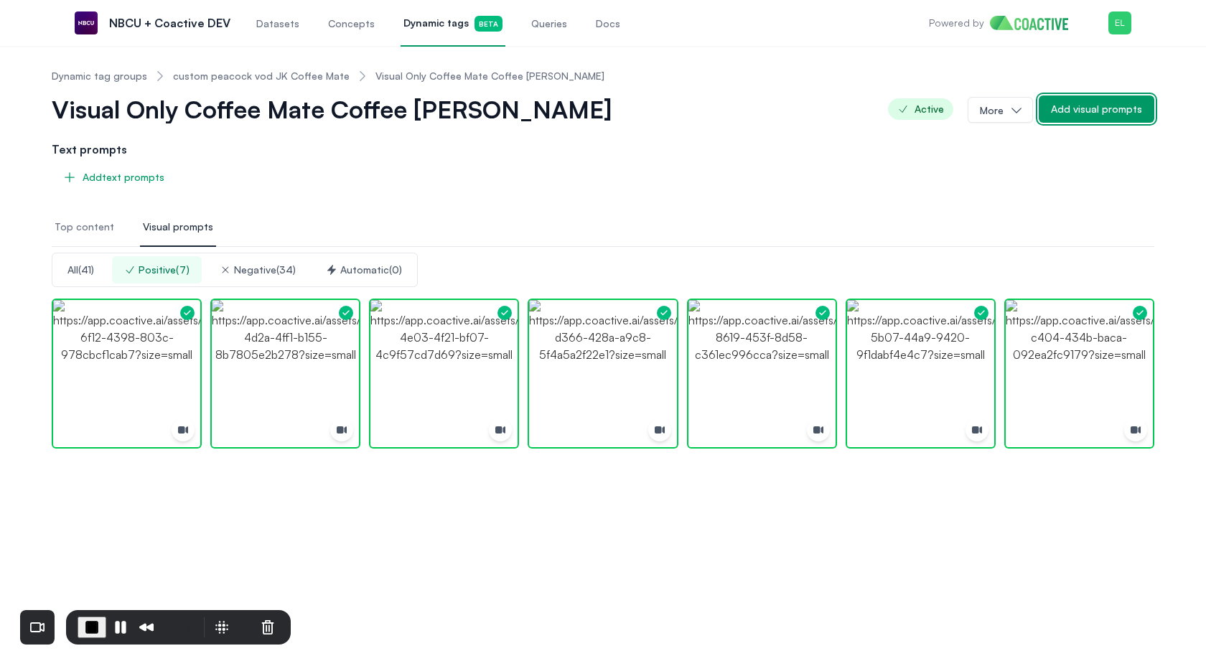
click at [1014, 115] on div "Add visual prompts" at bounding box center [1096, 109] width 91 height 14
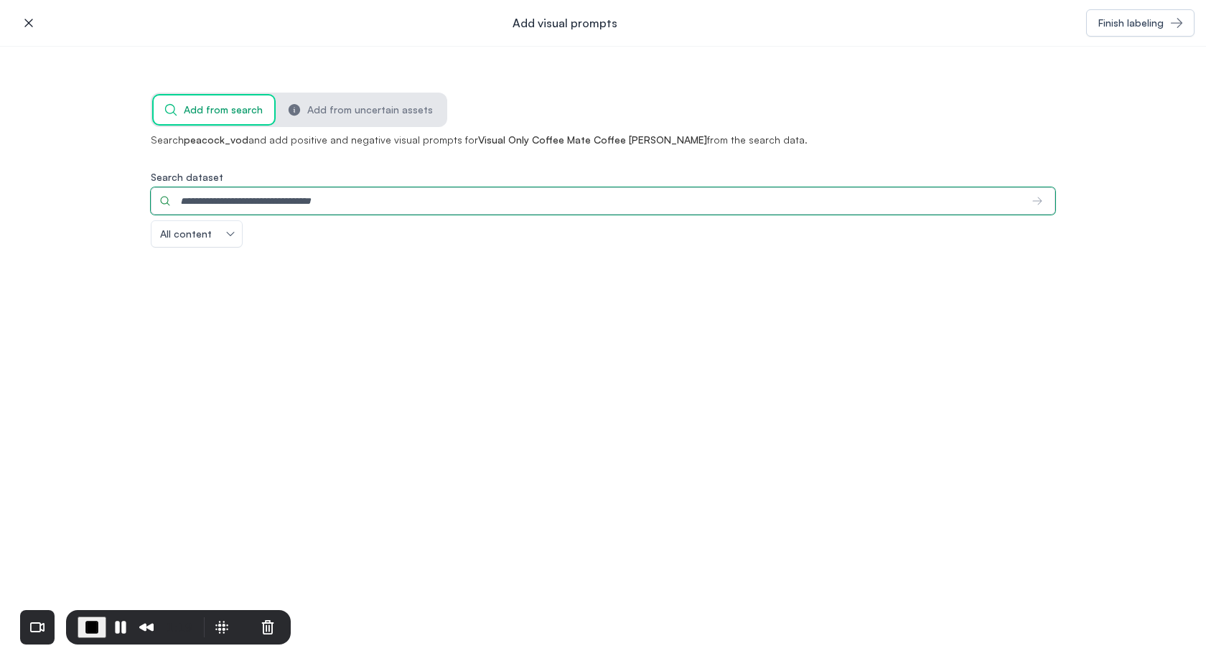
click at [335, 207] on input "Search dataset" at bounding box center [586, 200] width 870 height 27
type input "**********"
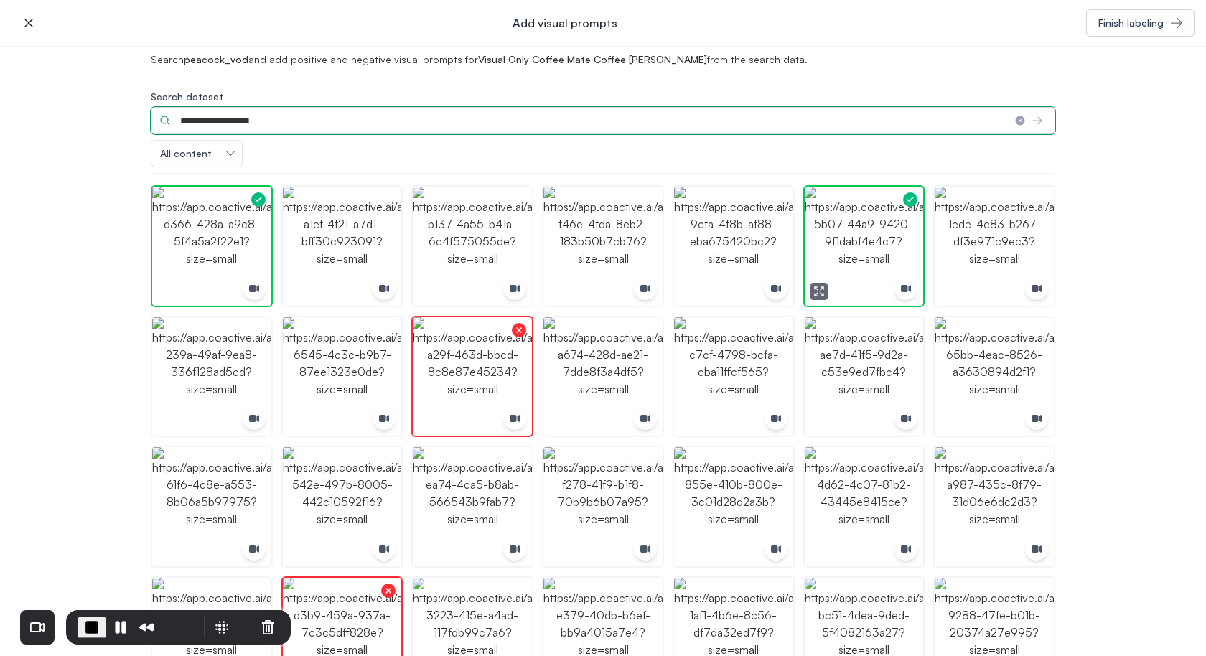
scroll to position [84, 0]
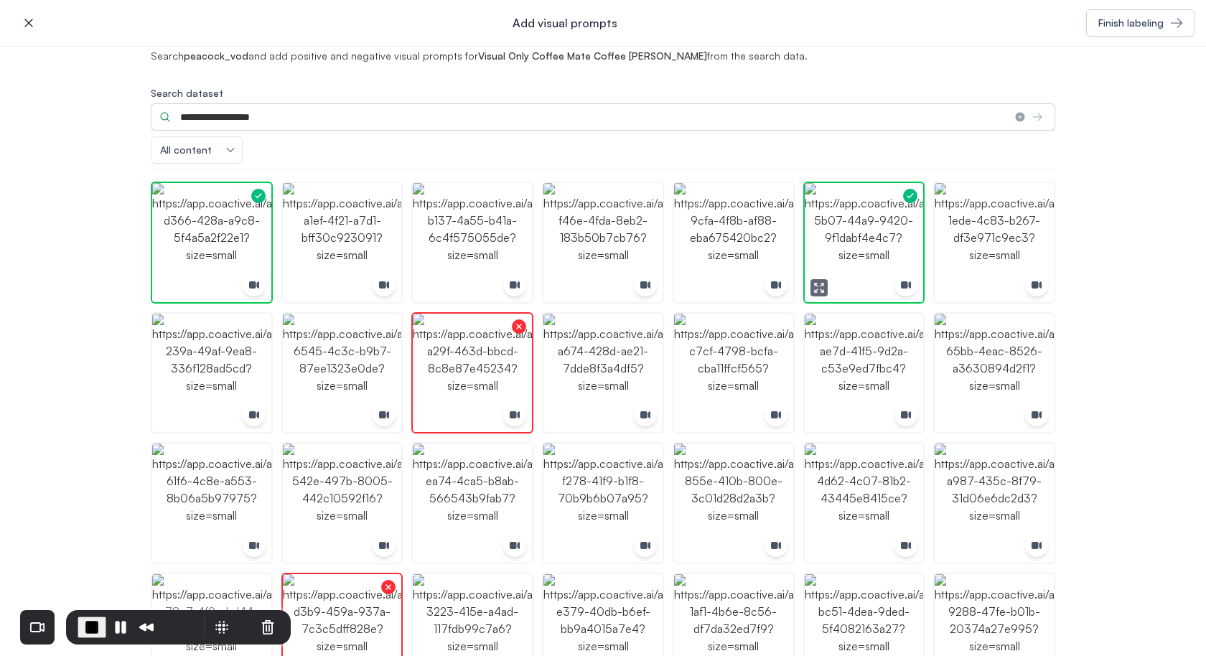
click at [817, 284] on icon "button" at bounding box center [816, 285] width 3 height 3
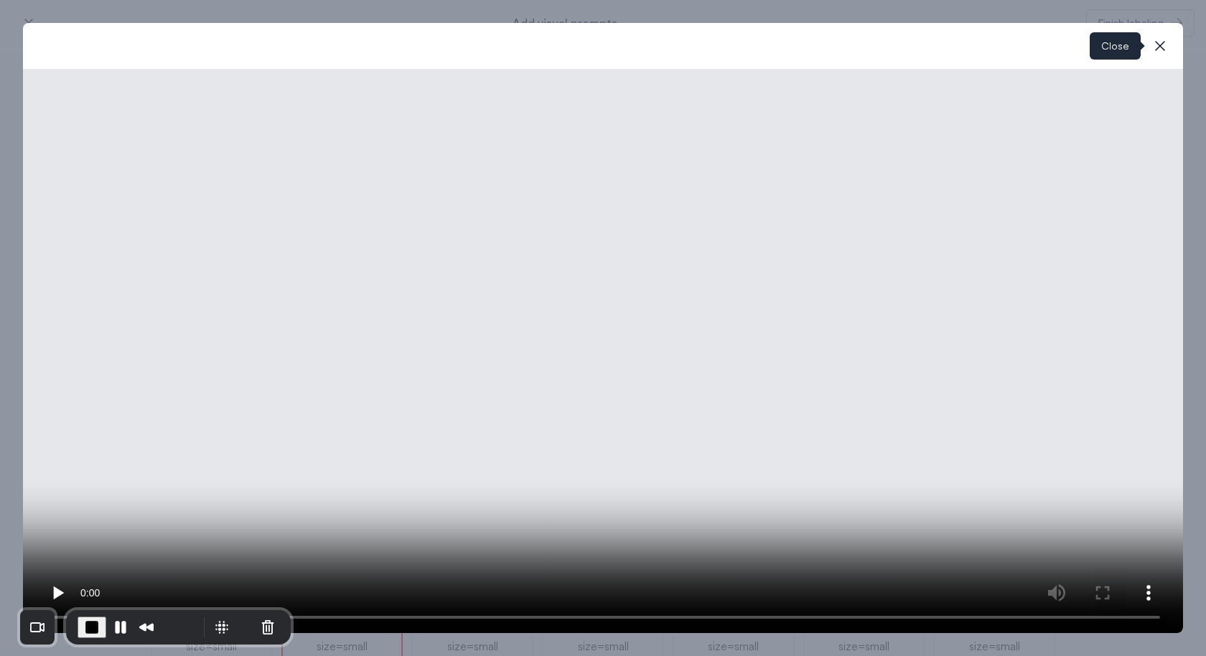
click at [1014, 54] on icon "button" at bounding box center [1160, 45] width 17 height 17
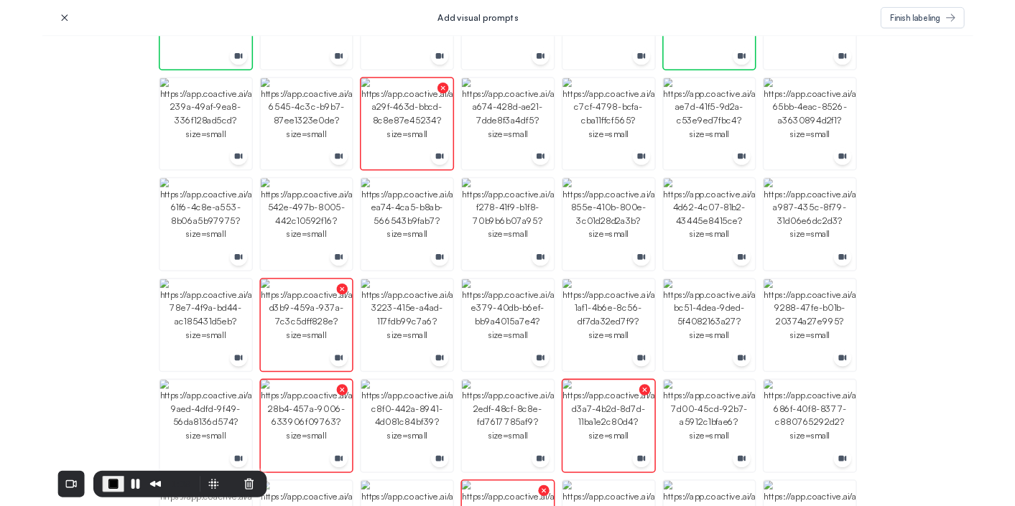
scroll to position [0, 0]
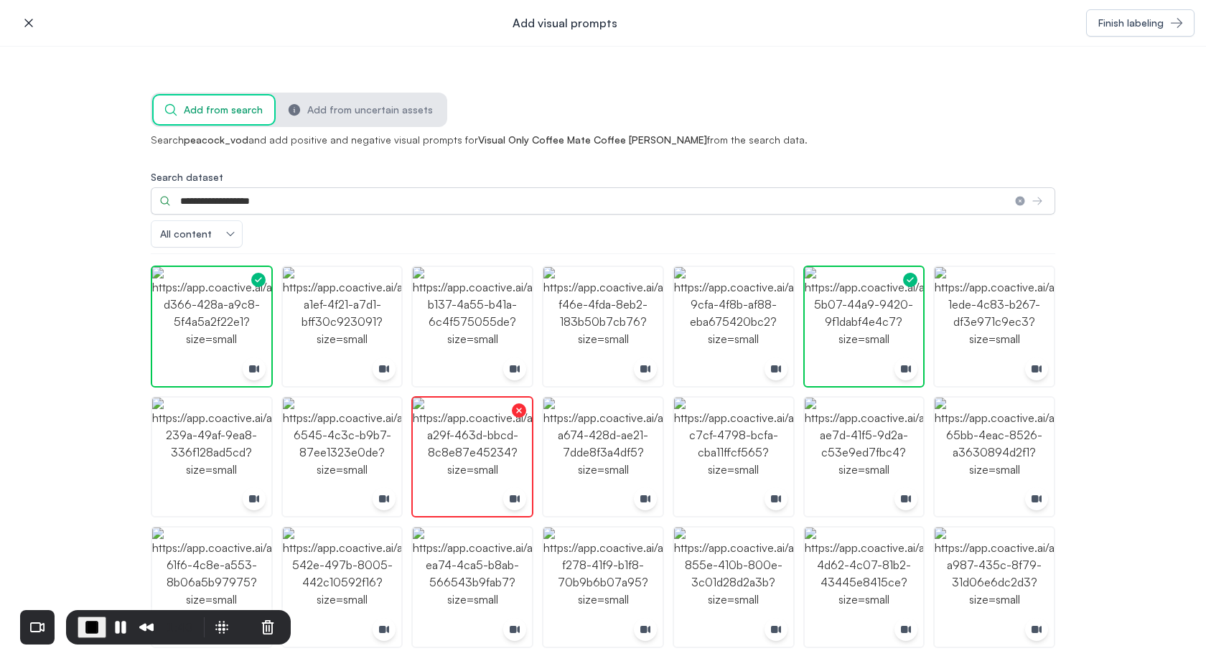
click at [29, 27] on icon "button" at bounding box center [29, 23] width 14 height 14
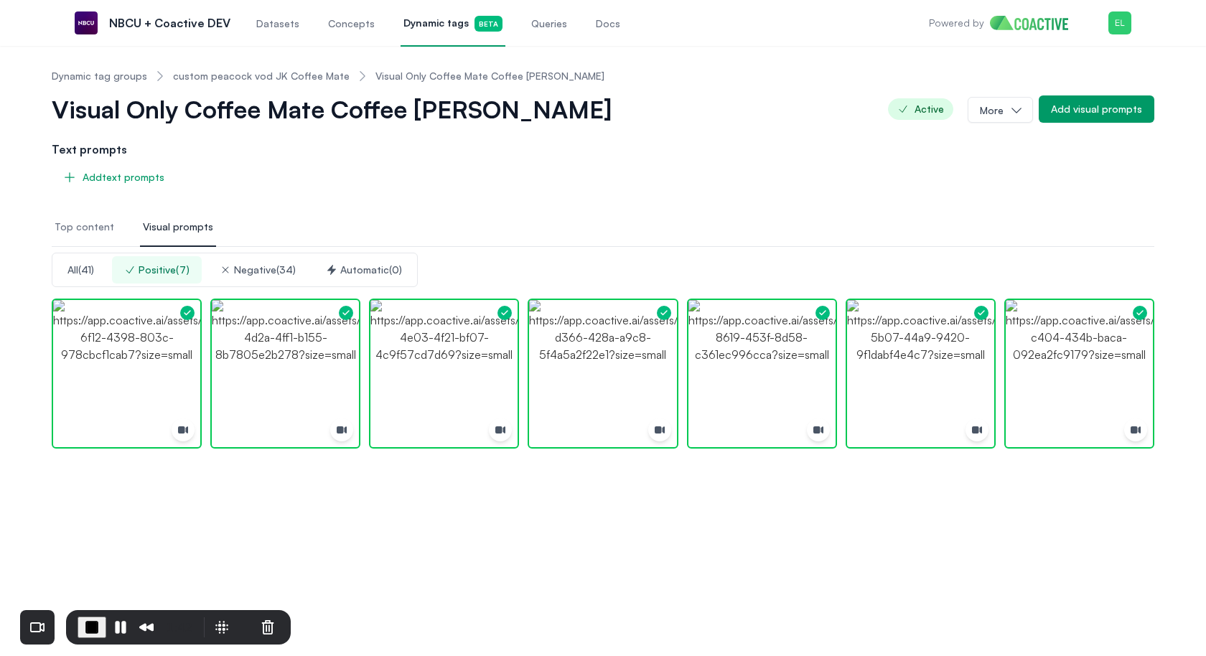
click at [100, 233] on button "Top content" at bounding box center [84, 227] width 65 height 39
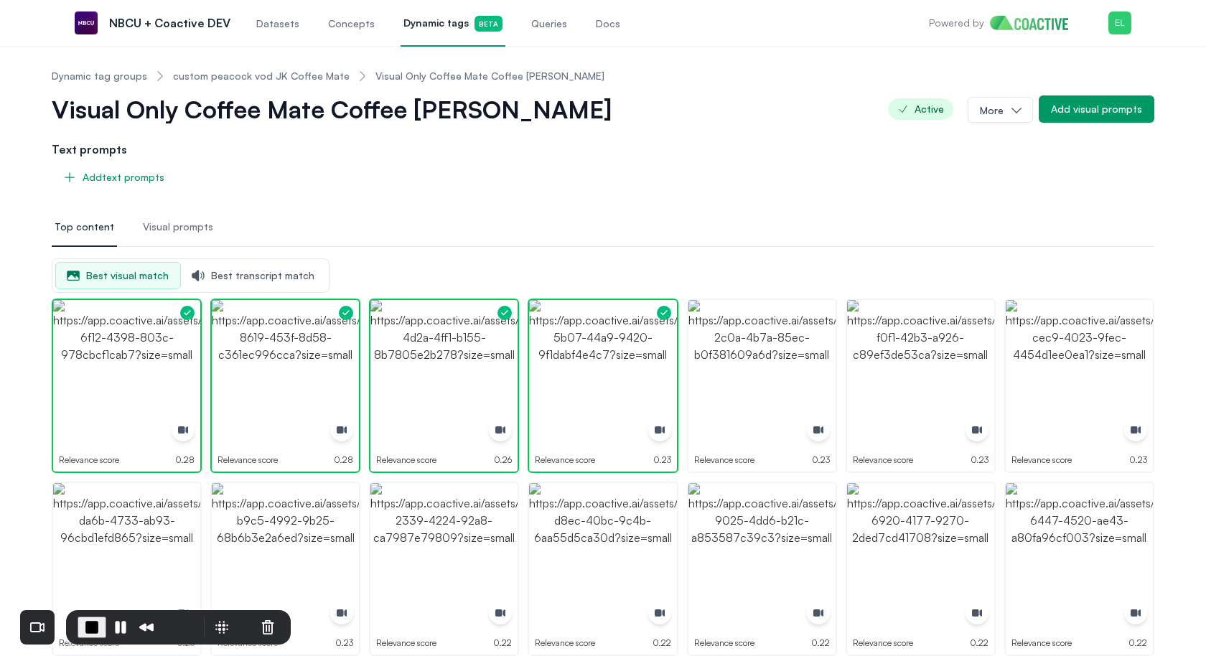
click at [355, 29] on span "Concepts" at bounding box center [351, 24] width 47 height 14
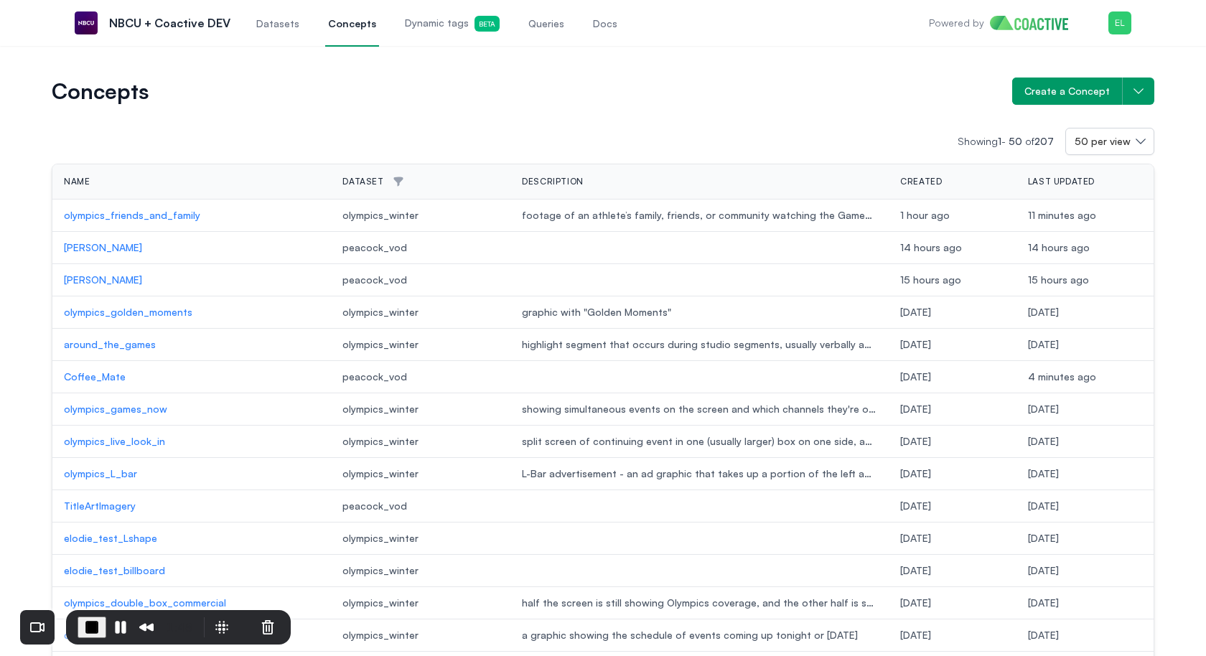
click at [108, 370] on p "Coffee_Mate" at bounding box center [192, 377] width 256 height 14
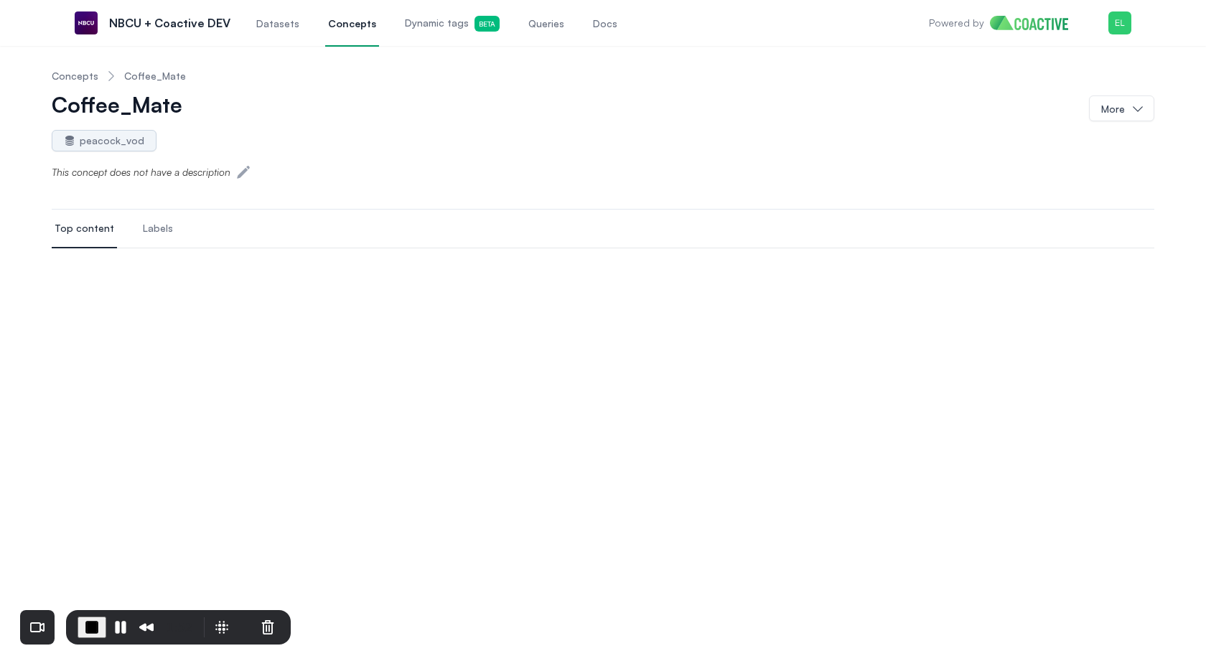
click at [164, 230] on span "Labels" at bounding box center [158, 228] width 30 height 14
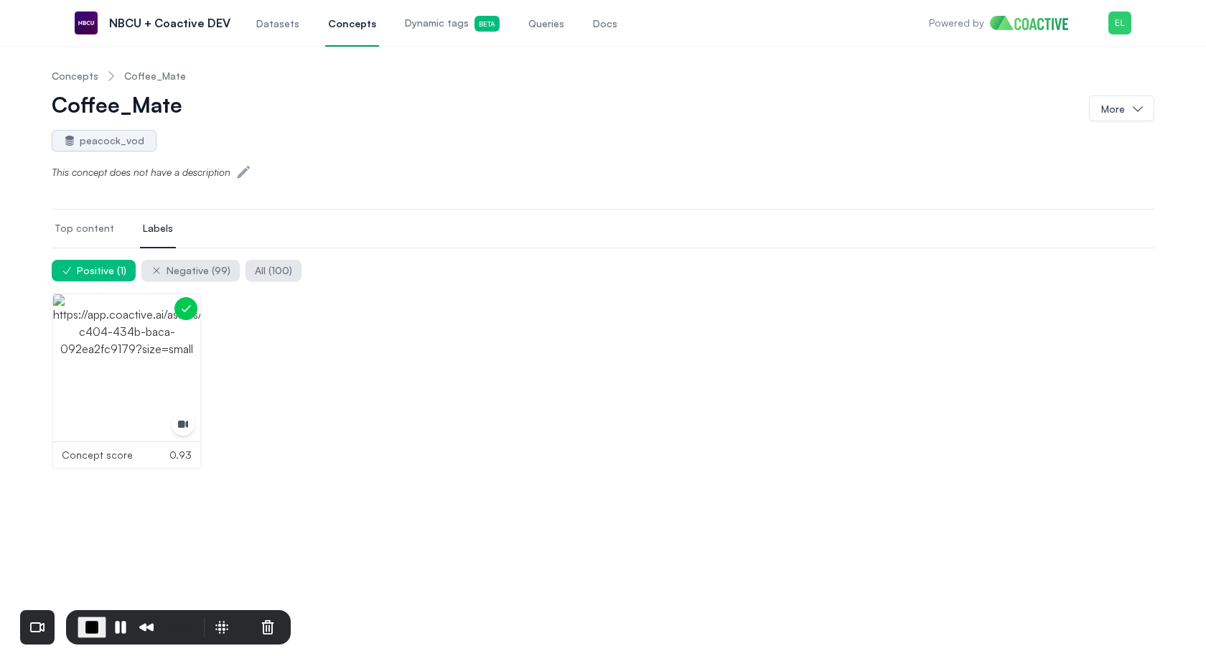
click at [89, 224] on span "Top content" at bounding box center [85, 228] width 60 height 14
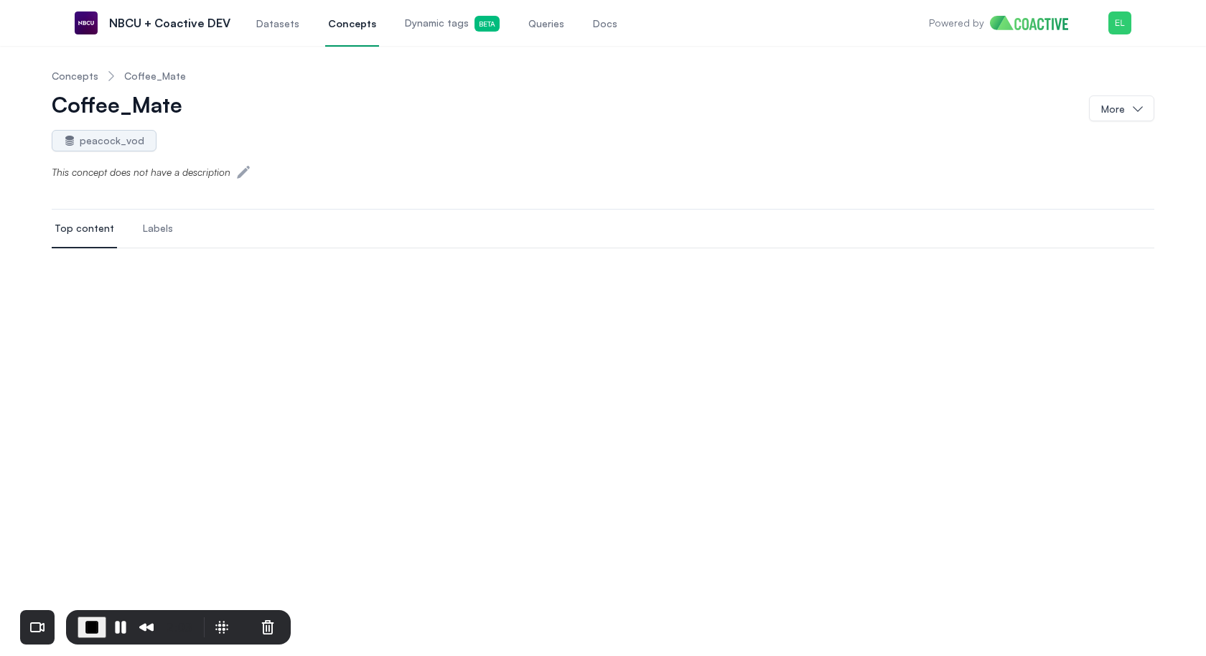
click at [158, 240] on button "Labels" at bounding box center [158, 229] width 36 height 39
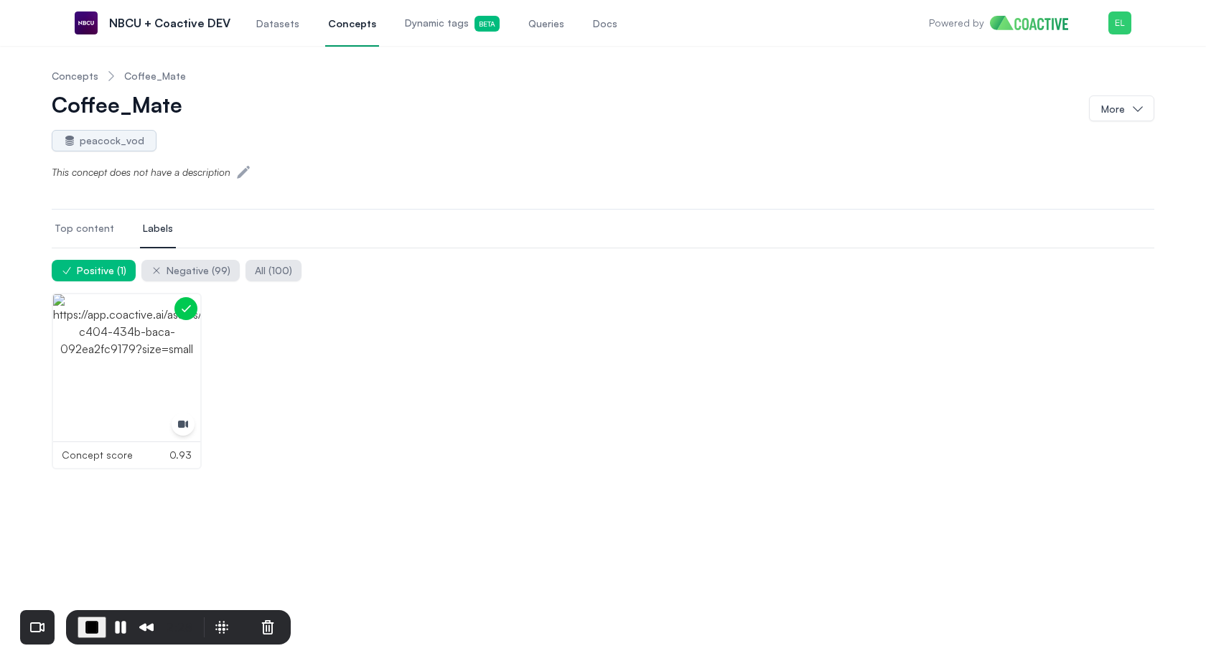
click at [75, 238] on button "Top content" at bounding box center [84, 229] width 65 height 39
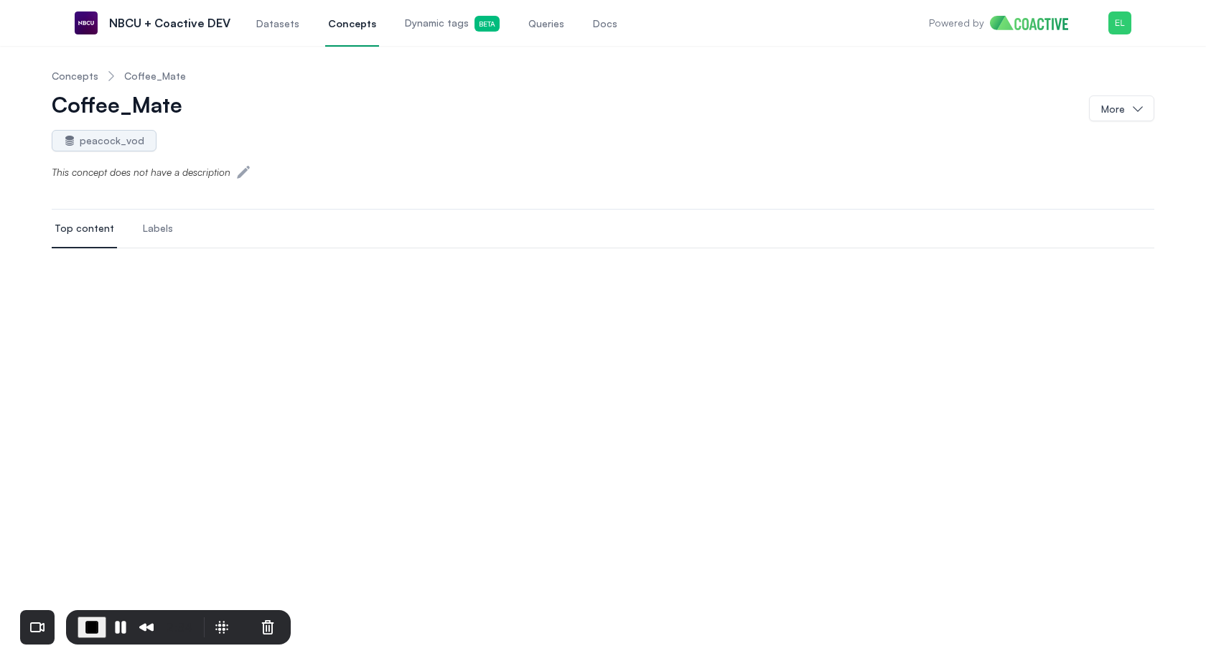
click at [78, 80] on link "Concepts" at bounding box center [75, 76] width 47 height 14
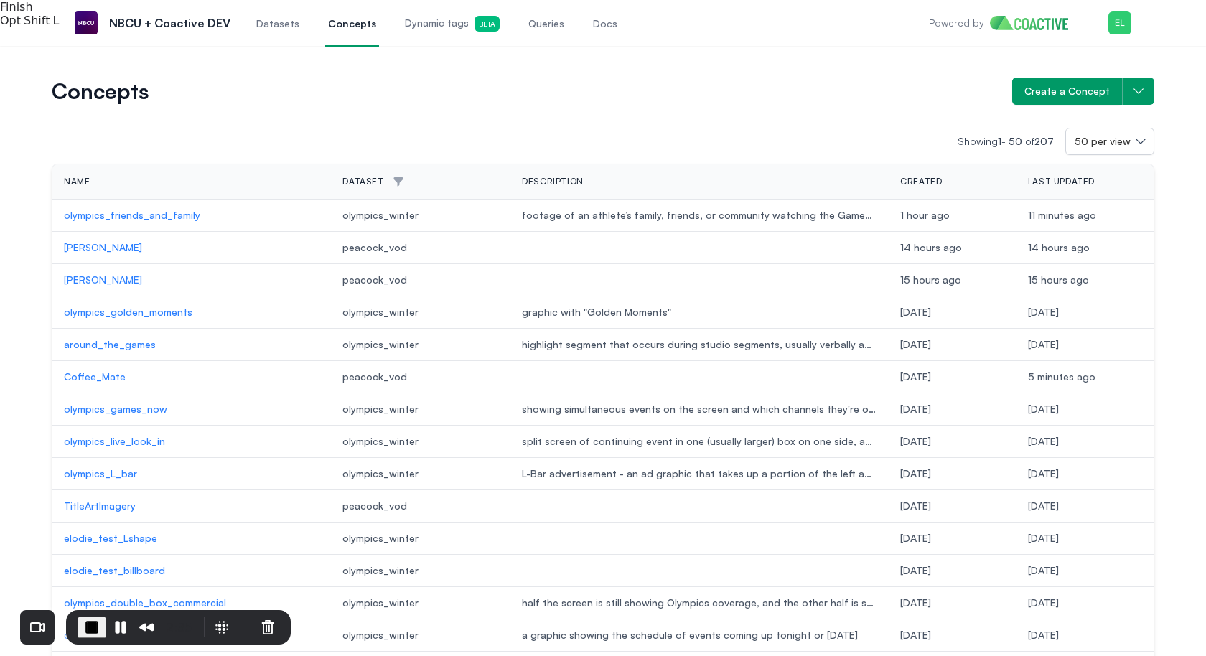
click at [87, 505] on span "End Recording" at bounding box center [91, 627] width 17 height 17
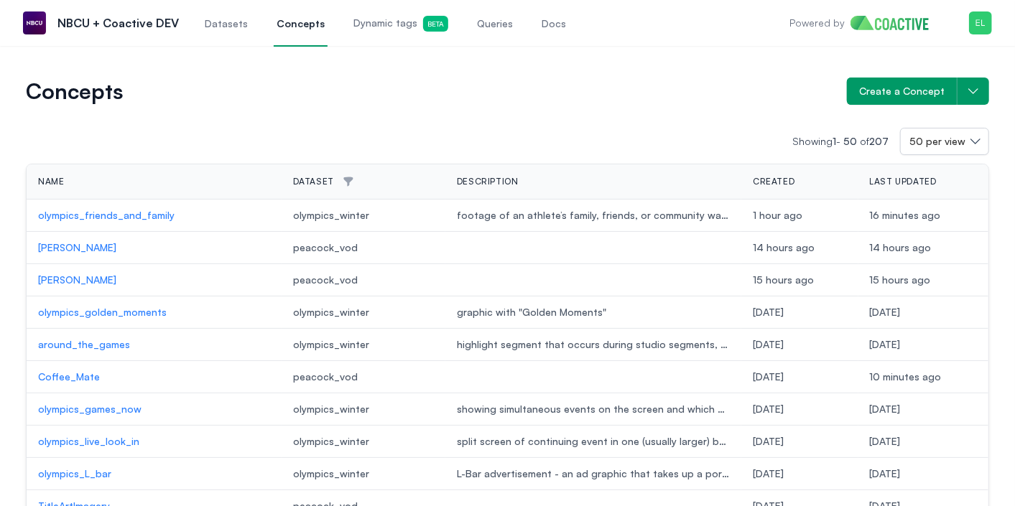
click at [383, 39] on link "Dynamic tags Beta" at bounding box center [400, 22] width 101 height 47
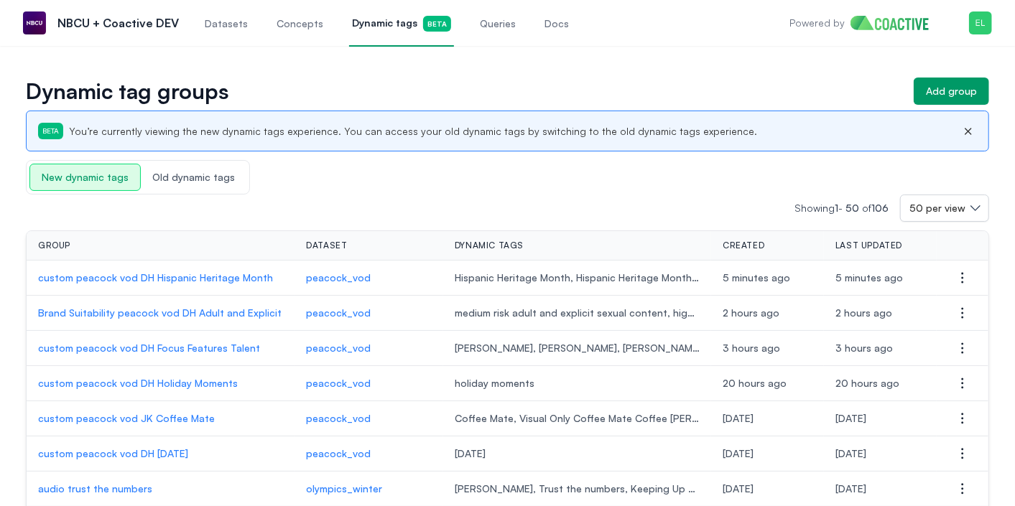
click at [151, 414] on p "custom peacock vod JK Coffee Mate" at bounding box center [160, 418] width 245 height 14
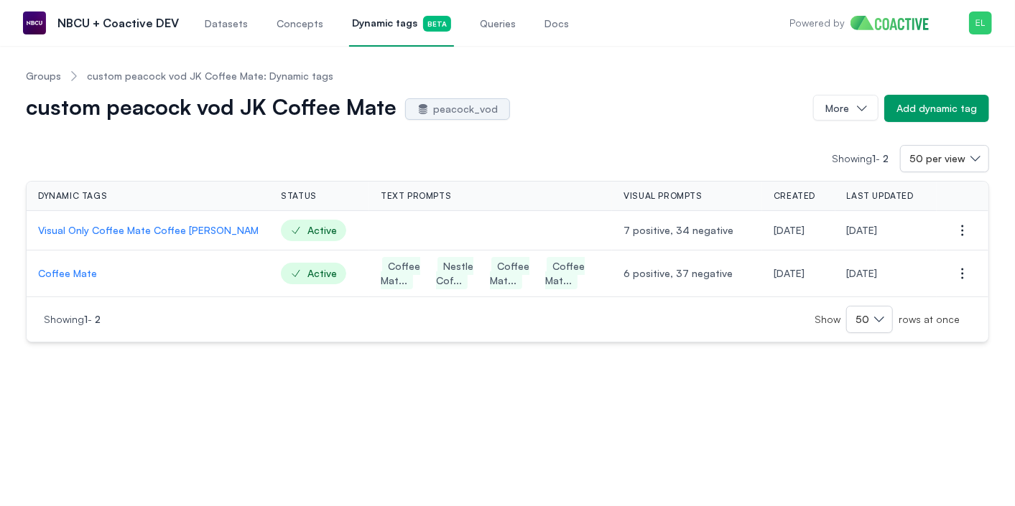
click at [85, 269] on p "Coffee Mate" at bounding box center [148, 273] width 220 height 14
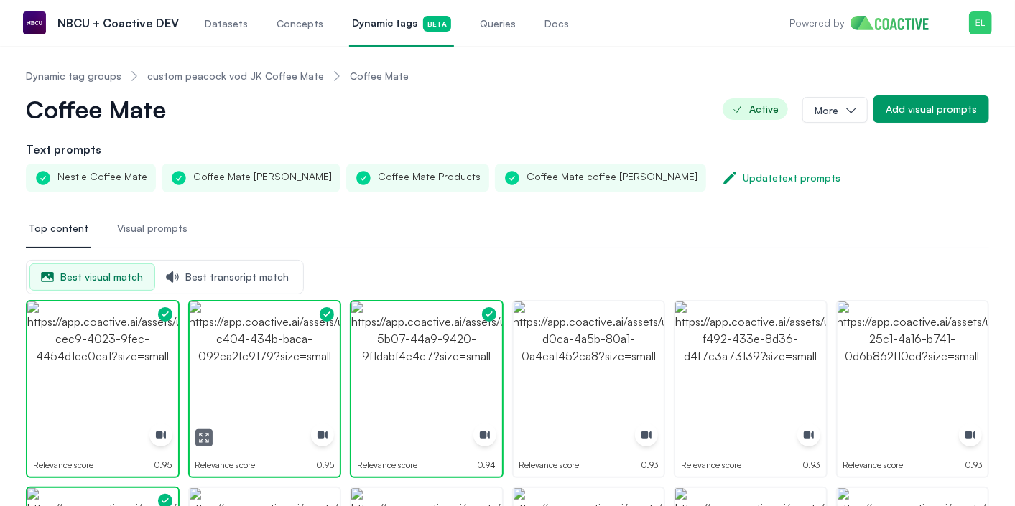
click at [205, 436] on icon "button" at bounding box center [203, 437] width 11 height 11
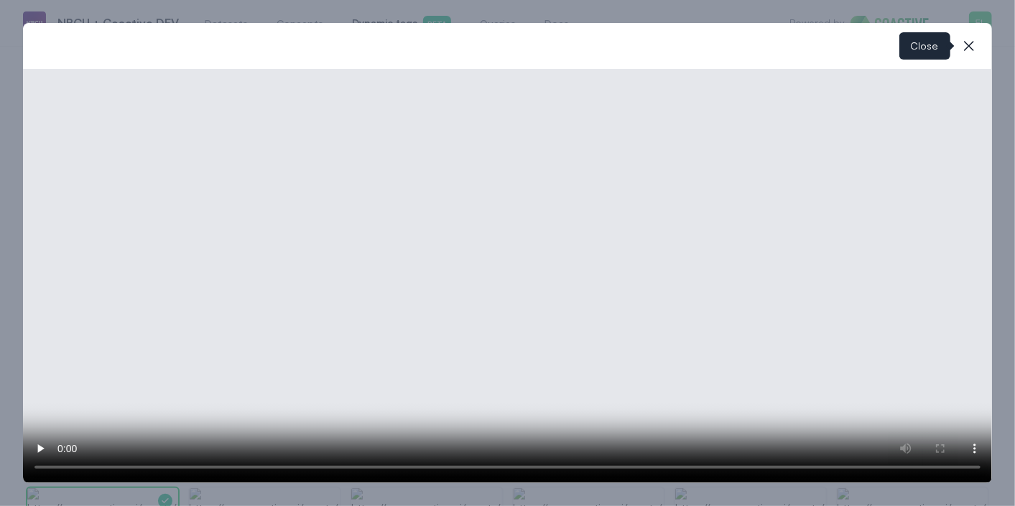
click at [964, 44] on icon "button" at bounding box center [968, 45] width 17 height 17
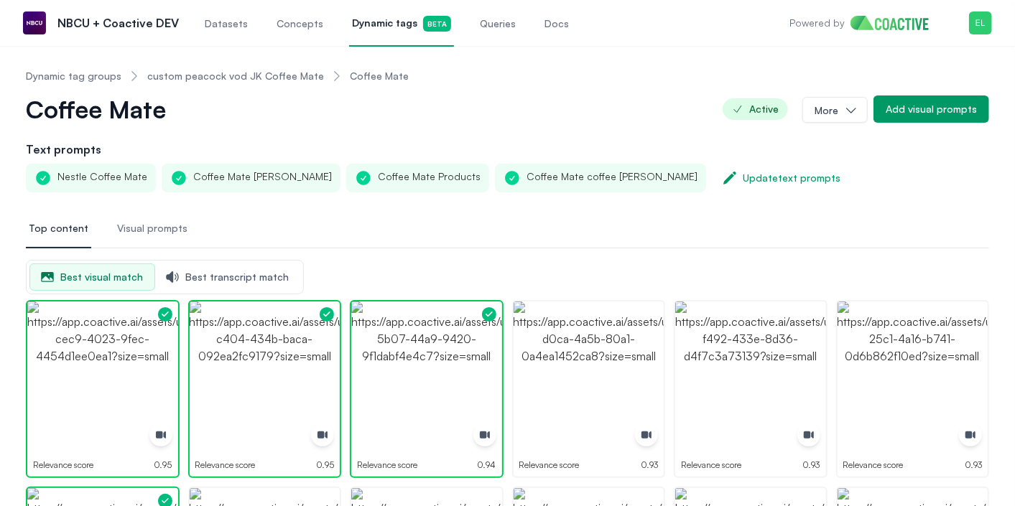
click at [260, 80] on link "custom peacock vod JK Coffee Mate" at bounding box center [235, 76] width 177 height 14
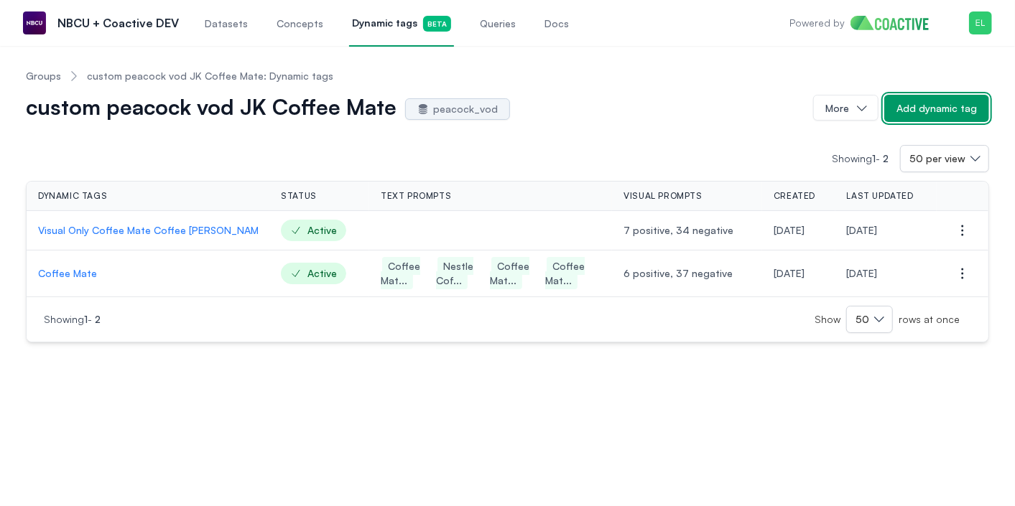
click at [904, 98] on button "Add dynamic tag" at bounding box center [936, 108] width 105 height 27
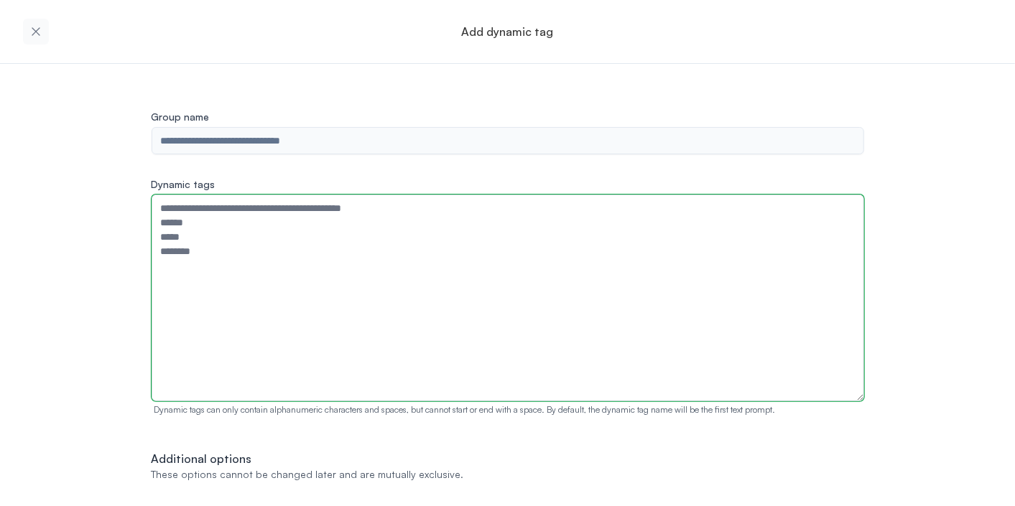
click at [608, 281] on textarea "Dynamic tags" at bounding box center [507, 298] width 712 height 207
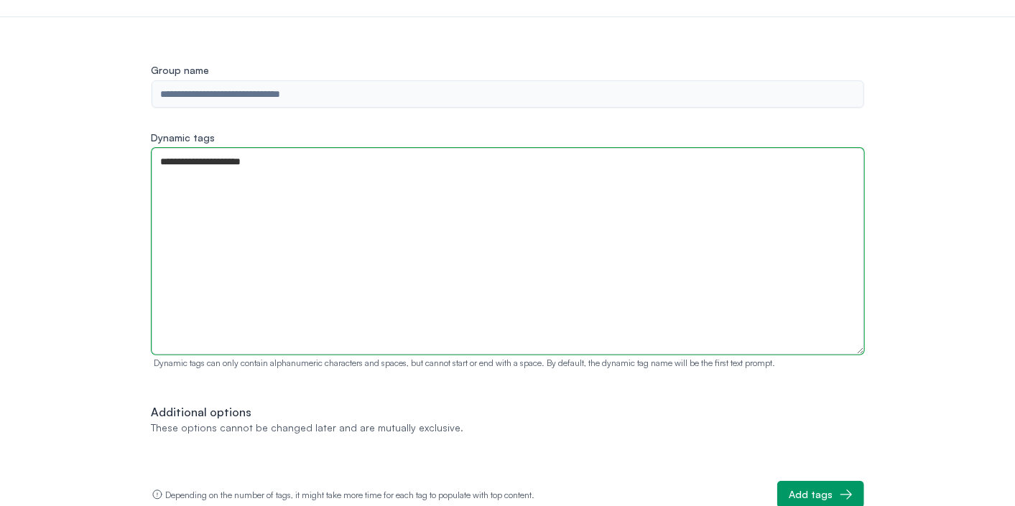
type textarea "**********"
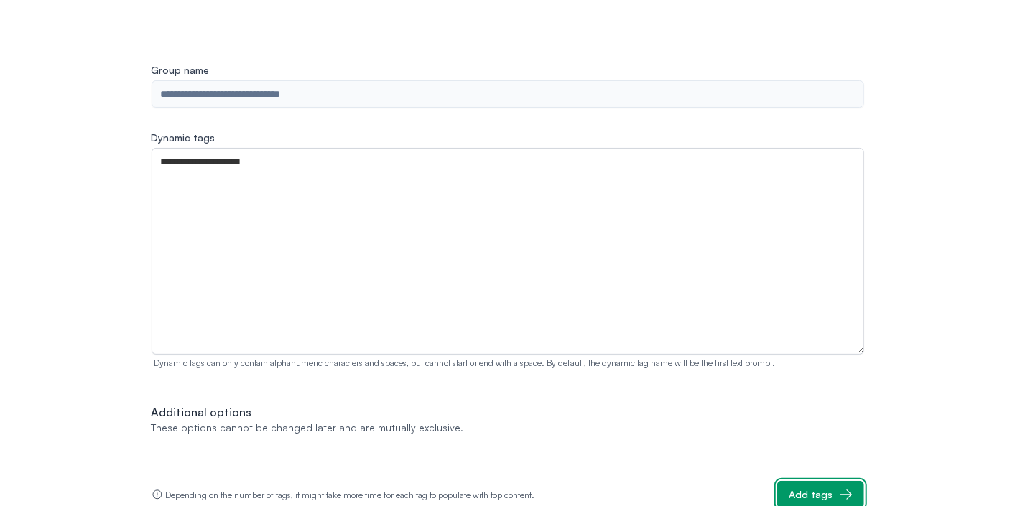
click at [808, 490] on div "Add tags" at bounding box center [811, 495] width 44 height 14
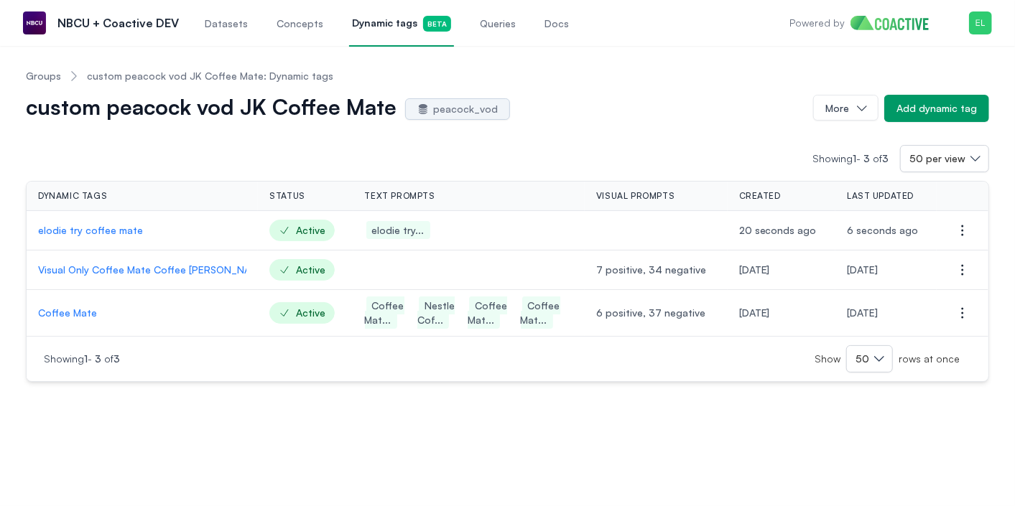
click at [123, 232] on p "elodie try coffee mate" at bounding box center [142, 230] width 208 height 14
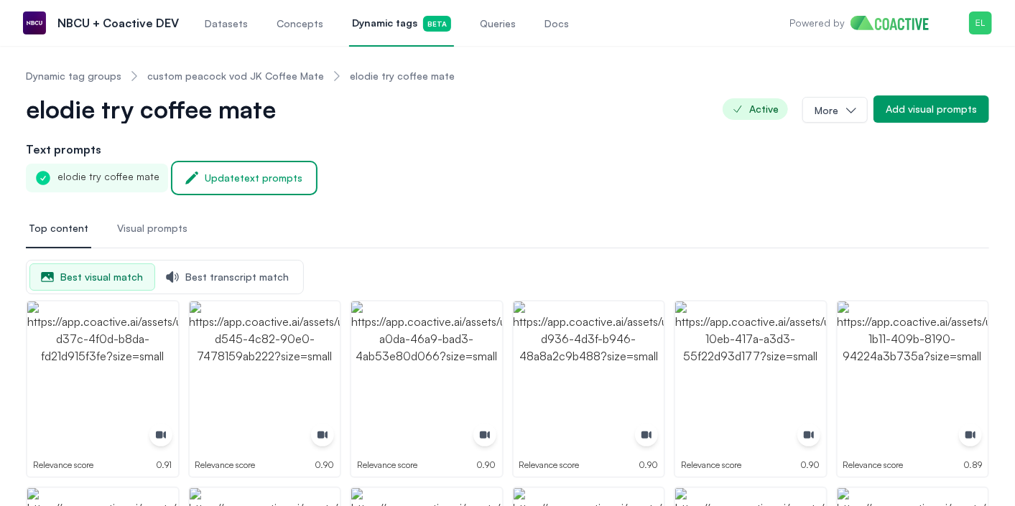
click at [194, 178] on button "Update text prompts" at bounding box center [244, 178] width 141 height 29
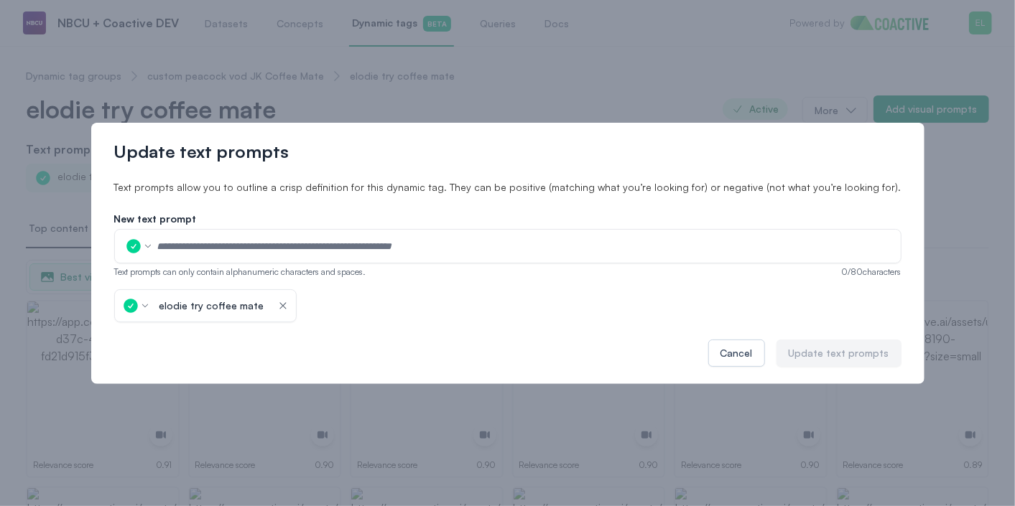
click at [294, 301] on div "elodie try coffee mate icon-button" at bounding box center [205, 305] width 182 height 33
click at [289, 309] on icon "button" at bounding box center [282, 306] width 11 height 14
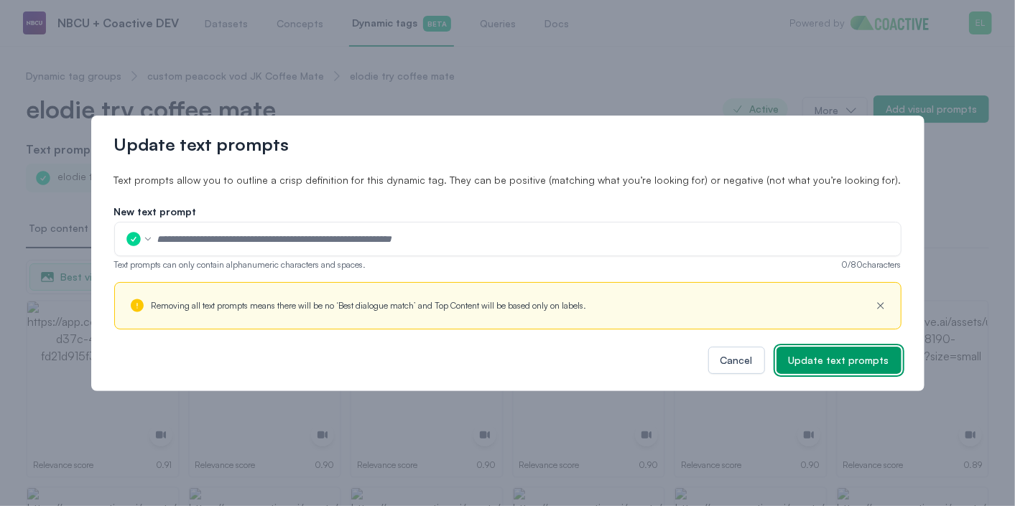
click at [795, 353] on div "Update text prompts" at bounding box center [838, 360] width 101 height 14
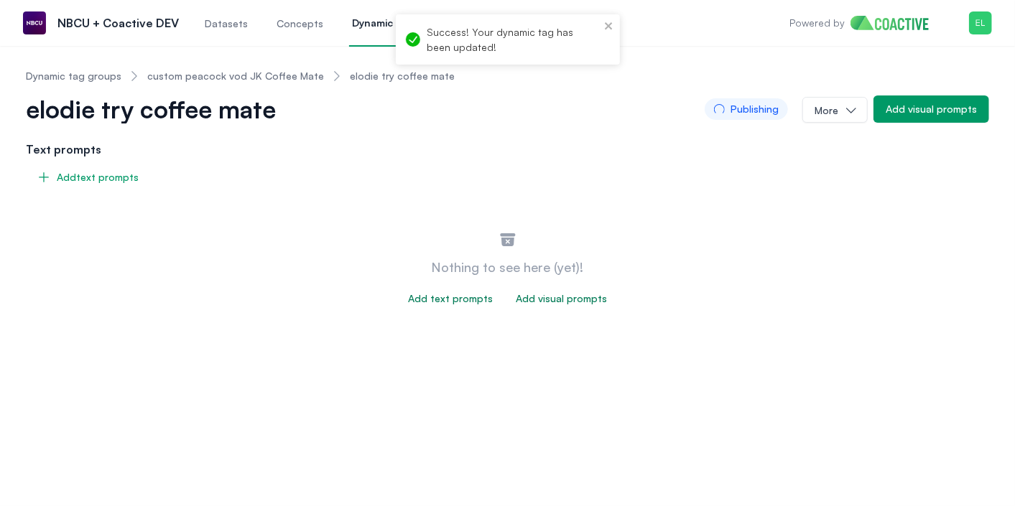
click at [557, 299] on div "Add visual prompts" at bounding box center [561, 299] width 91 height 14
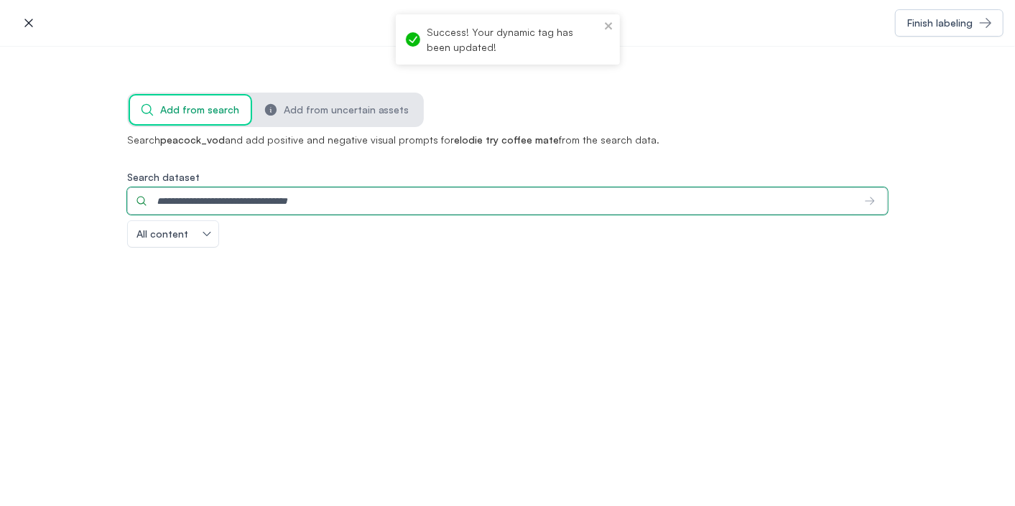
click at [366, 199] on input "Search dataset" at bounding box center [490, 200] width 727 height 27
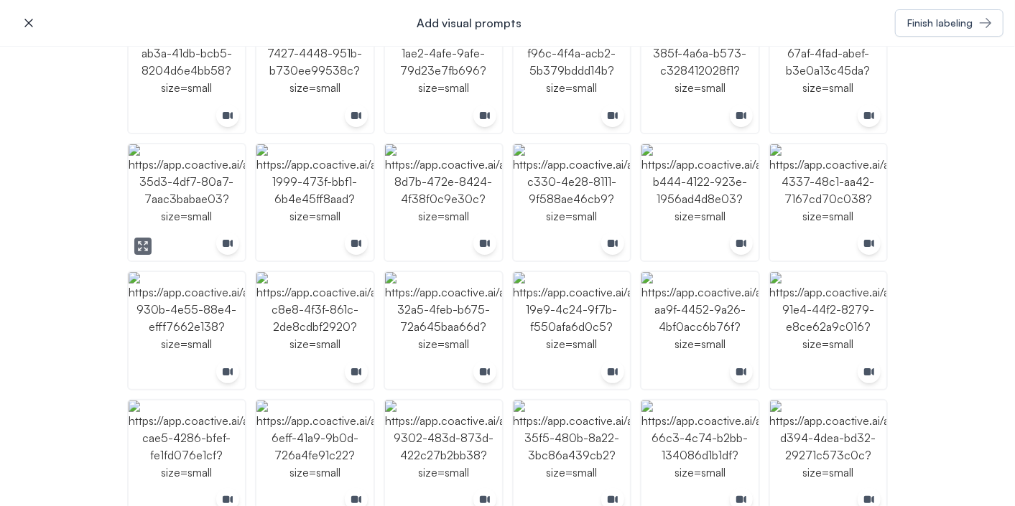
scroll to position [1952, 0]
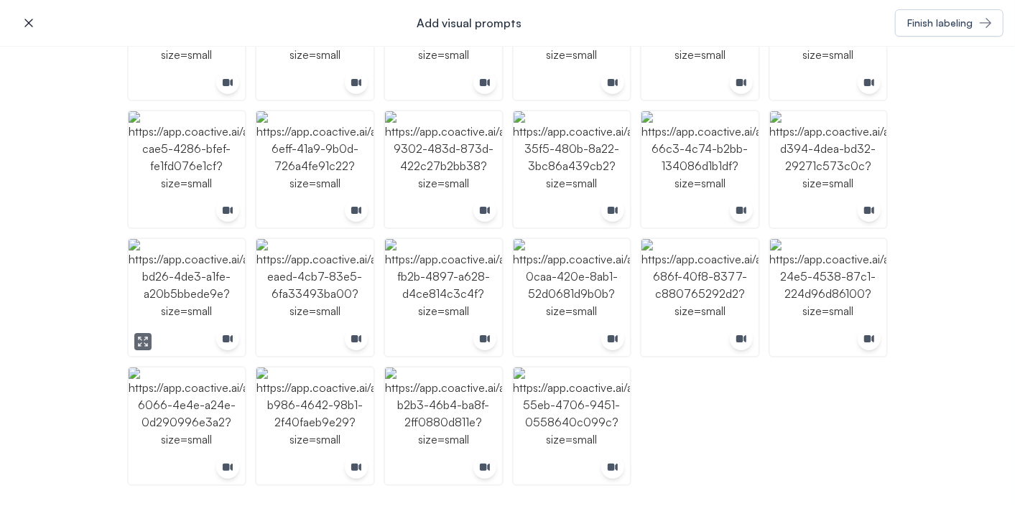
click at [241, 309] on img "button" at bounding box center [187, 297] width 117 height 117
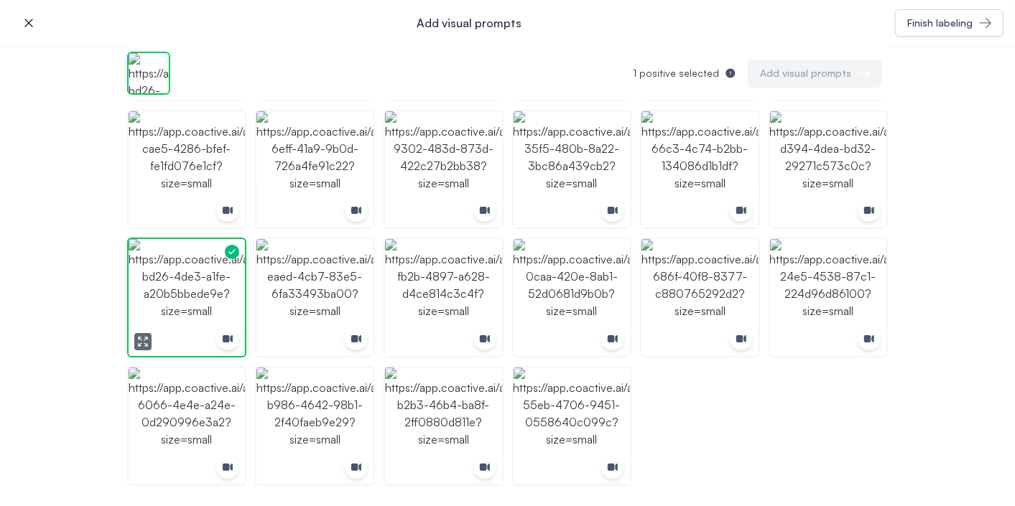
click at [233, 275] on img "button" at bounding box center [187, 297] width 117 height 117
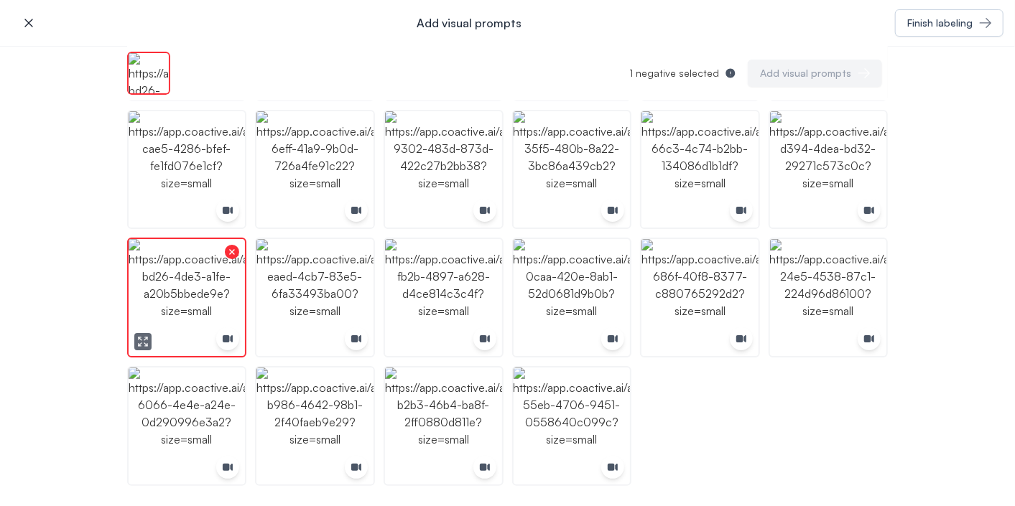
click at [233, 275] on img "button" at bounding box center [187, 297] width 117 height 117
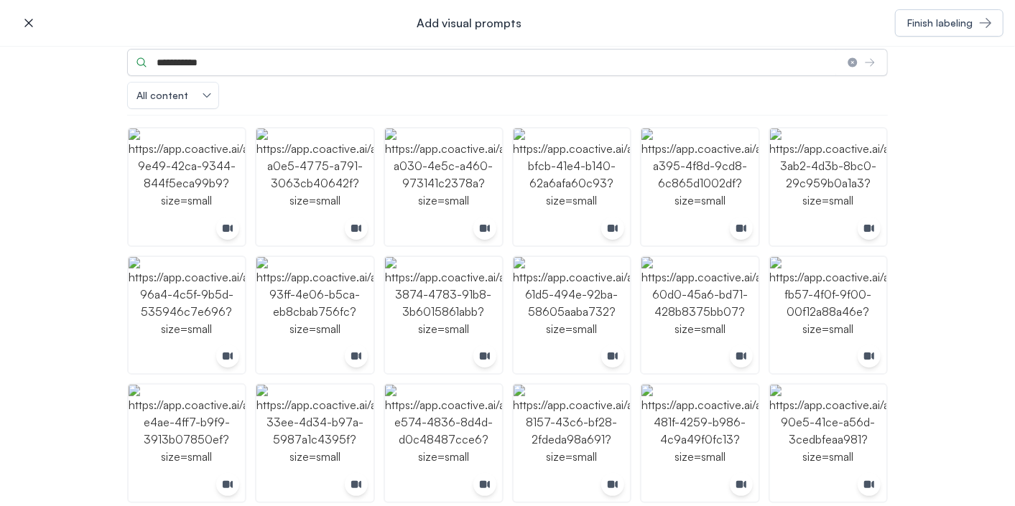
scroll to position [0, 0]
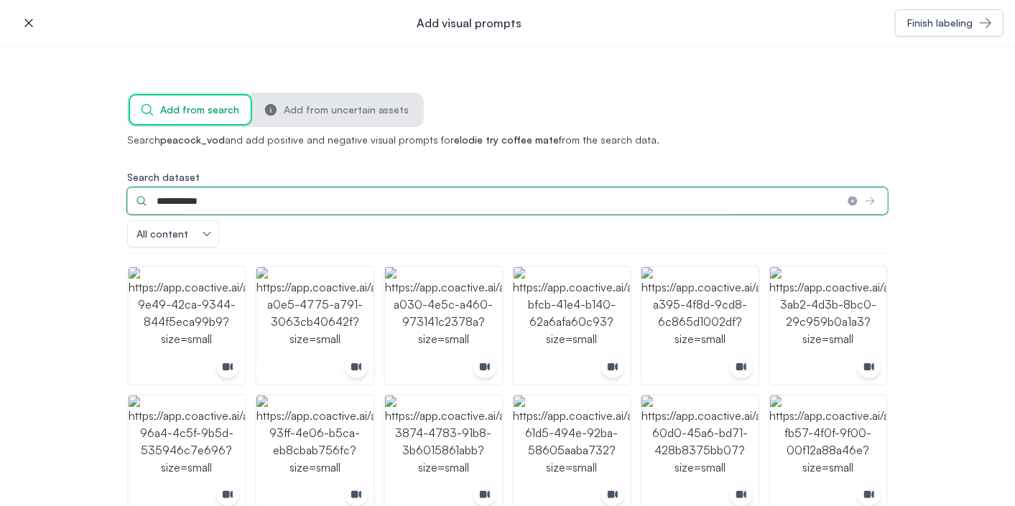
click at [258, 202] on input "**********" at bounding box center [481, 200] width 709 height 27
click at [186, 203] on input "**********" at bounding box center [481, 200] width 709 height 27
click at [158, 198] on input "**********" at bounding box center [481, 200] width 709 height 27
drag, startPoint x: 189, startPoint y: 205, endPoint x: 108, endPoint y: 201, distance: 80.5
click at [108, 201] on div "**********" at bounding box center [507, 277] width 1015 height 460
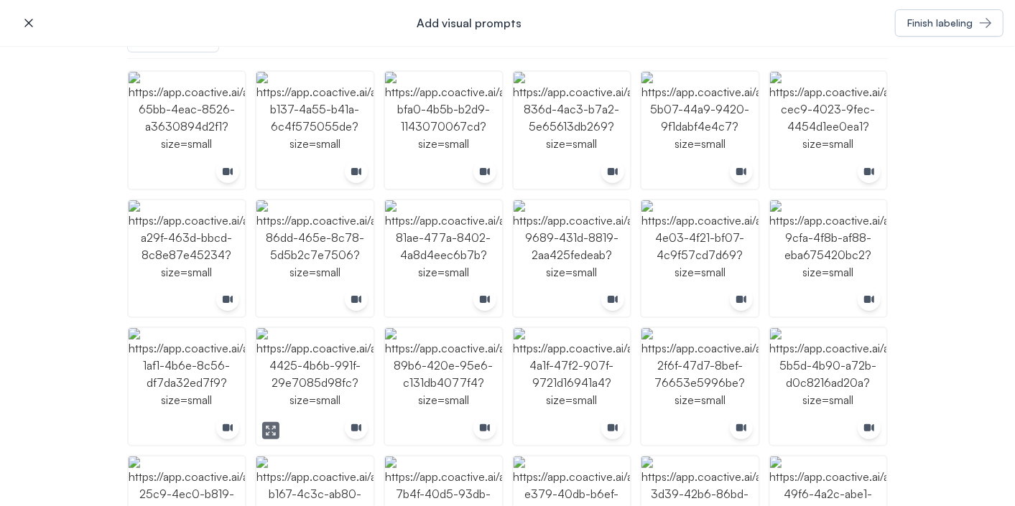
scroll to position [195, 0]
click at [529, 171] on icon "button" at bounding box center [530, 172] width 3 height 3
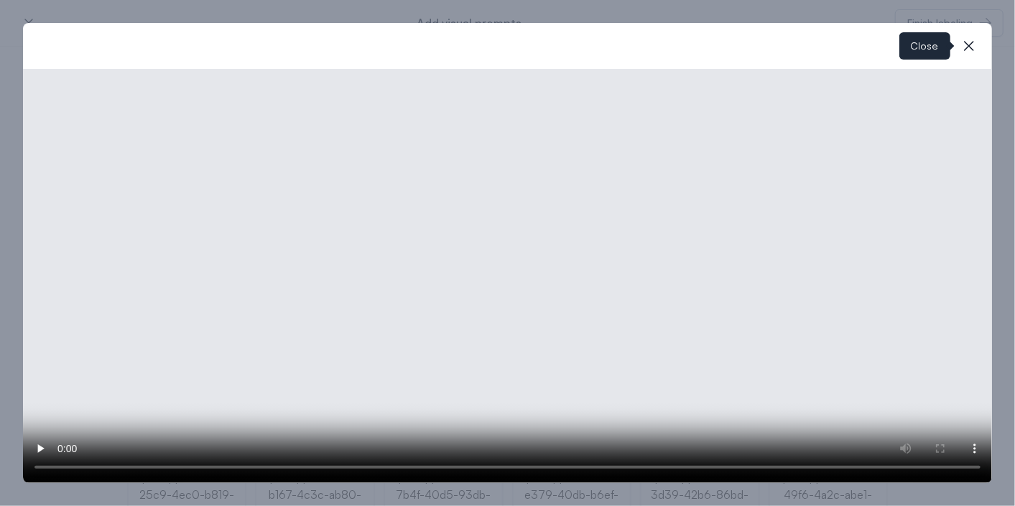
click at [967, 45] on icon "button" at bounding box center [969, 46] width 10 height 10
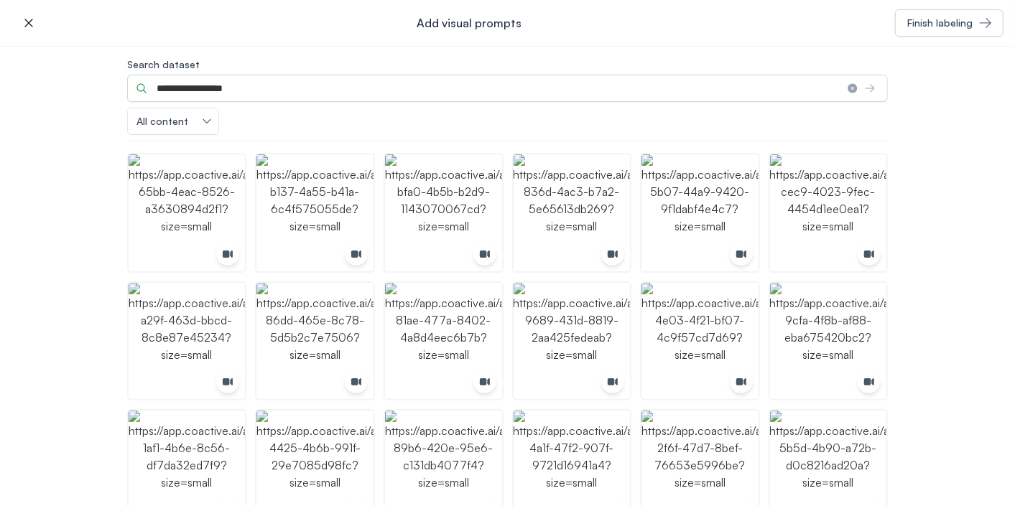
scroll to position [0, 0]
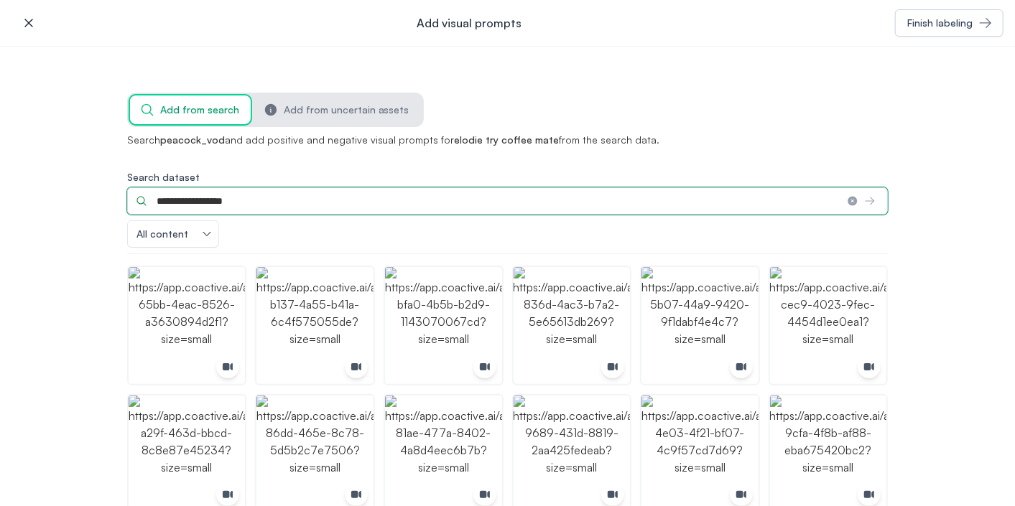
click at [264, 205] on input "**********" at bounding box center [481, 200] width 709 height 27
drag, startPoint x: 196, startPoint y: 203, endPoint x: 88, endPoint y: 203, distance: 107.7
click at [88, 203] on div "**********" at bounding box center [507, 277] width 1015 height 460
type input "**********"
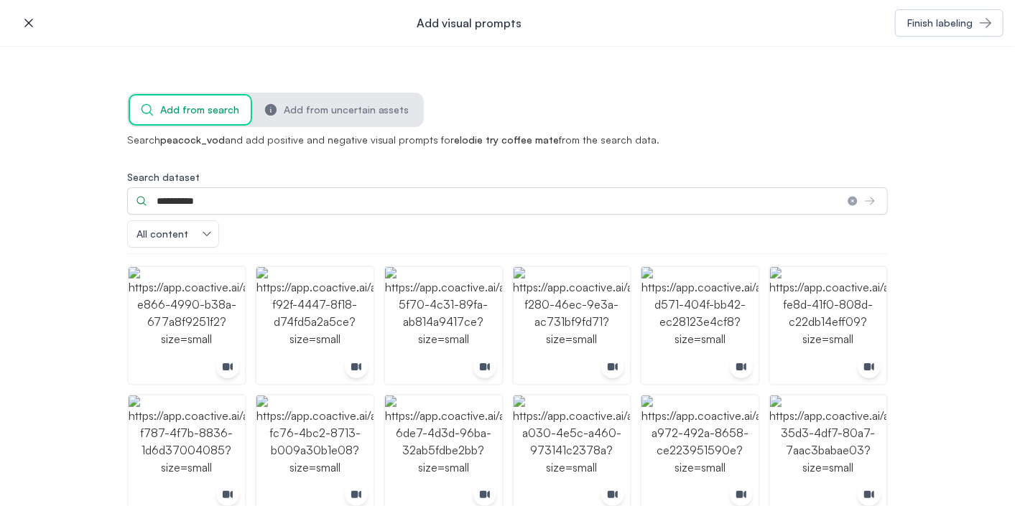
click at [32, 20] on icon "button" at bounding box center [28, 23] width 8 height 8
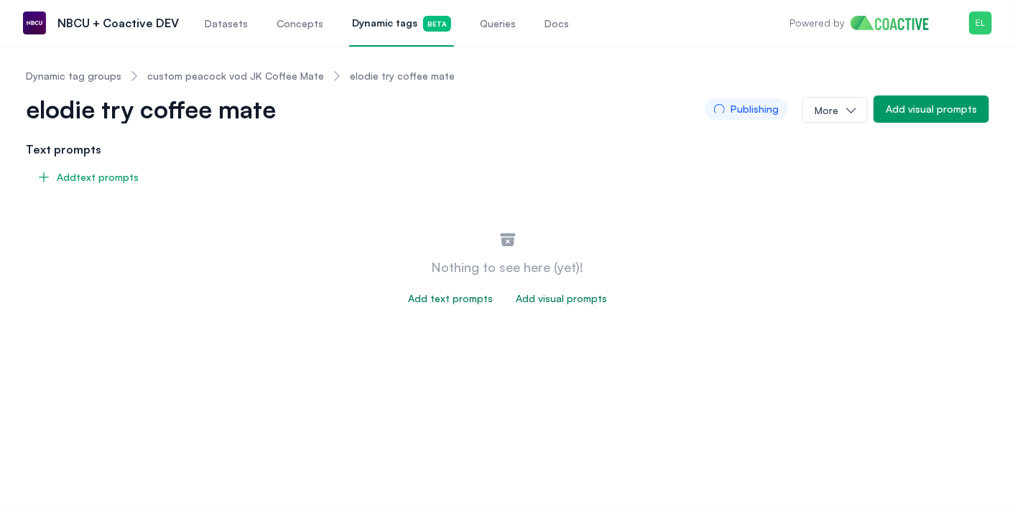
click at [294, 24] on span "Concepts" at bounding box center [299, 24] width 47 height 14
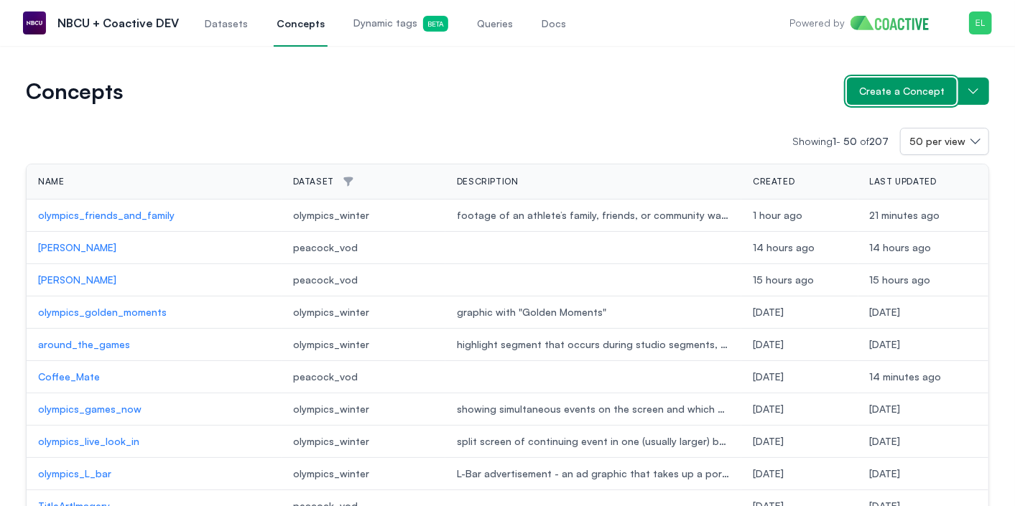
click at [924, 98] on span "Create a Concept" at bounding box center [901, 91] width 85 height 14
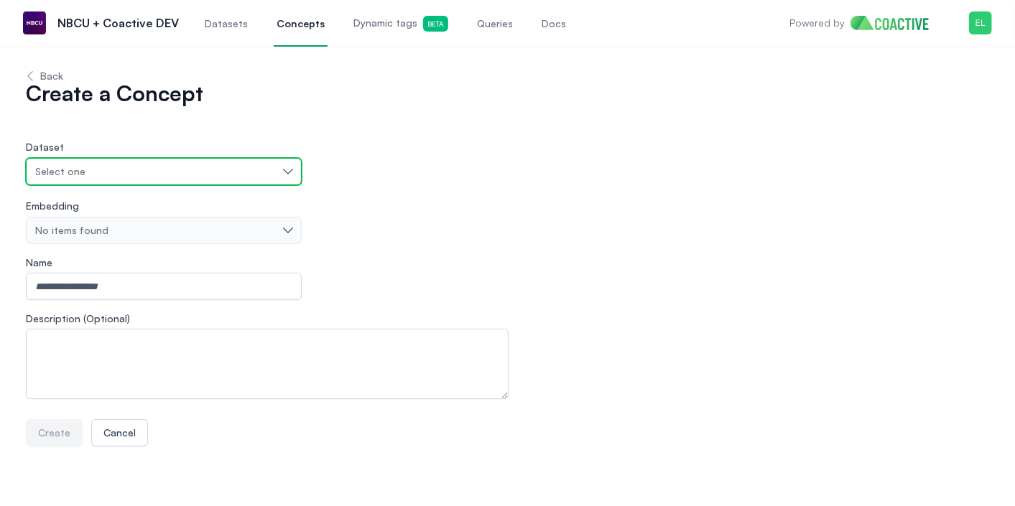
click at [210, 159] on button "Select one" at bounding box center [164, 171] width 276 height 27
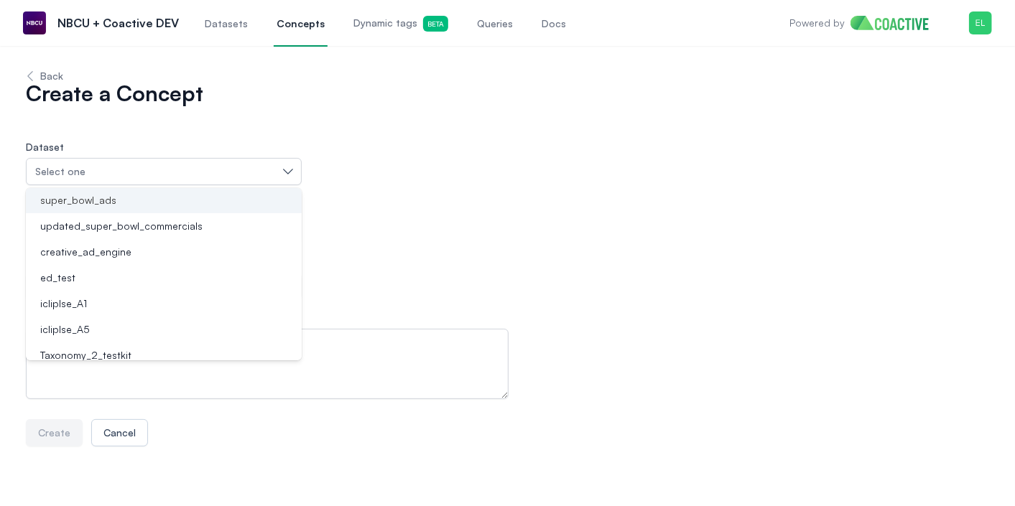
scroll to position [200, 0]
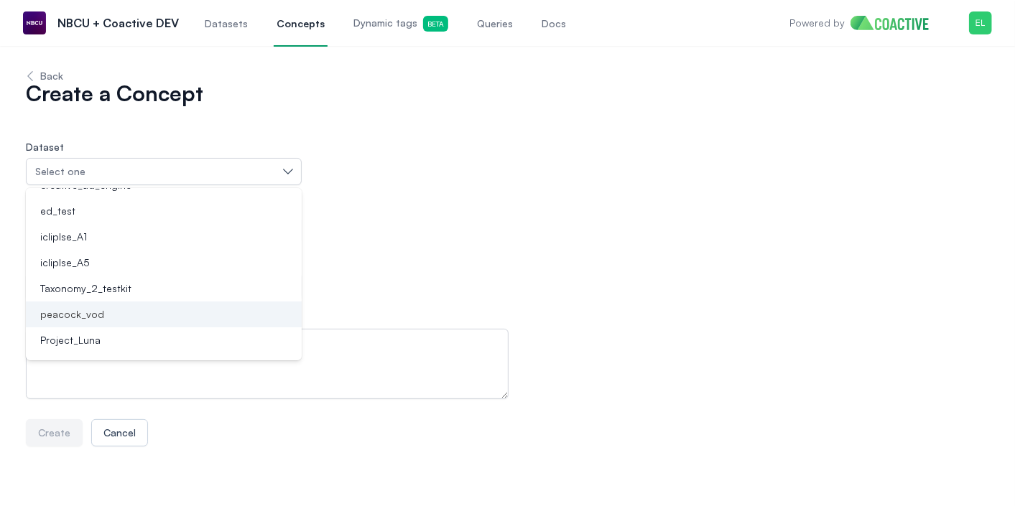
click at [172, 309] on div "peacock_vod" at bounding box center [154, 314] width 241 height 14
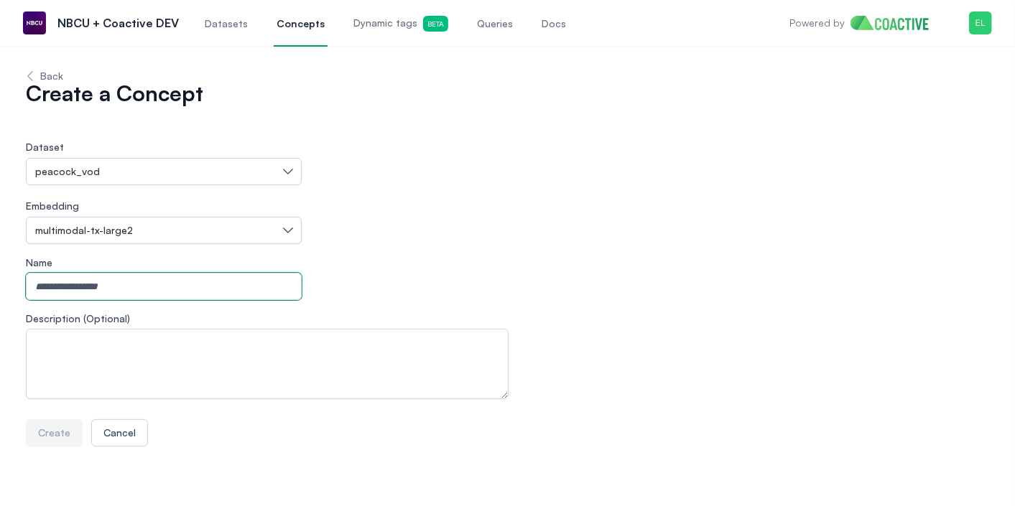
click at [163, 291] on input "Name" at bounding box center [164, 286] width 276 height 27
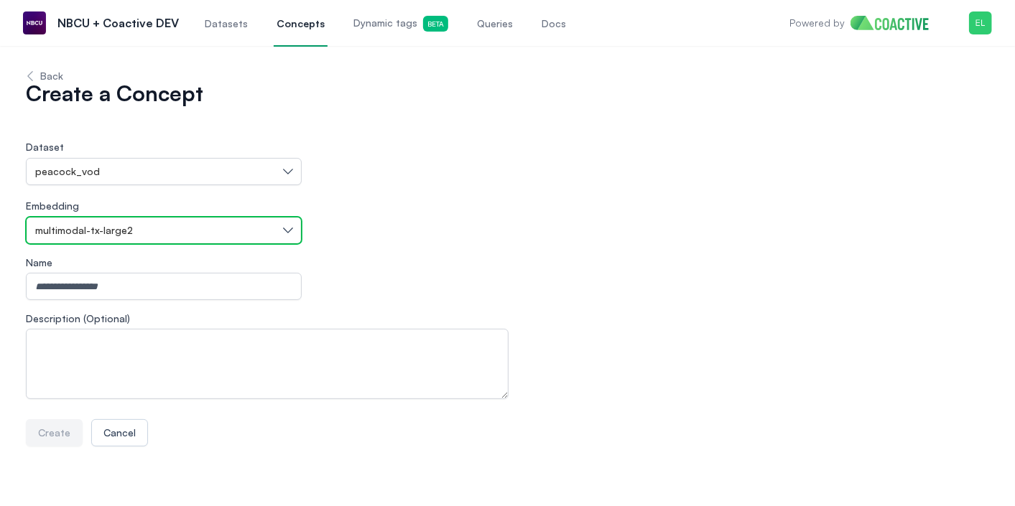
click at [177, 231] on div "multimodal-tx-large2" at bounding box center [156, 230] width 243 height 14
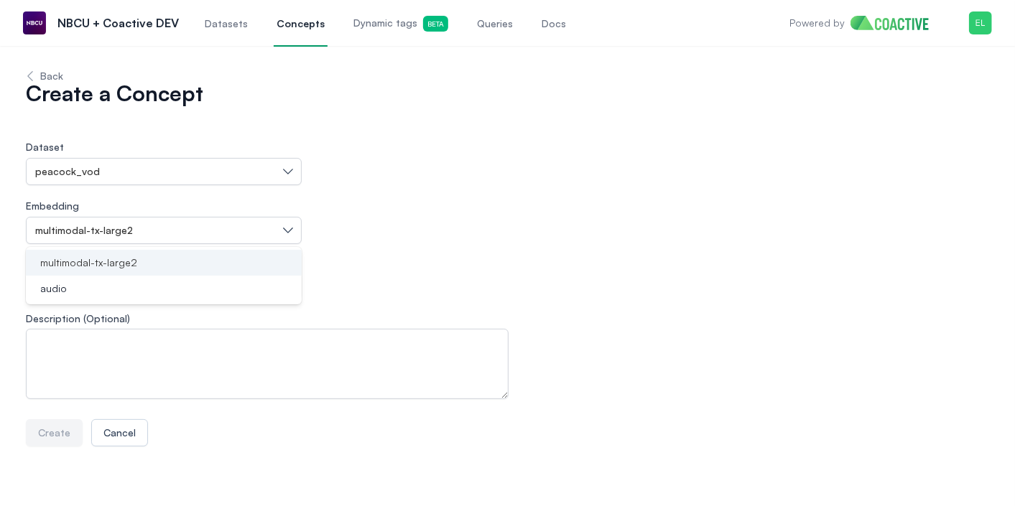
click at [164, 257] on div "multimodal-tx-large2" at bounding box center [154, 263] width 241 height 14
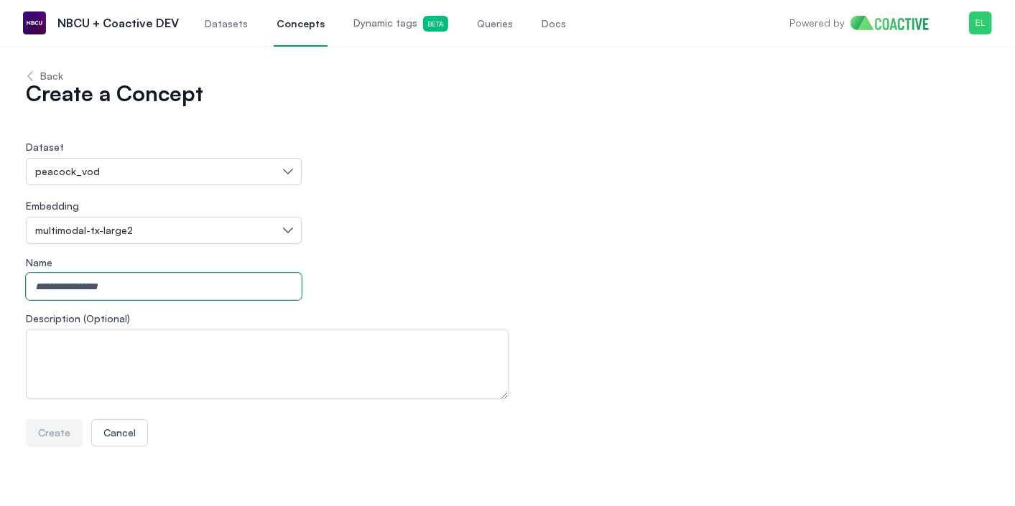
click at [154, 285] on input "Name" at bounding box center [164, 286] width 276 height 27
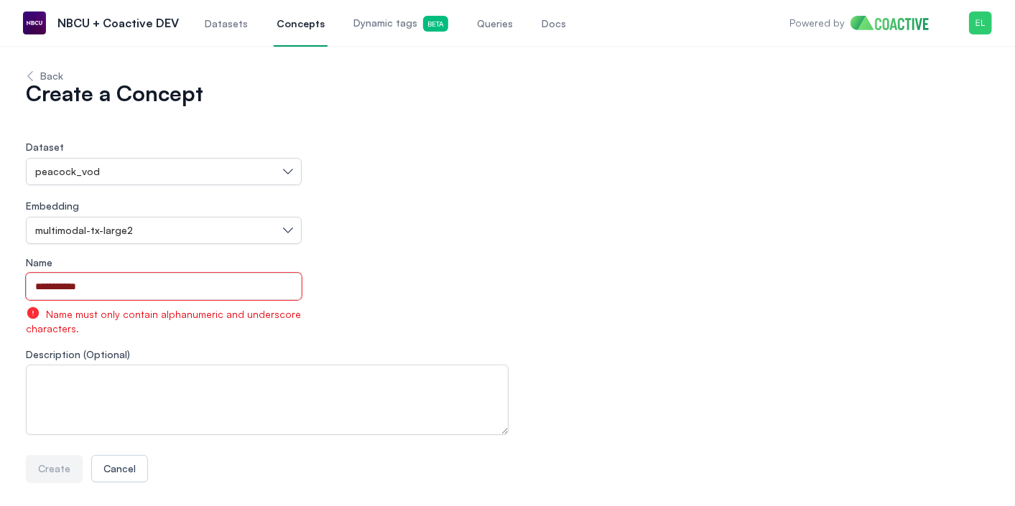
click at [66, 288] on input "**********" at bounding box center [164, 286] width 276 height 27
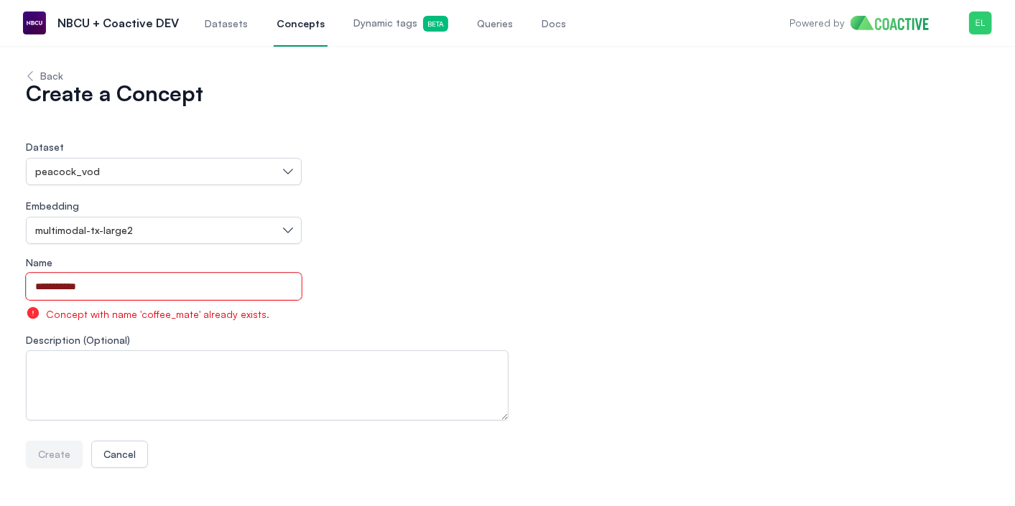
click at [129, 285] on input "**********" at bounding box center [164, 286] width 276 height 27
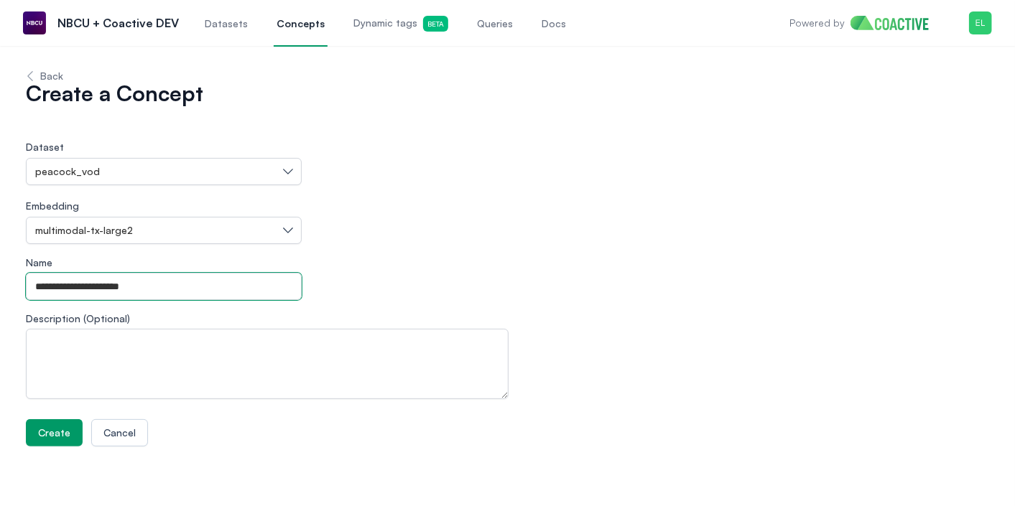
type input "**********"
click at [52, 429] on span "Create" at bounding box center [54, 433] width 32 height 14
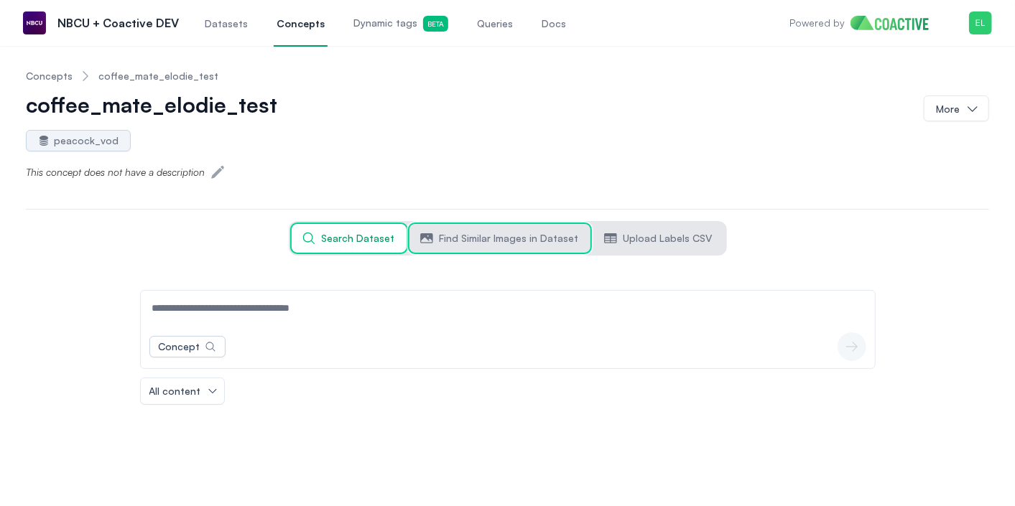
click at [487, 243] on span "Find Similar Images in Dataset" at bounding box center [508, 238] width 139 height 14
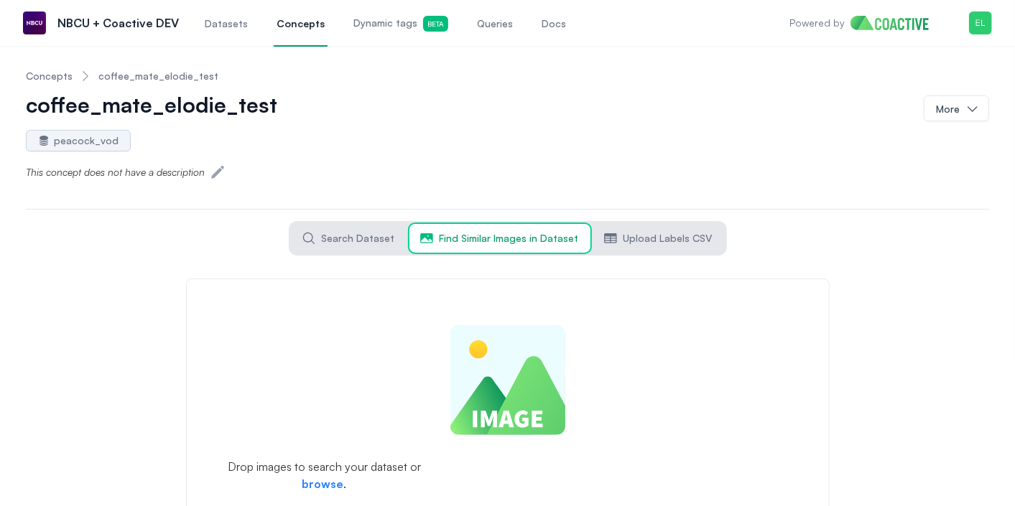
click at [324, 484] on form "Drop images to search your dataset or browse ." at bounding box center [507, 398] width 643 height 238
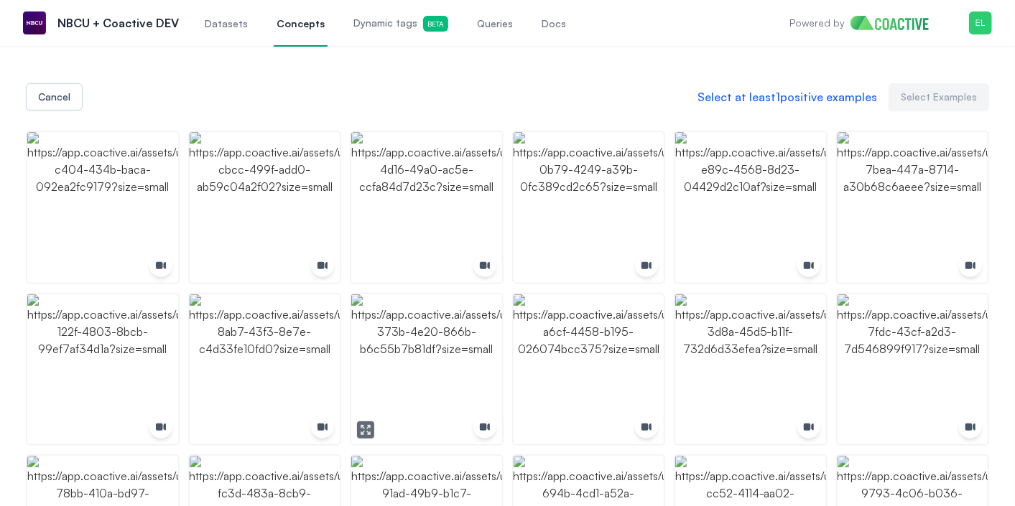
scroll to position [210, 0]
click at [110, 232] on img "button" at bounding box center [102, 206] width 151 height 151
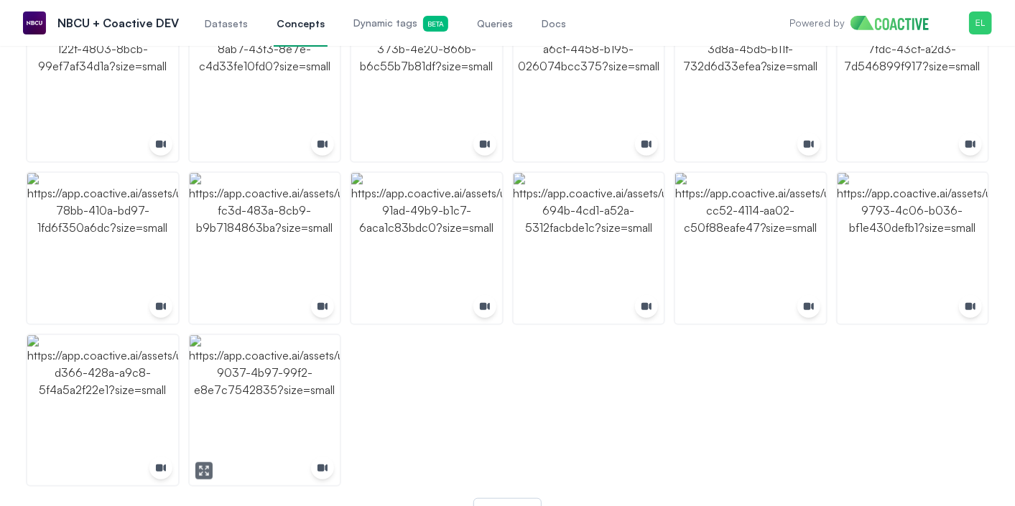
scroll to position [531, 0]
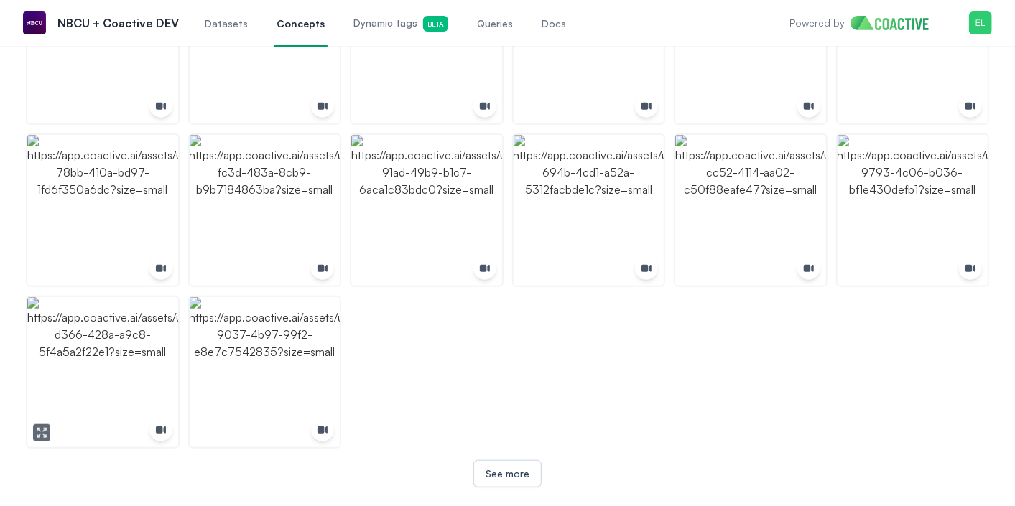
click at [101, 396] on img "button" at bounding box center [102, 372] width 151 height 151
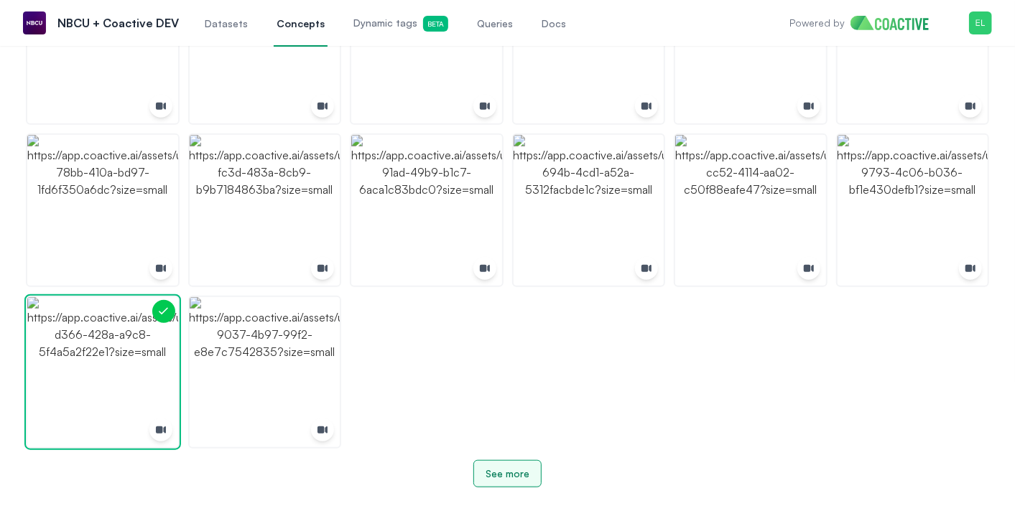
click at [504, 475] on div "See more" at bounding box center [507, 474] width 44 height 14
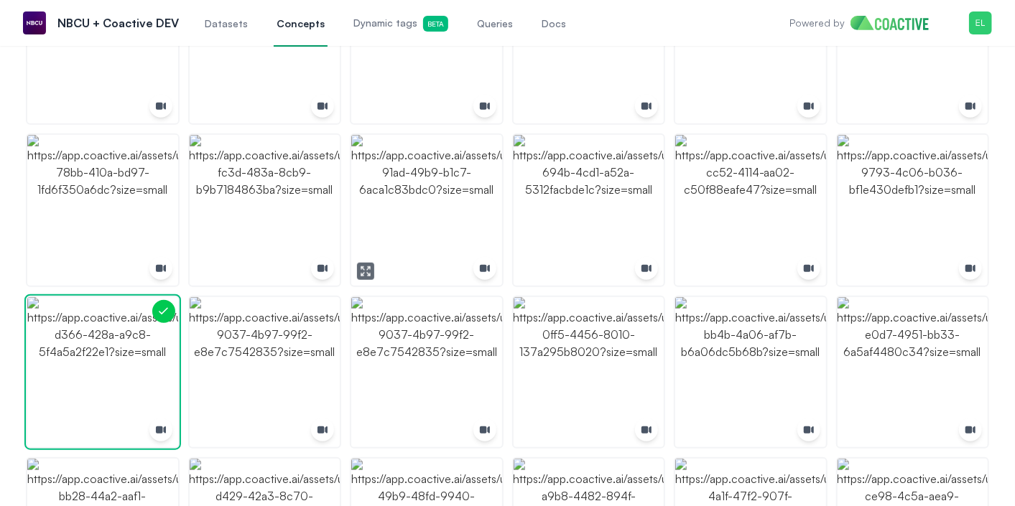
click at [411, 213] on img "button" at bounding box center [426, 210] width 151 height 151
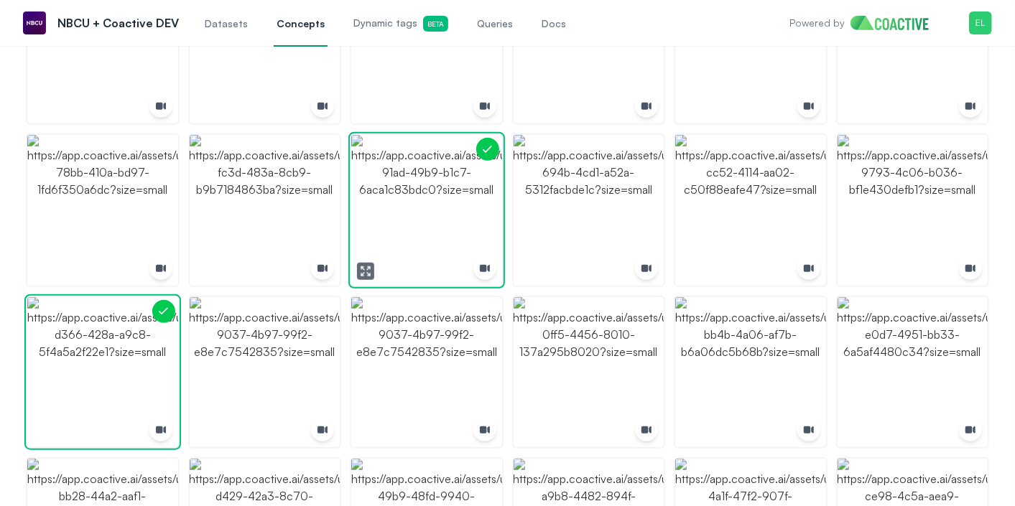
click at [411, 213] on img "button" at bounding box center [426, 210] width 151 height 151
click at [416, 376] on img "button" at bounding box center [426, 372] width 151 height 151
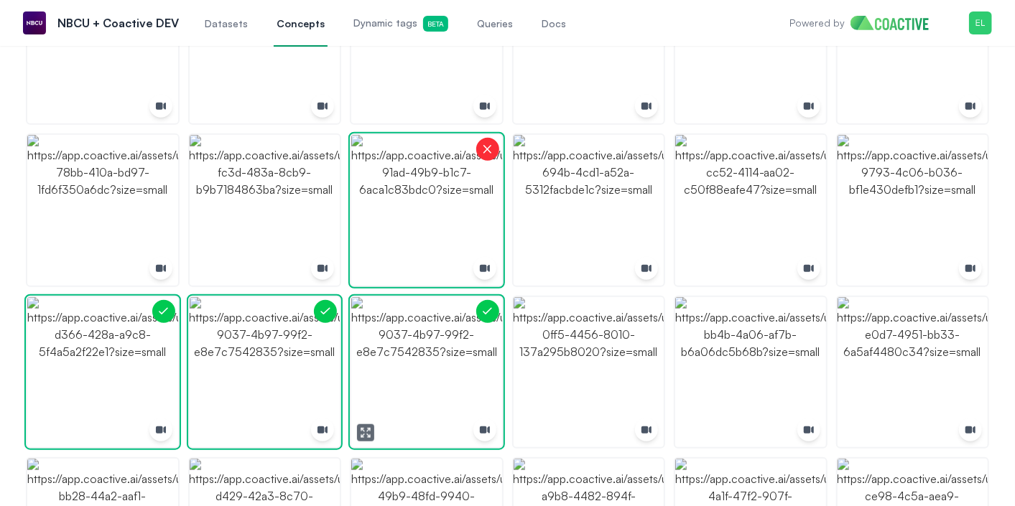
click at [416, 376] on img "button" at bounding box center [426, 372] width 151 height 151
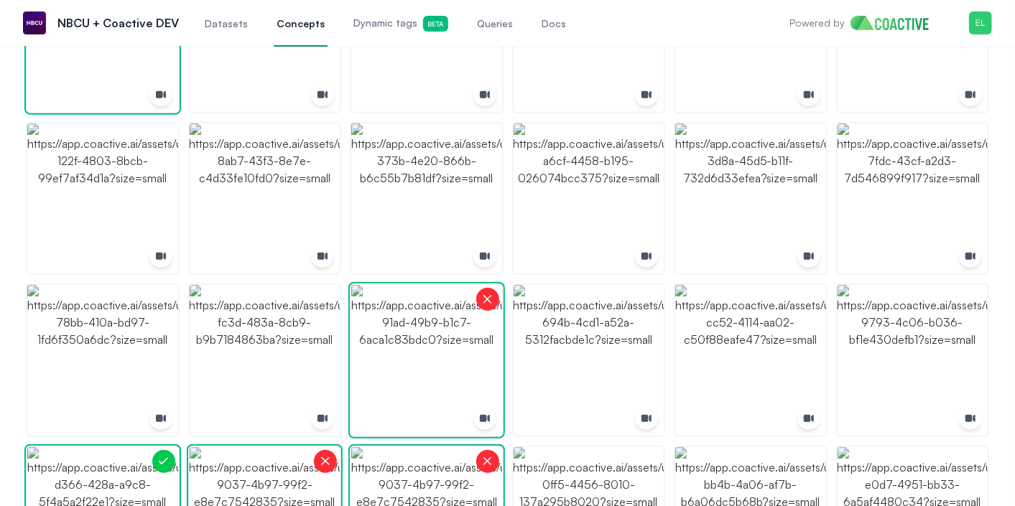
scroll to position [370, 0]
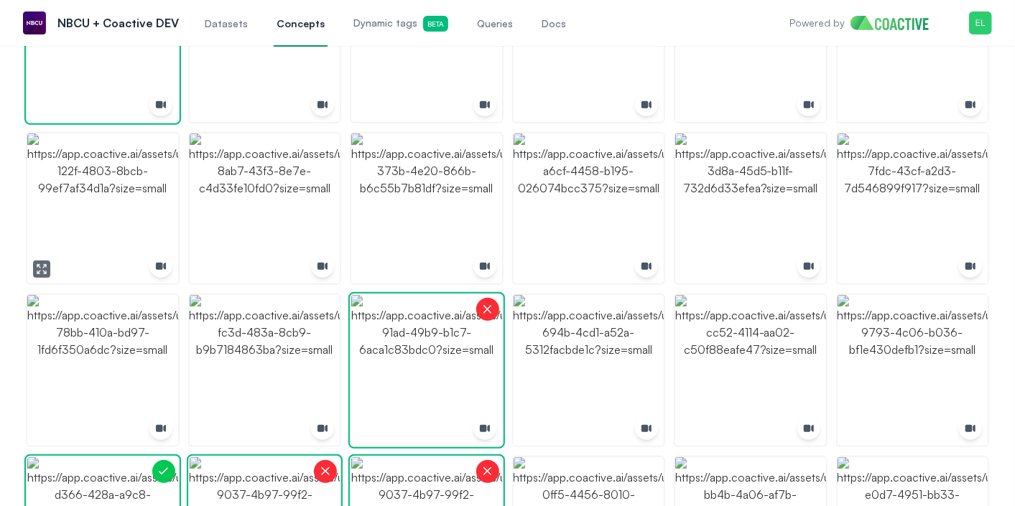
click at [136, 199] on img "button" at bounding box center [102, 209] width 151 height 151
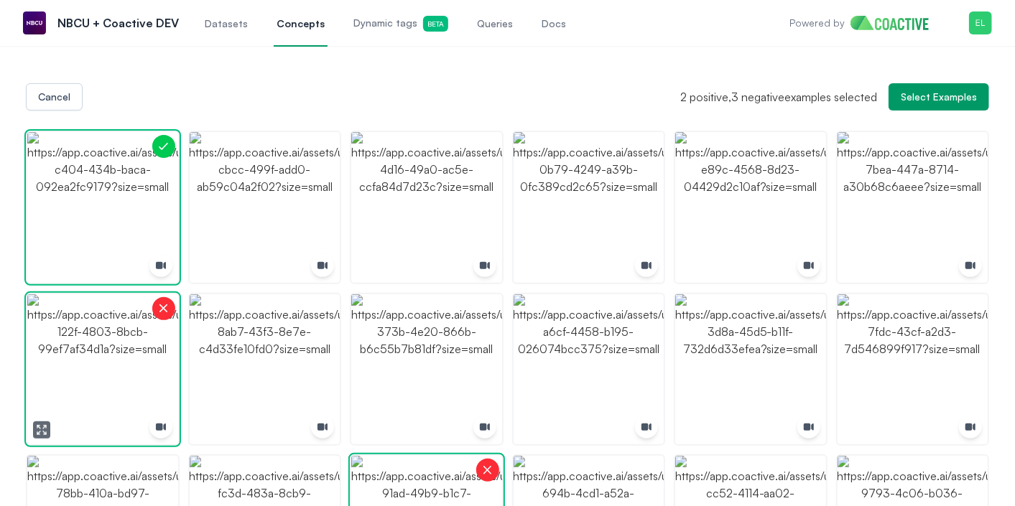
scroll to position [187, 0]
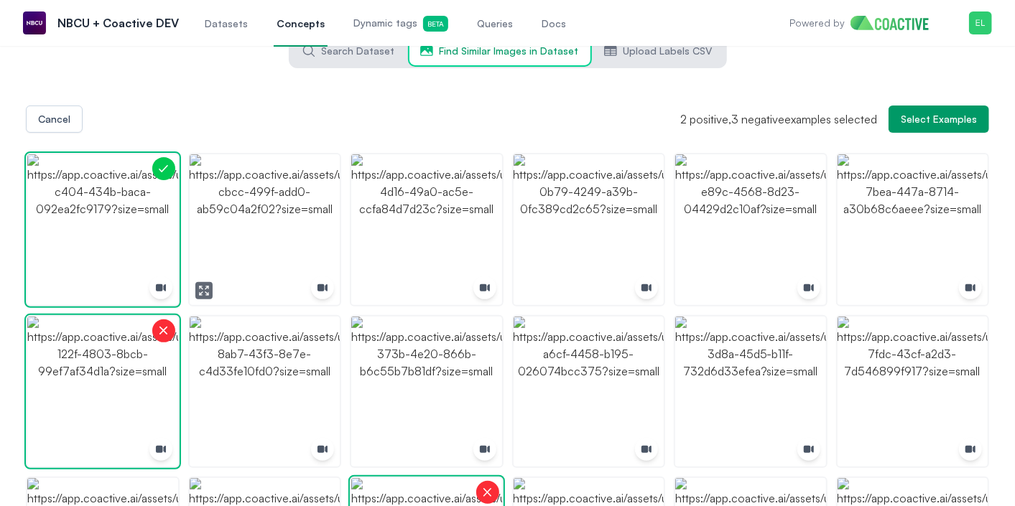
click at [276, 235] on img "button" at bounding box center [265, 229] width 151 height 151
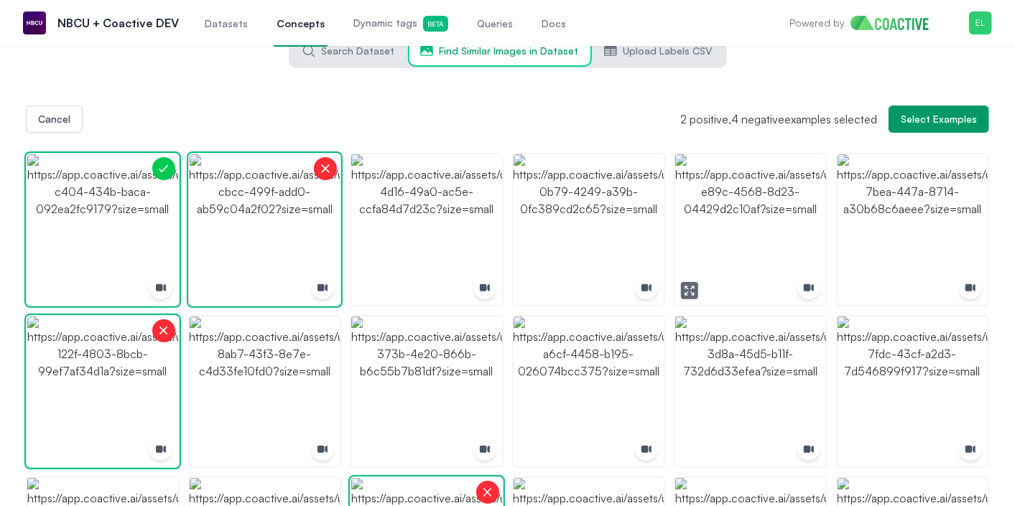
click at [687, 295] on icon "button" at bounding box center [689, 290] width 11 height 11
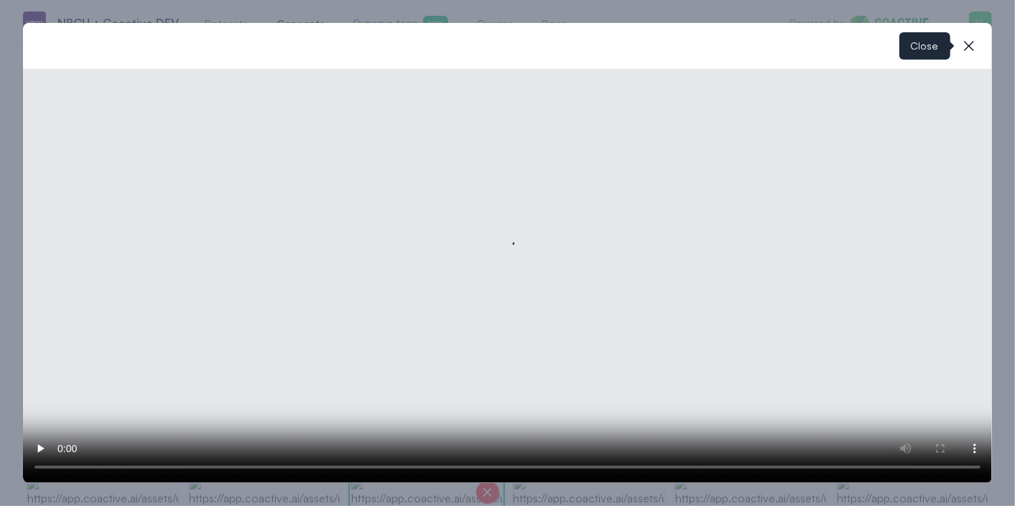
click at [972, 50] on icon "button" at bounding box center [969, 46] width 10 height 10
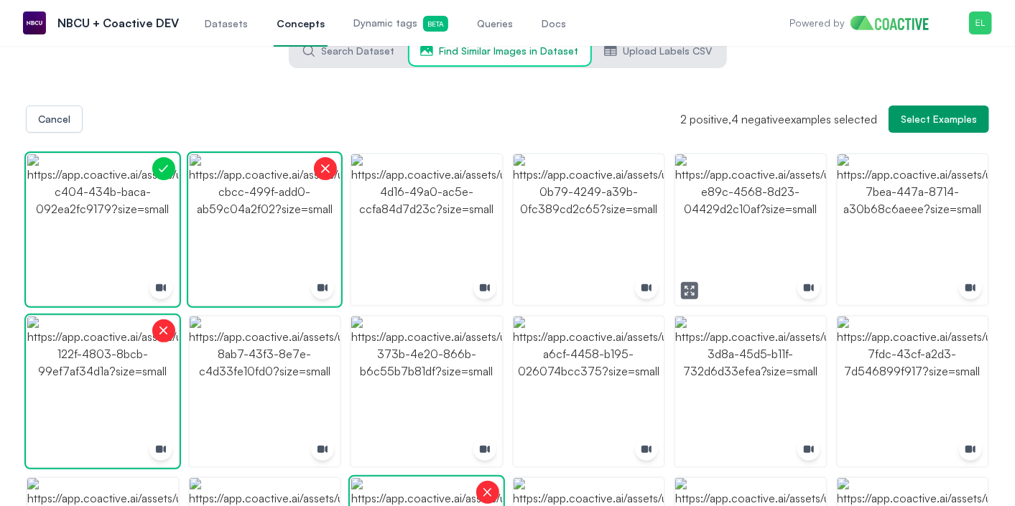
click at [777, 246] on img "button" at bounding box center [750, 229] width 151 height 151
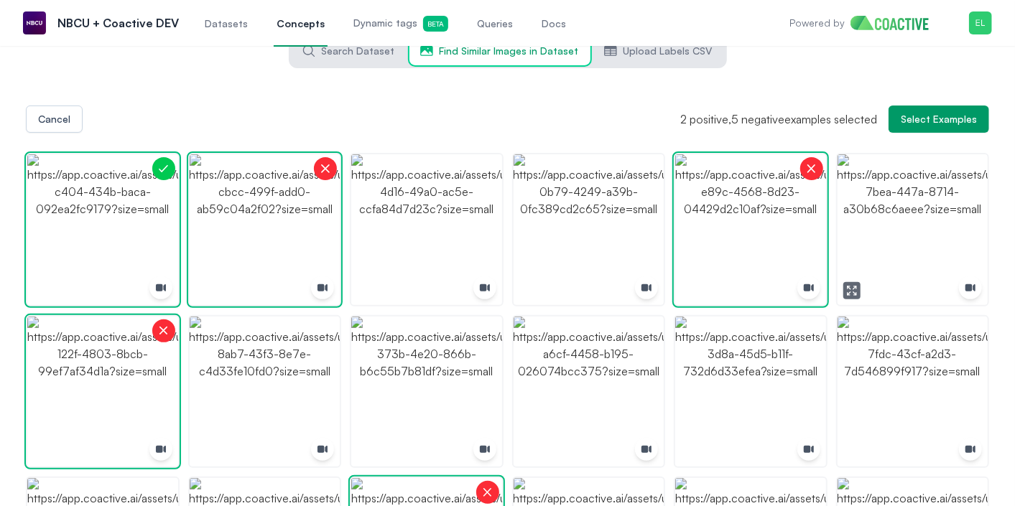
click at [905, 266] on img "button" at bounding box center [912, 229] width 151 height 151
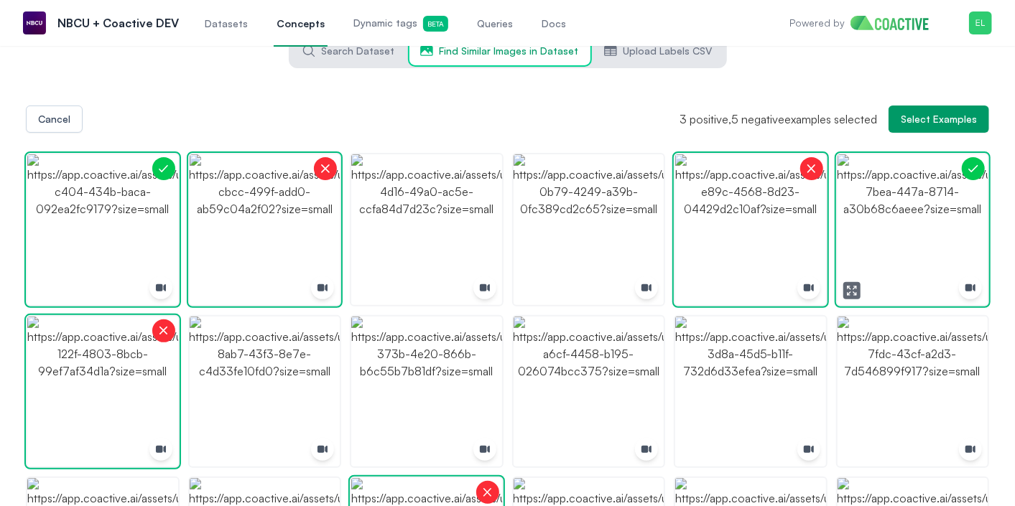
click at [905, 266] on img "button" at bounding box center [912, 229] width 151 height 151
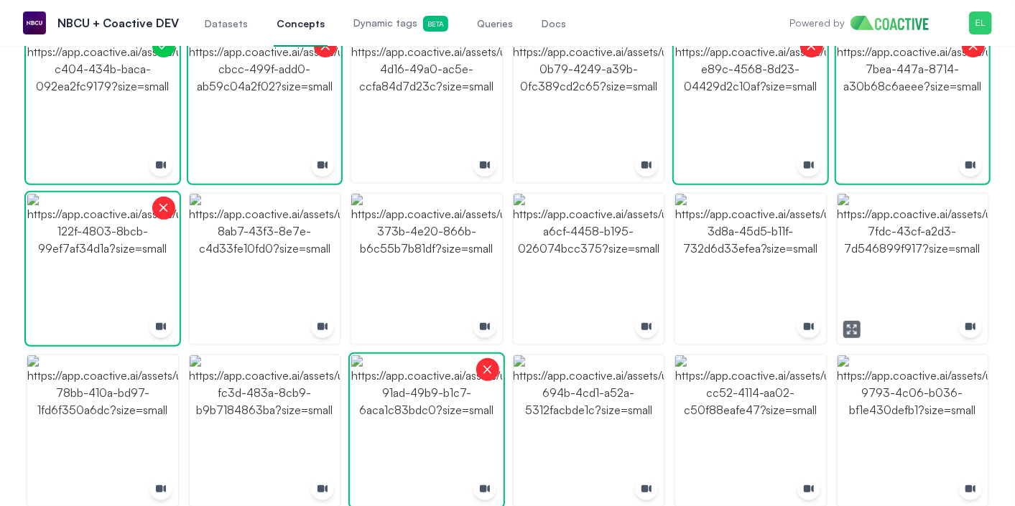
scroll to position [312, 0]
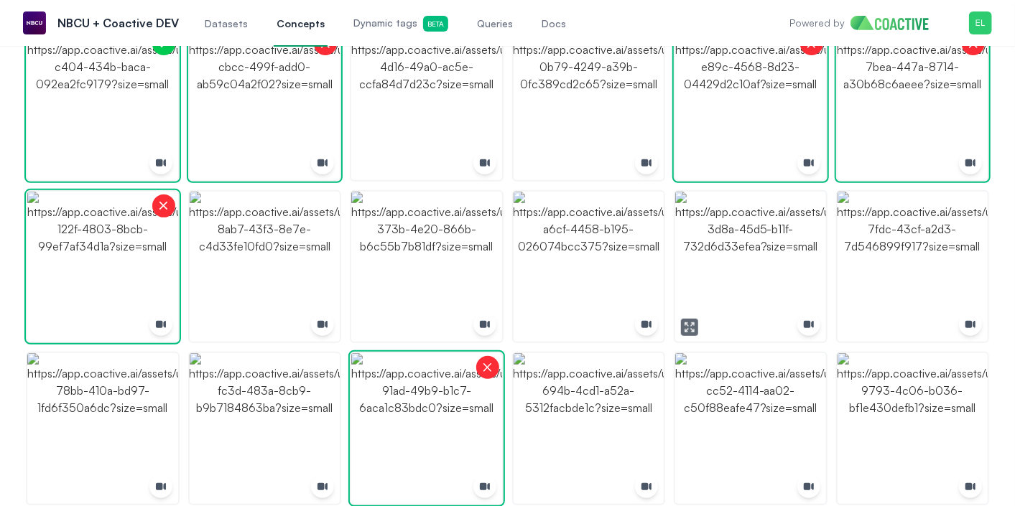
click at [724, 286] on img "button" at bounding box center [750, 267] width 151 height 151
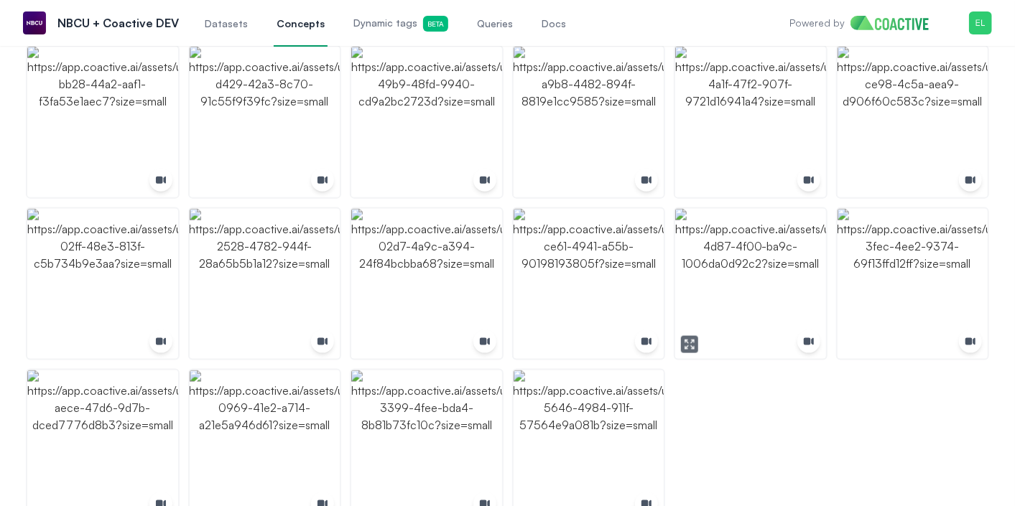
scroll to position [947, 0]
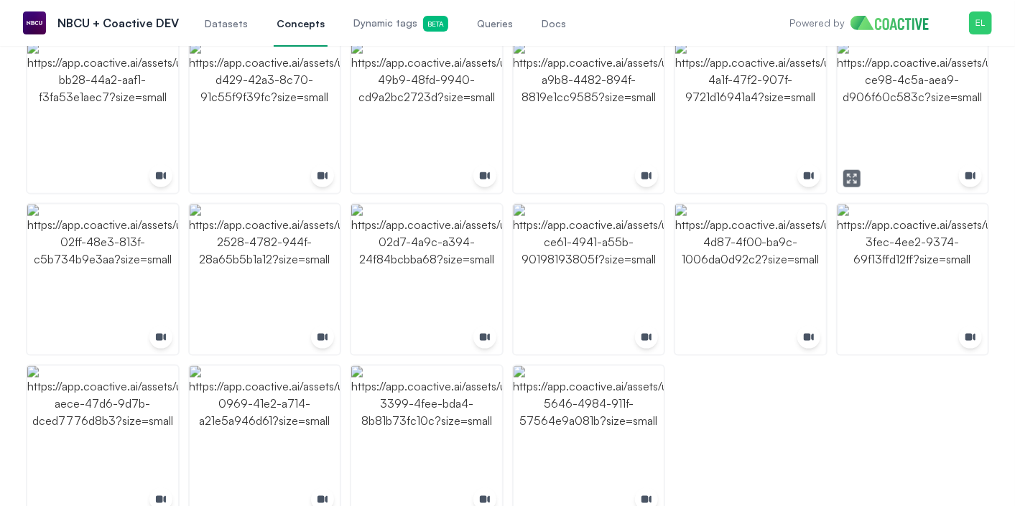
click at [912, 130] on img "button" at bounding box center [912, 117] width 151 height 151
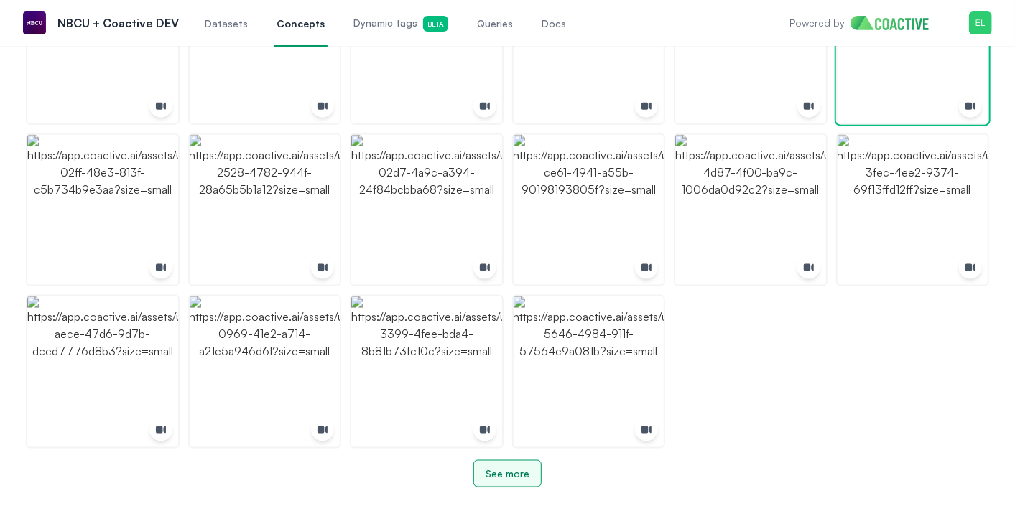
click at [510, 481] on button "See more" at bounding box center [507, 473] width 68 height 27
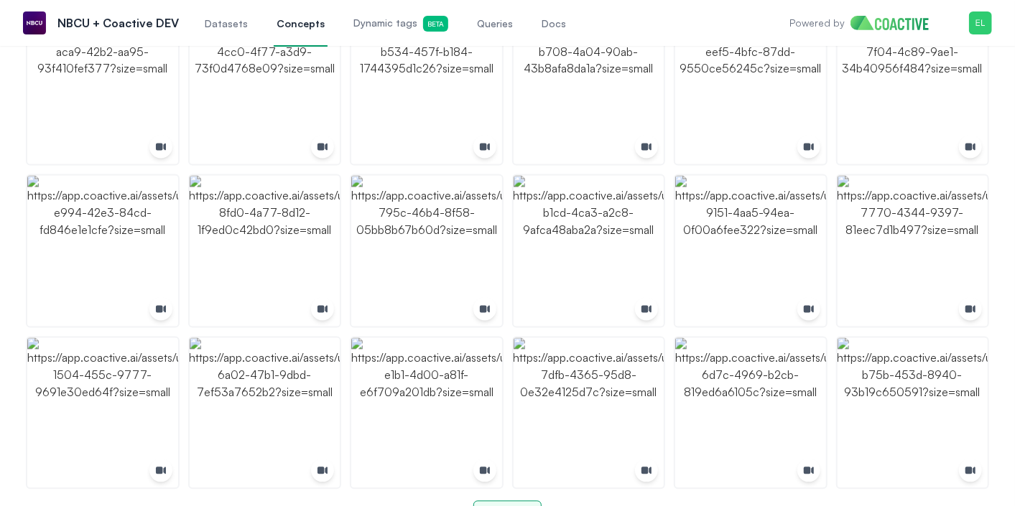
scroll to position [1502, 0]
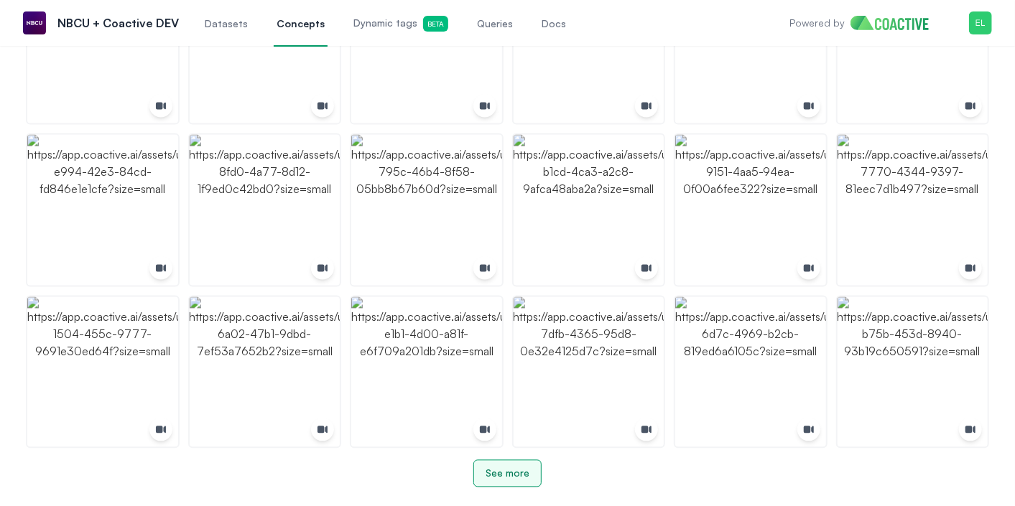
click at [508, 480] on div "See more" at bounding box center [507, 474] width 44 height 14
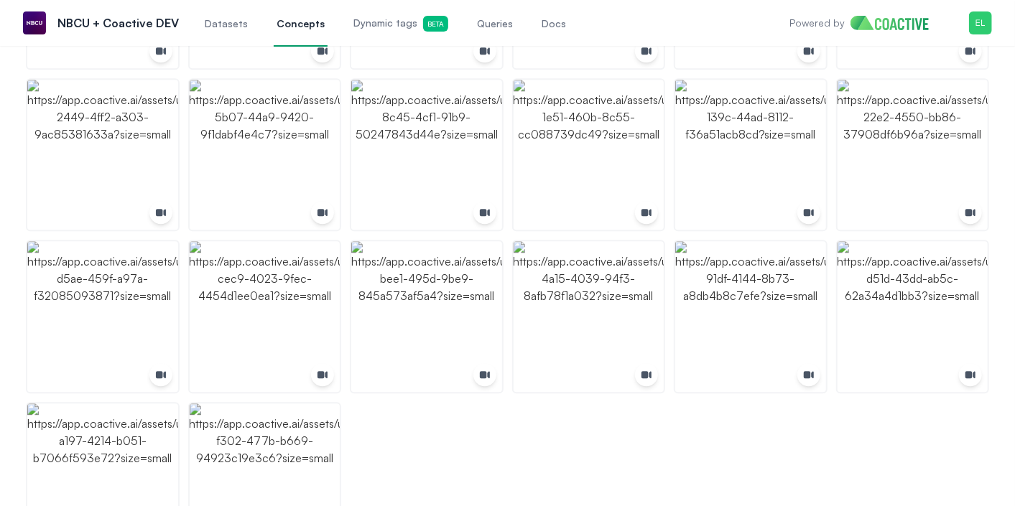
scroll to position [2018, 0]
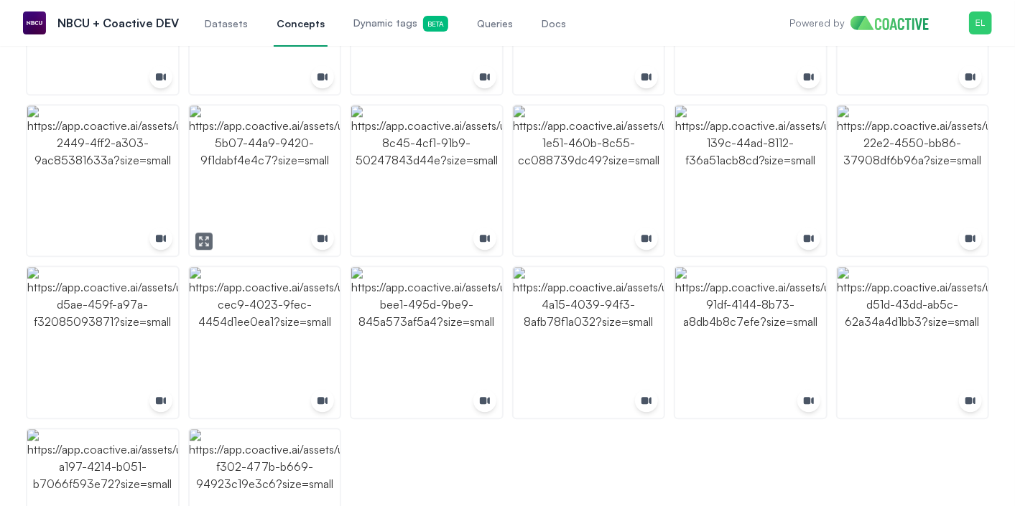
click at [204, 241] on icon "button" at bounding box center [203, 241] width 11 height 11
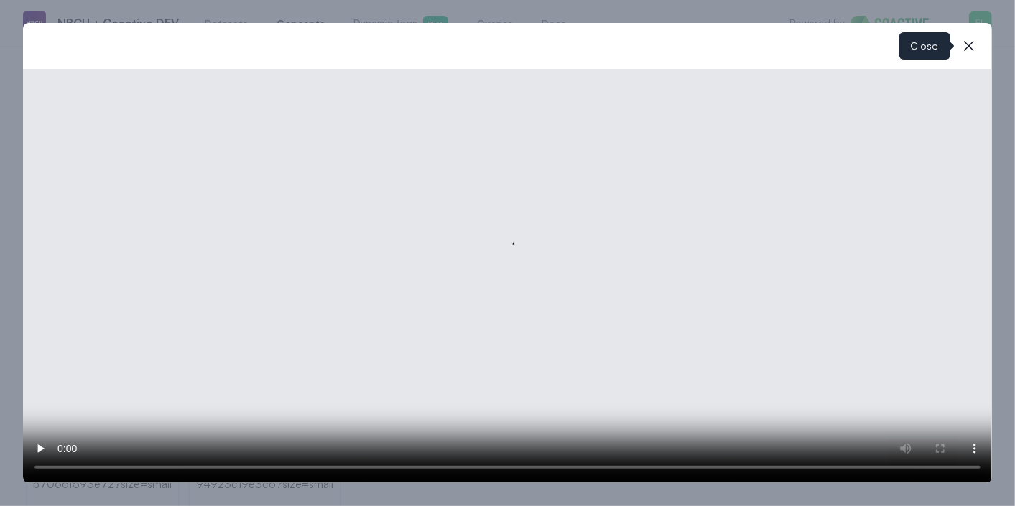
click at [976, 48] on icon "button" at bounding box center [968, 45] width 17 height 17
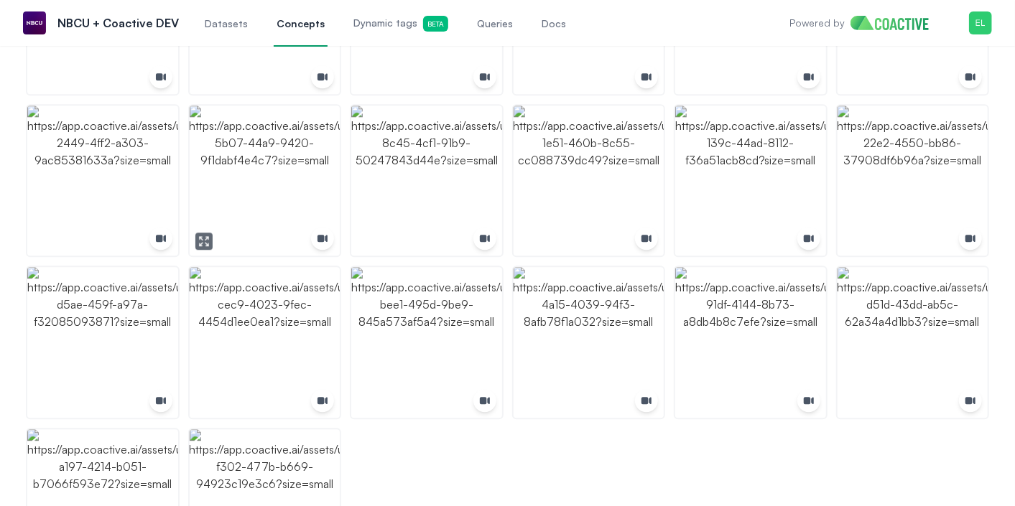
click at [260, 205] on img "button" at bounding box center [265, 181] width 151 height 151
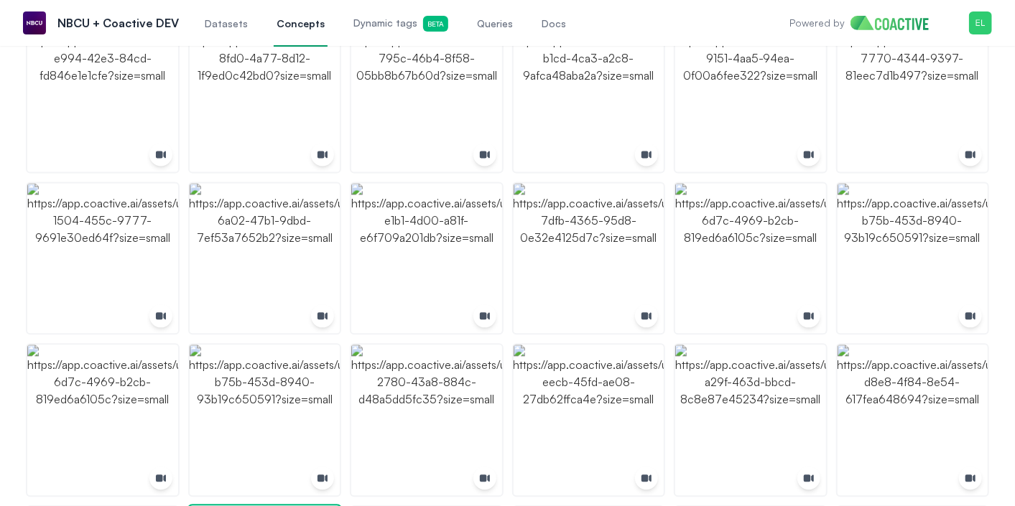
scroll to position [2150, 0]
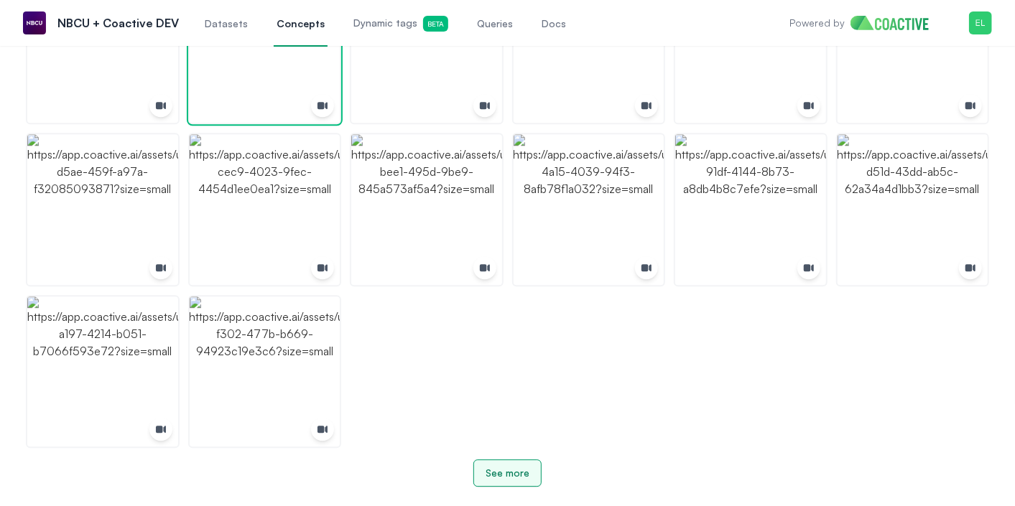
click at [510, 466] on div "See more" at bounding box center [507, 473] width 44 height 14
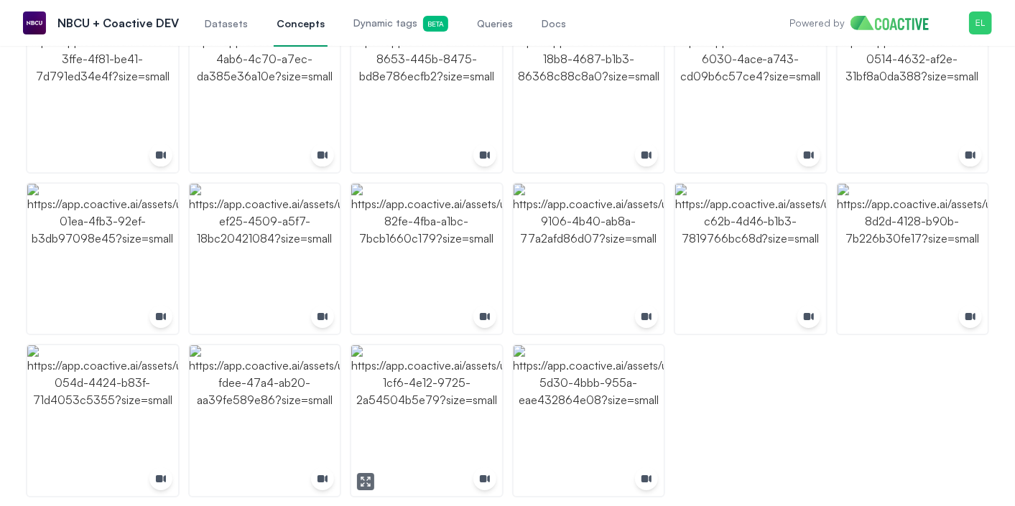
scroll to position [2636, 0]
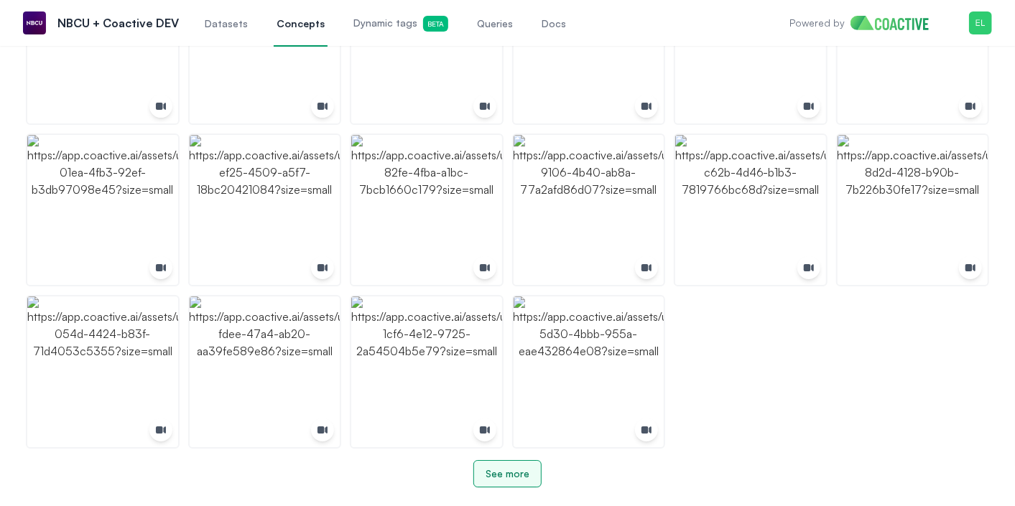
click at [500, 480] on button "See more" at bounding box center [507, 473] width 68 height 27
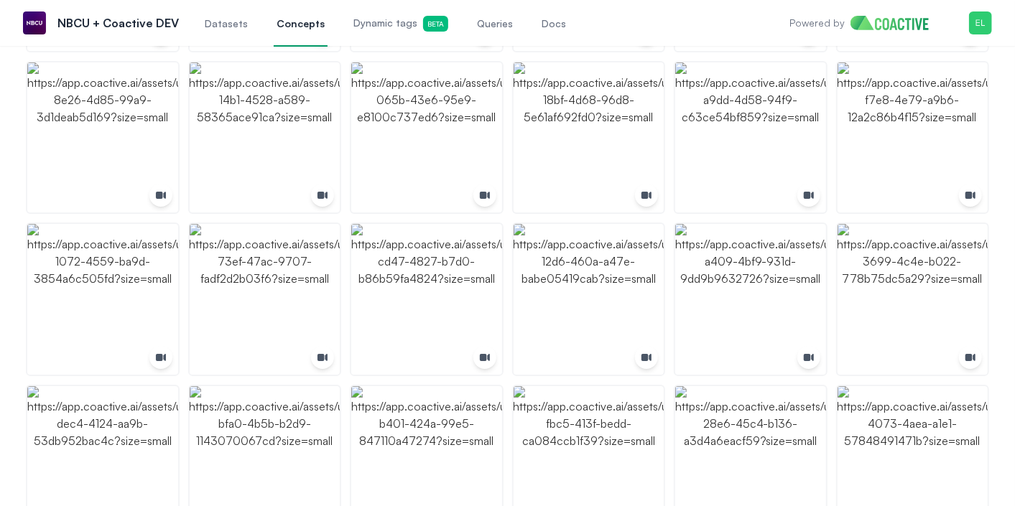
scroll to position [3122, 0]
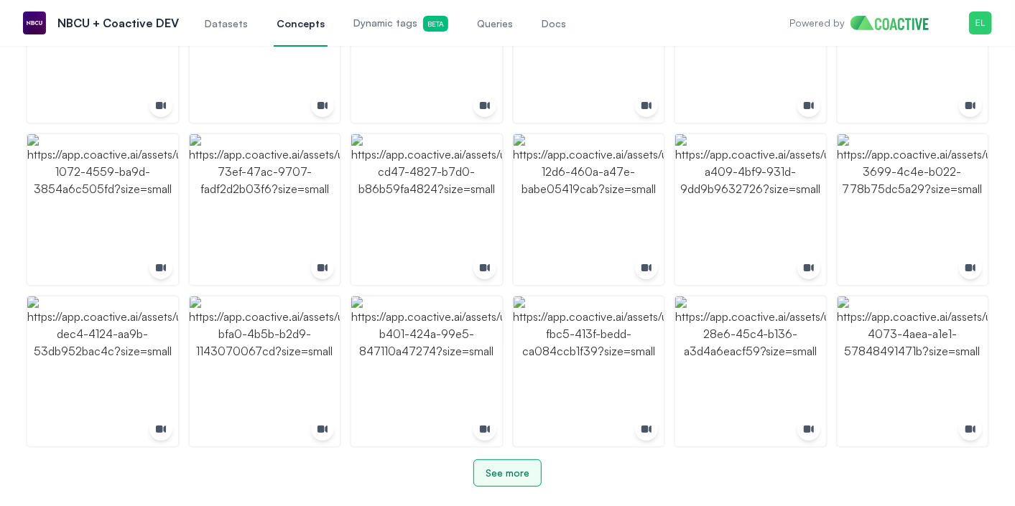
click at [505, 475] on div "See more" at bounding box center [507, 473] width 44 height 14
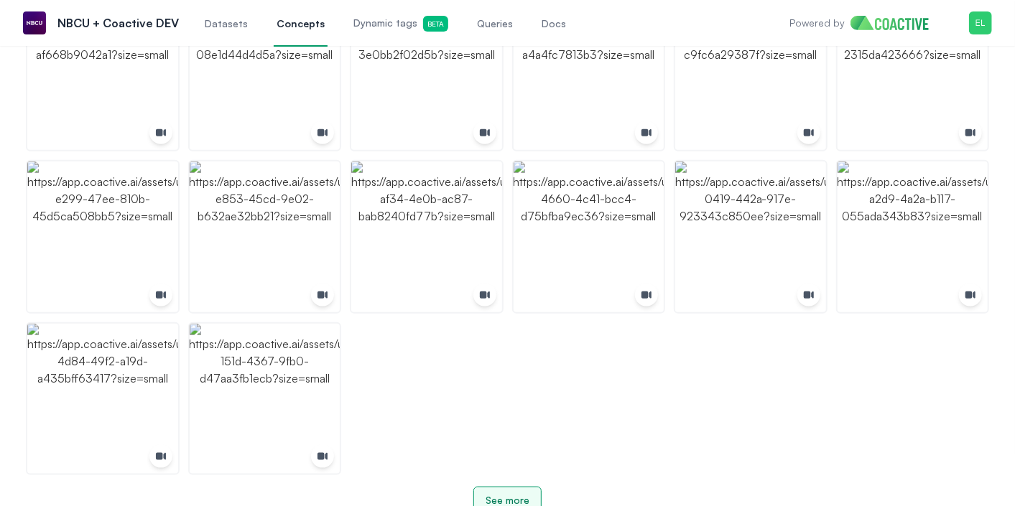
scroll to position [3770, 0]
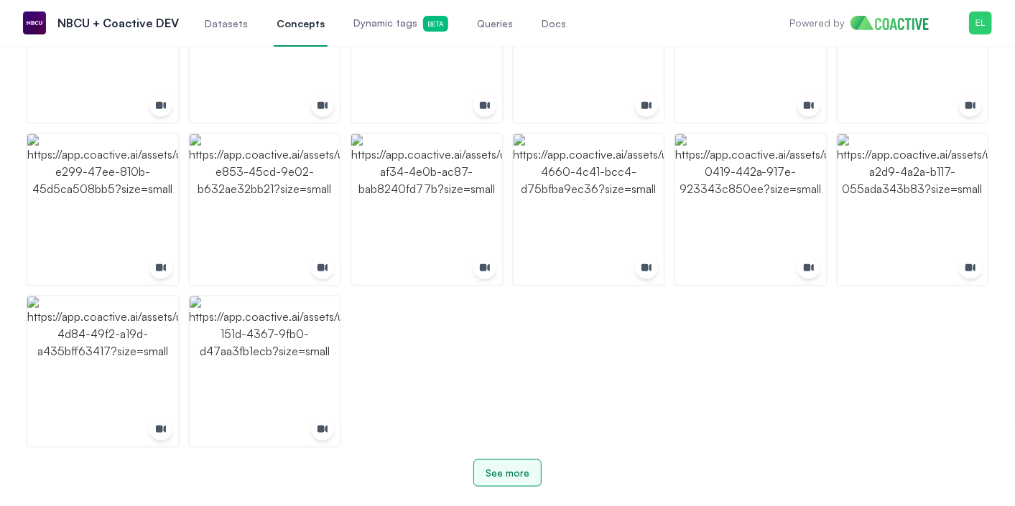
click at [505, 476] on div "See more" at bounding box center [507, 473] width 44 height 14
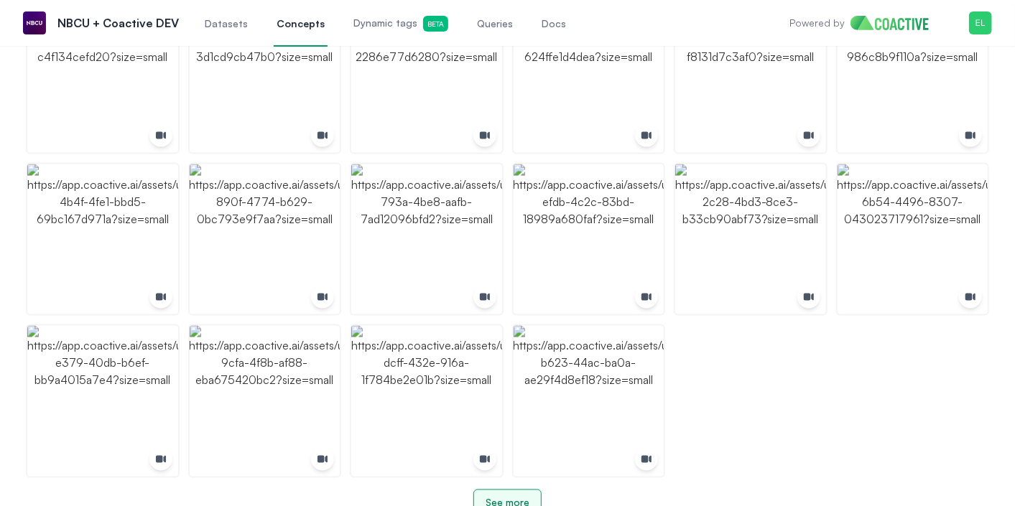
scroll to position [4256, 0]
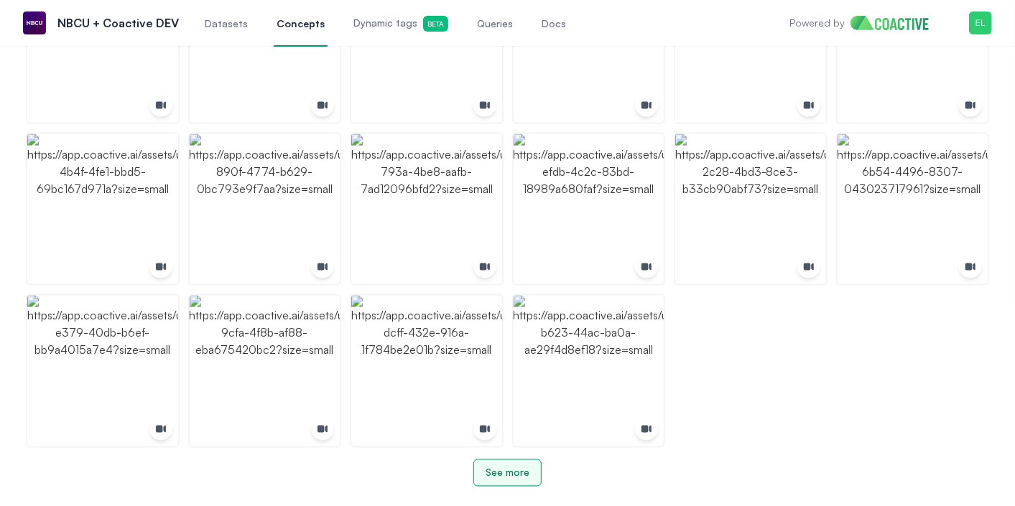
click at [507, 475] on div "See more" at bounding box center [507, 473] width 44 height 14
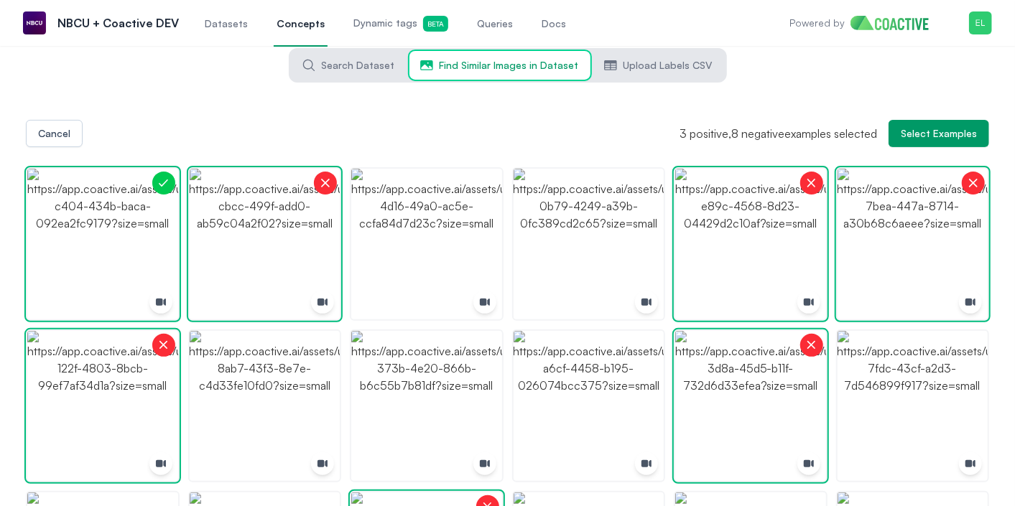
scroll to position [0, 0]
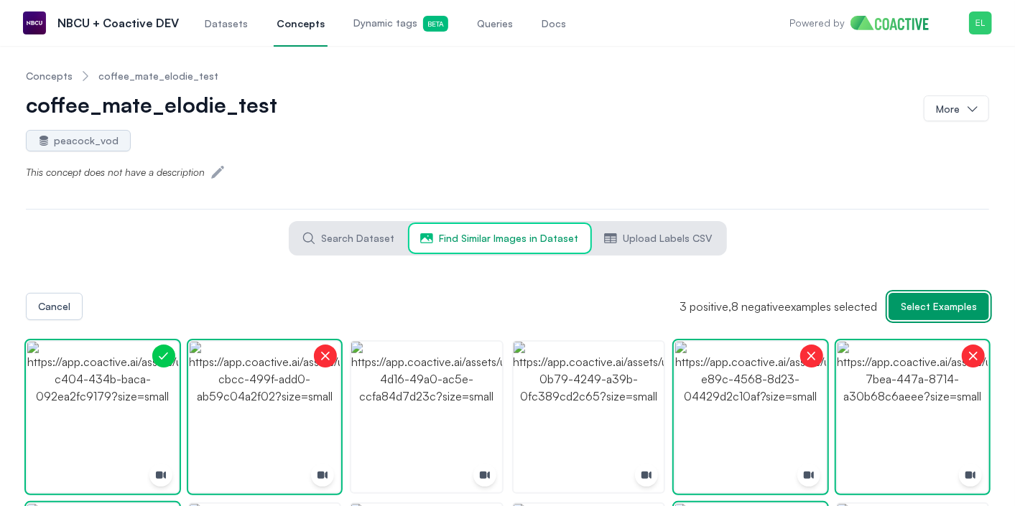
click at [919, 302] on span "Select Examples" at bounding box center [938, 306] width 76 height 14
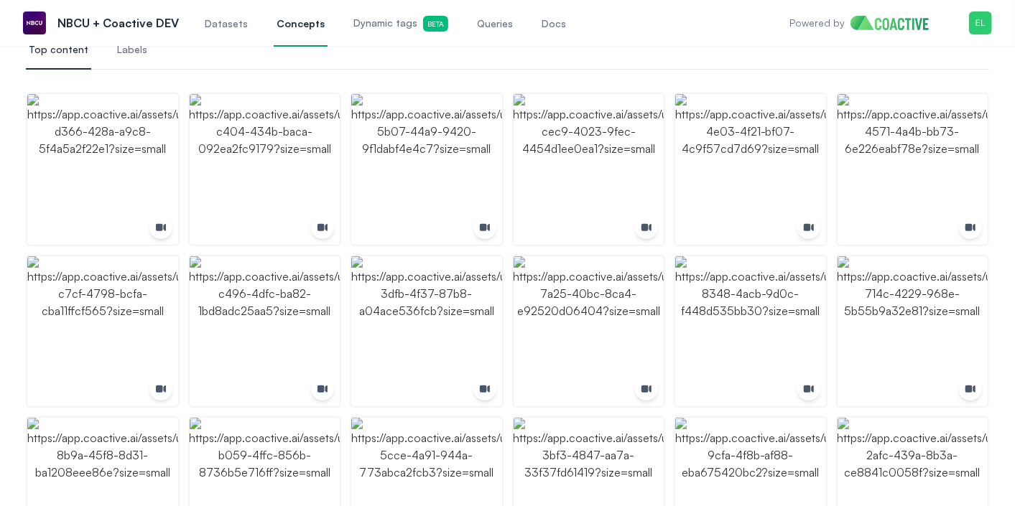
scroll to position [123, 0]
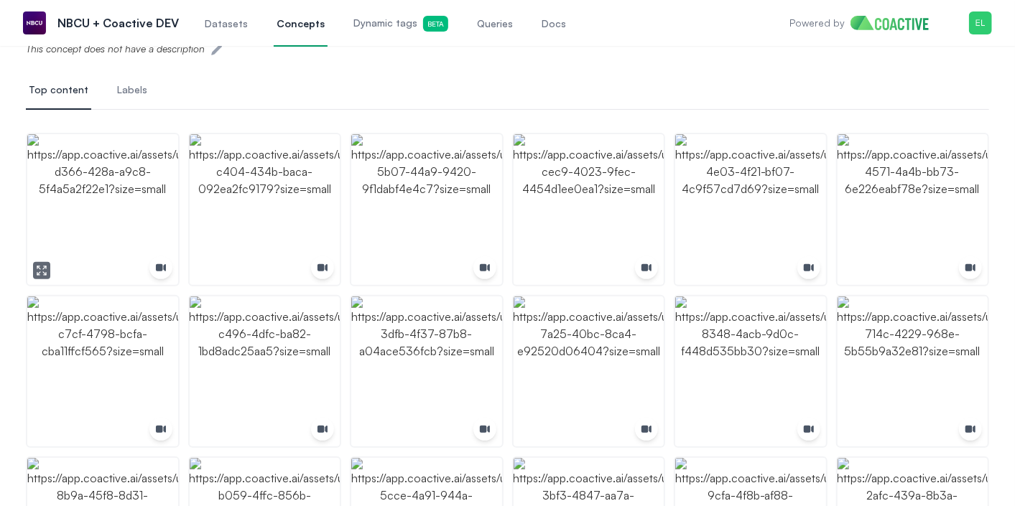
click at [48, 268] on button "button" at bounding box center [41, 270] width 17 height 17
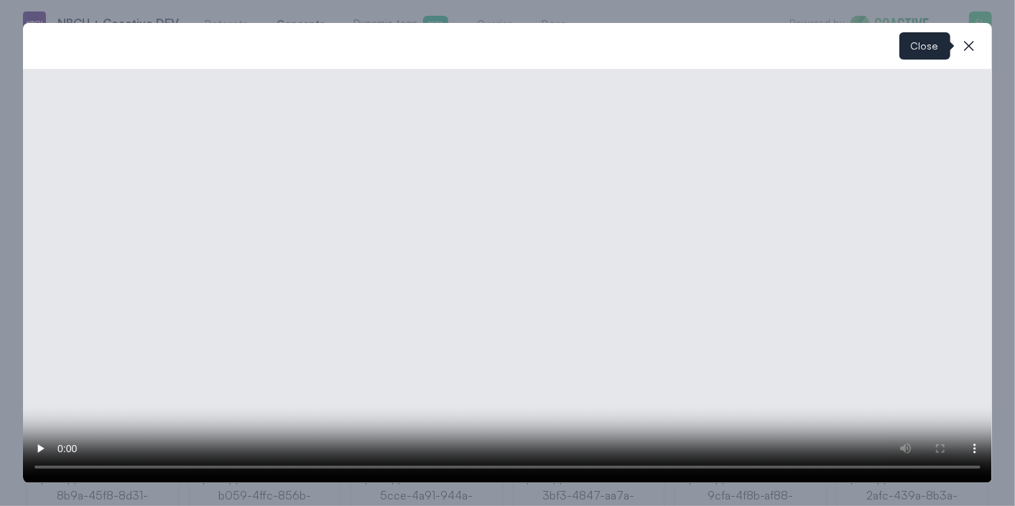
click at [973, 44] on icon "button" at bounding box center [968, 45] width 17 height 17
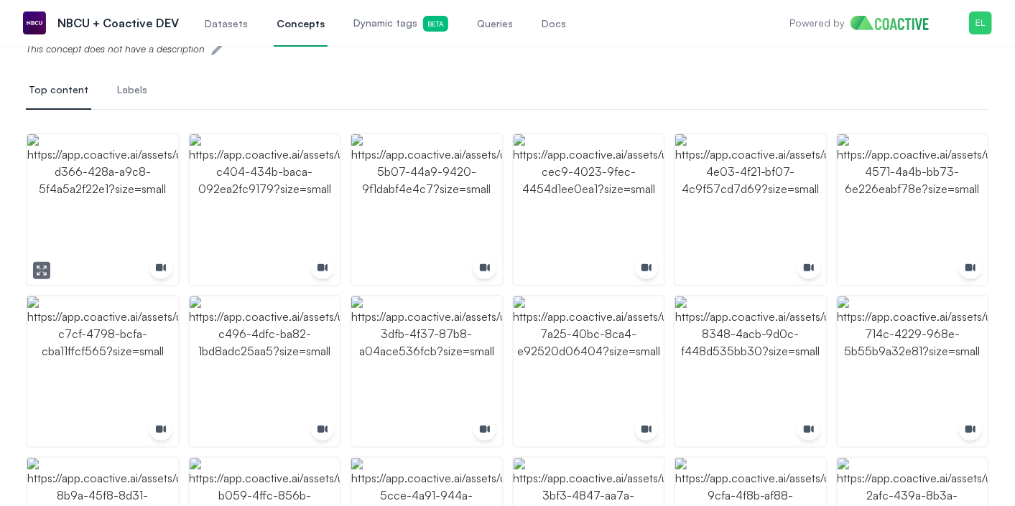
click at [142, 222] on img "button" at bounding box center [102, 209] width 151 height 151
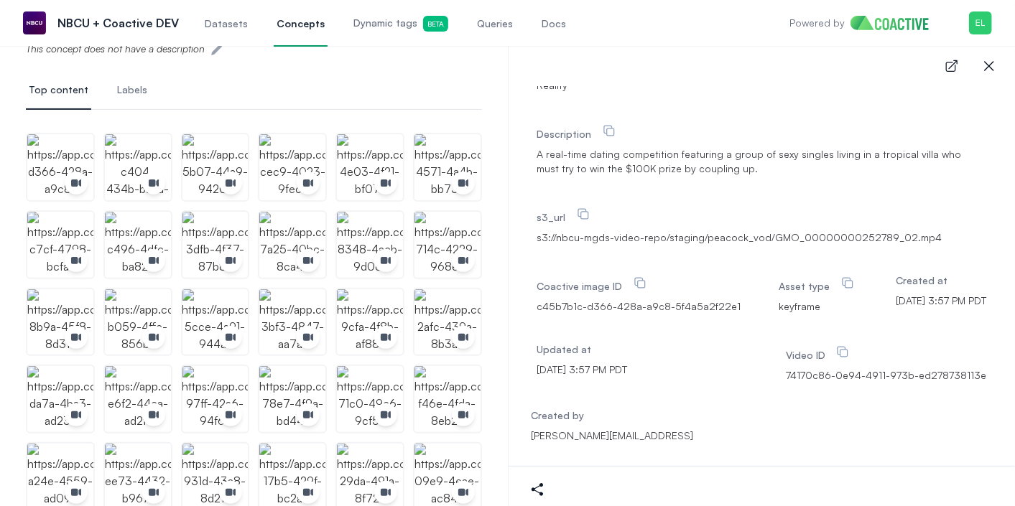
scroll to position [0, 0]
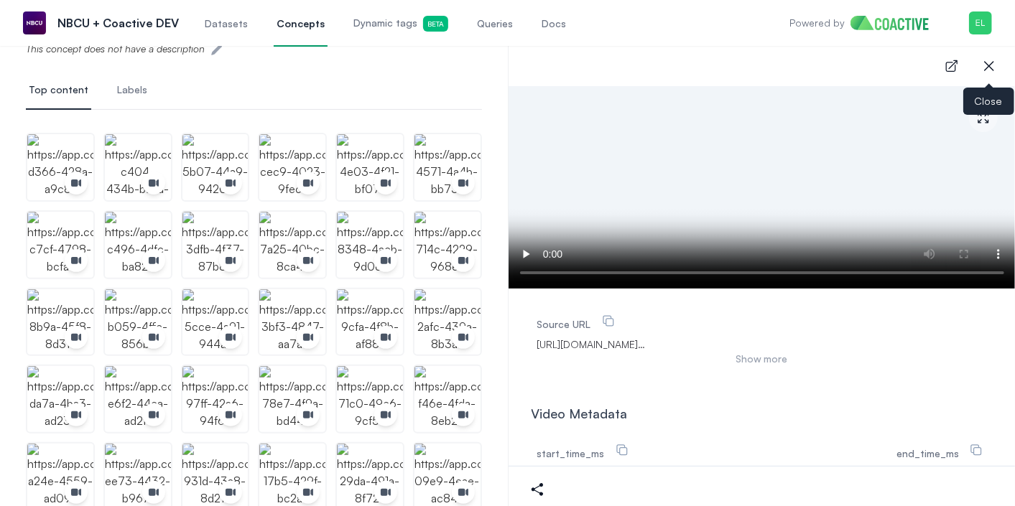
click at [992, 64] on icon "button" at bounding box center [988, 65] width 17 height 17
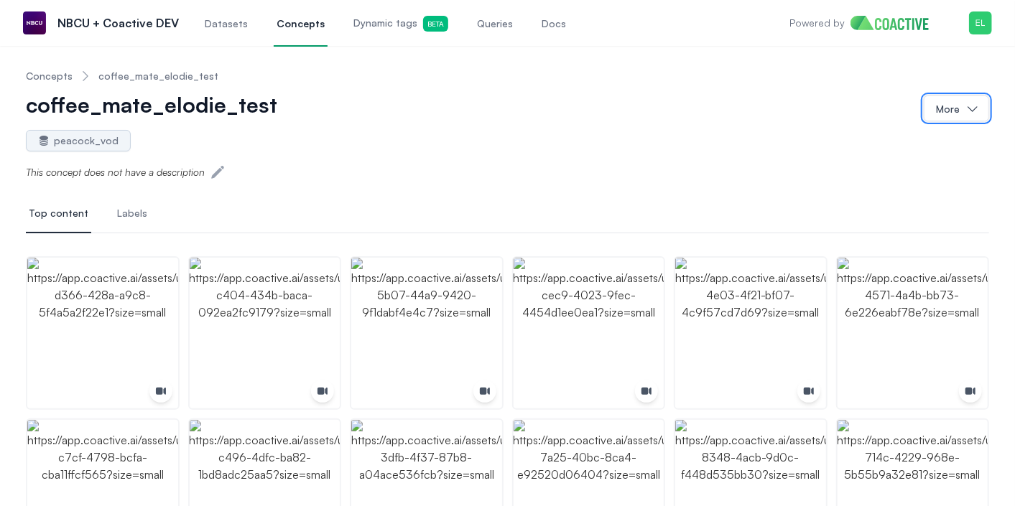
click at [950, 116] on button "More" at bounding box center [955, 108] width 65 height 26
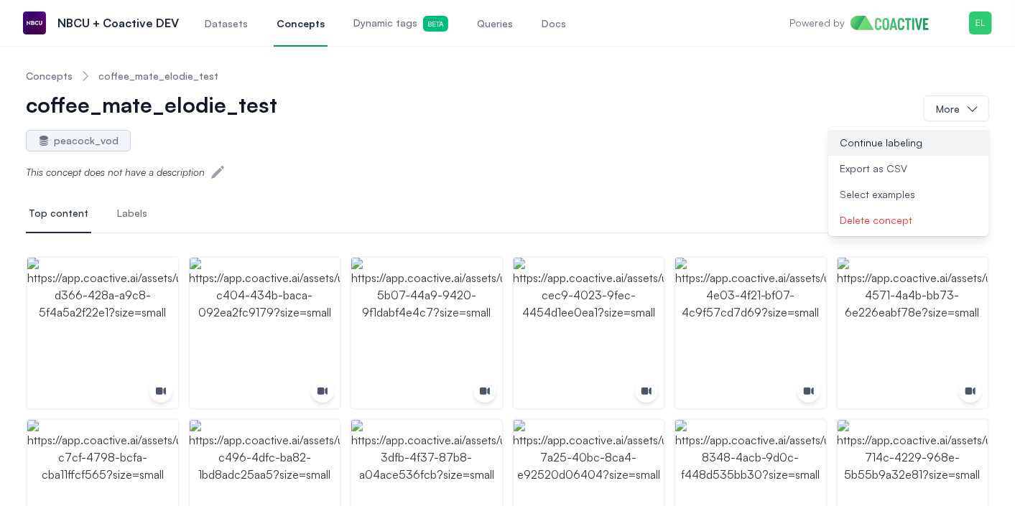
click at [920, 142] on button "Continue labeling" at bounding box center [908, 143] width 161 height 26
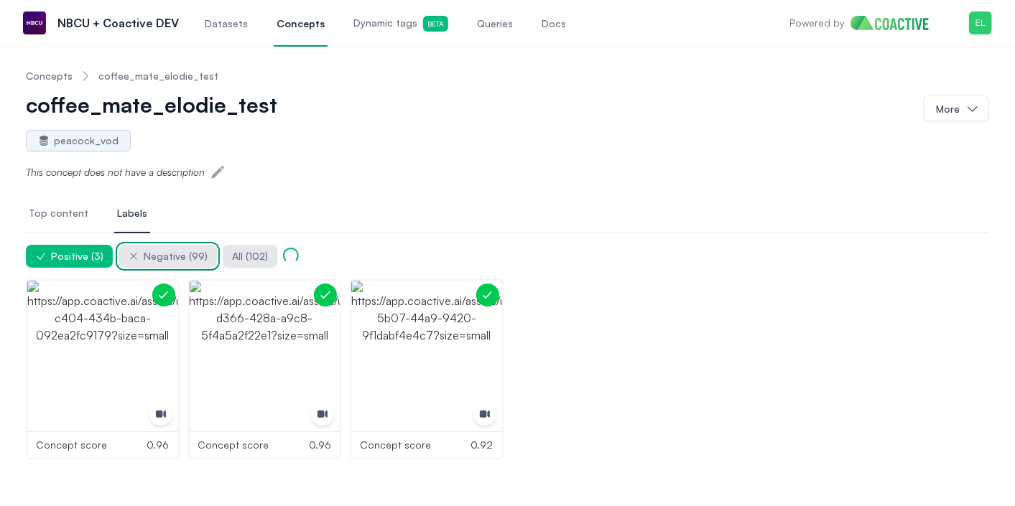
click at [173, 258] on span "Negative ( 99 )" at bounding box center [176, 256] width 64 height 14
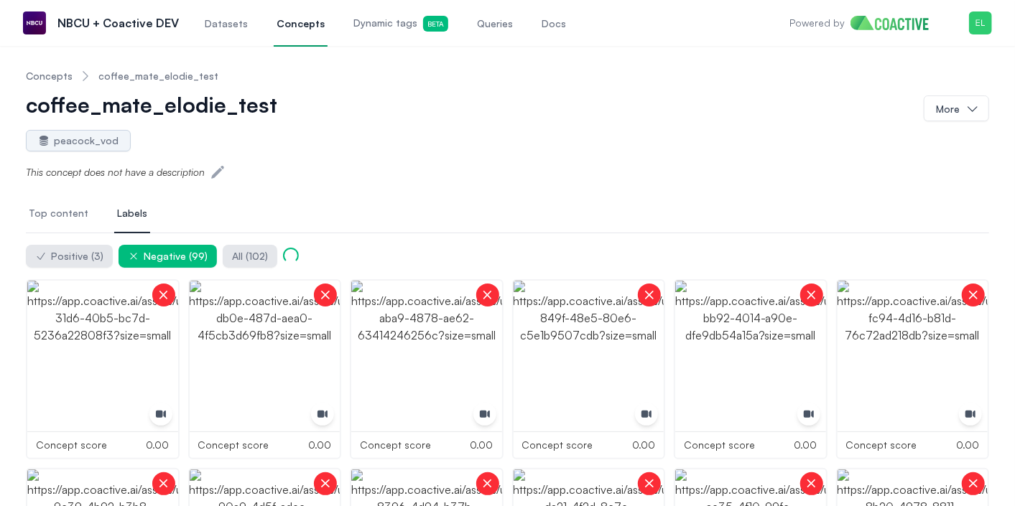
click at [50, 222] on button "Top content" at bounding box center [58, 214] width 65 height 39
